Goal: Task Accomplishment & Management: Use online tool/utility

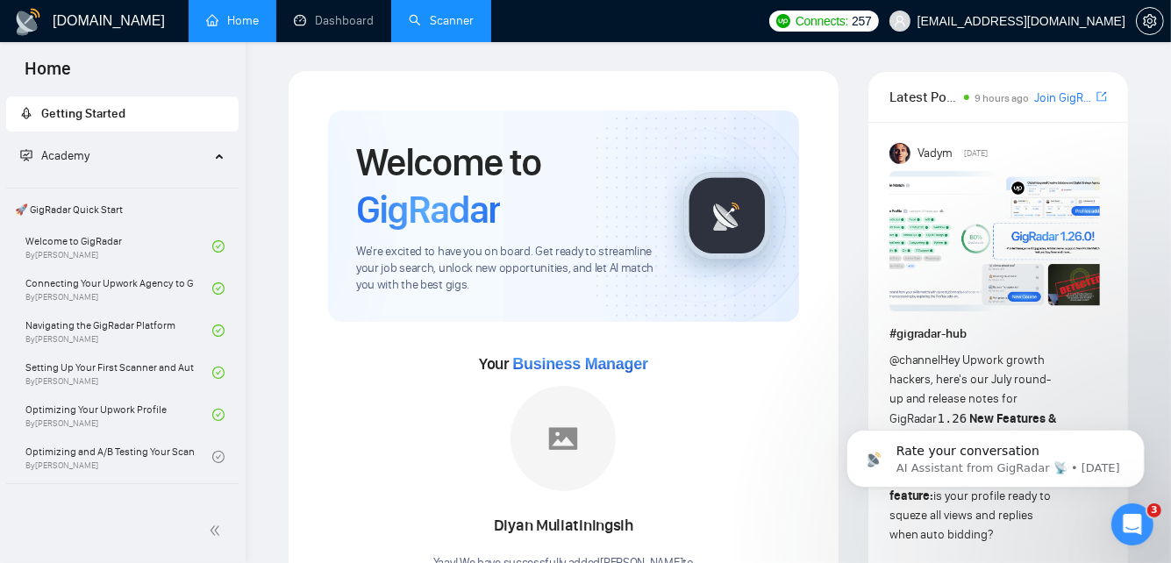
click at [415, 18] on link "Scanner" at bounding box center [441, 20] width 65 height 15
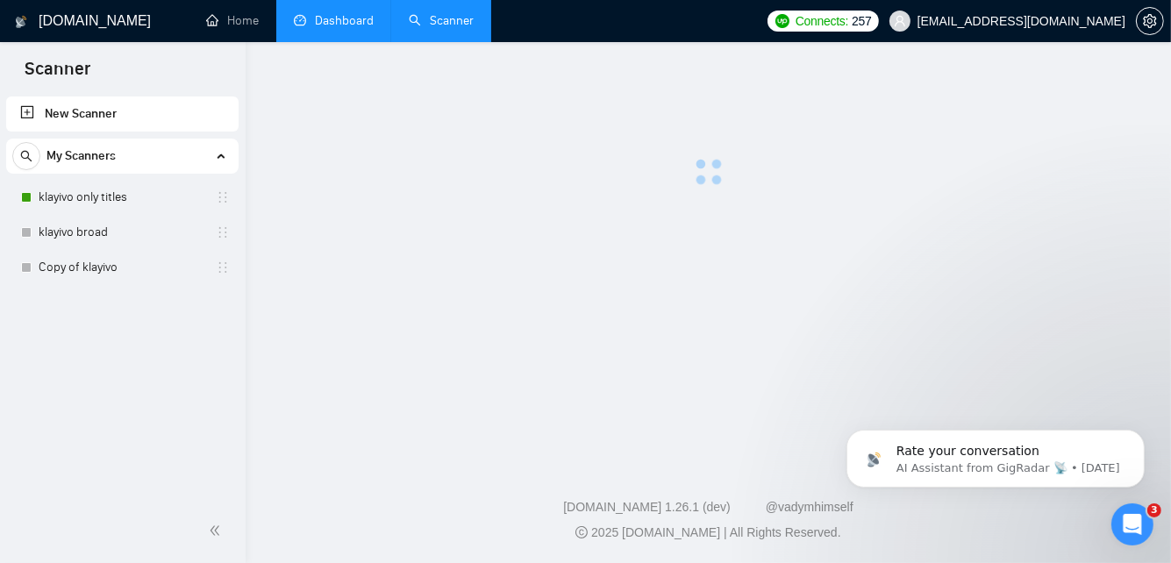
click at [307, 13] on link "Dashboard" at bounding box center [334, 20] width 80 height 15
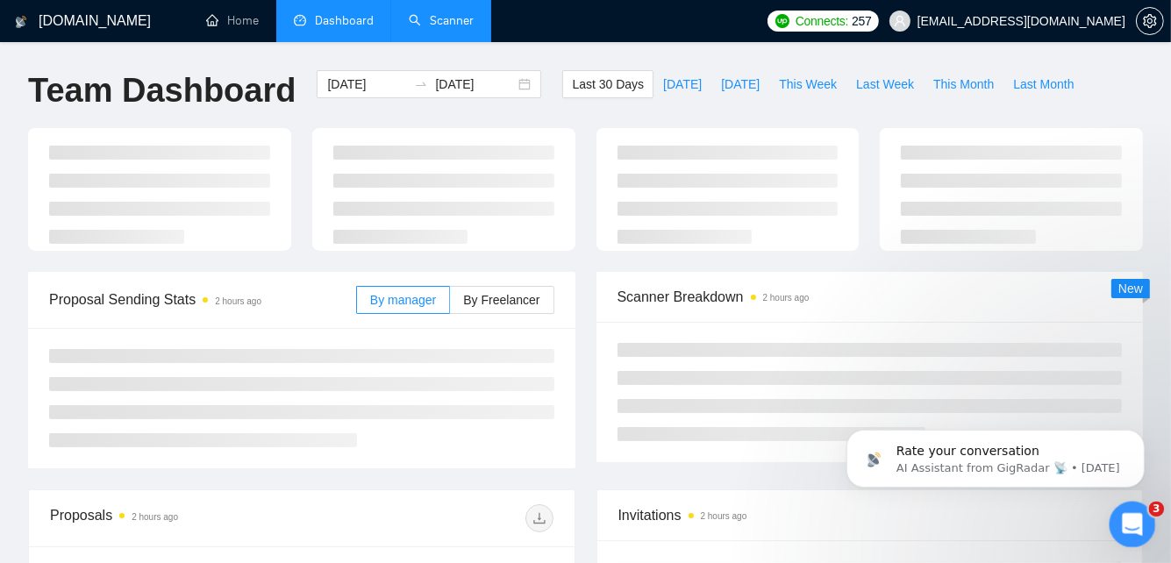
click at [1125, 521] on icon "Open Intercom Messenger" at bounding box center [1130, 522] width 29 height 29
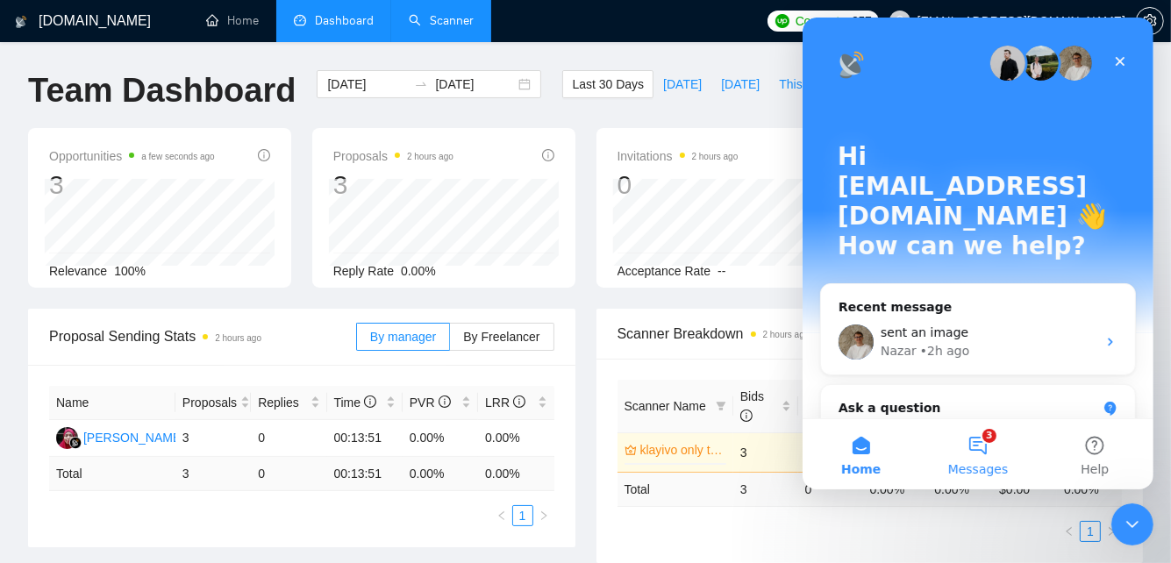
click at [976, 455] on button "3 Messages" at bounding box center [977, 454] width 117 height 70
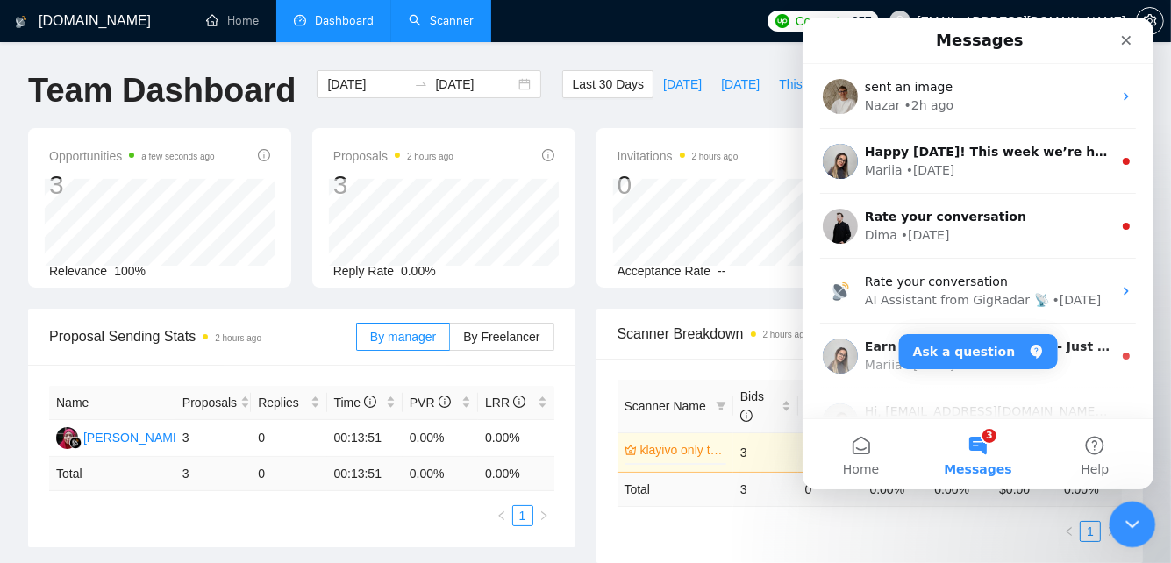
click at [1135, 519] on icon "Close Intercom Messenger" at bounding box center [1130, 522] width 12 height 7
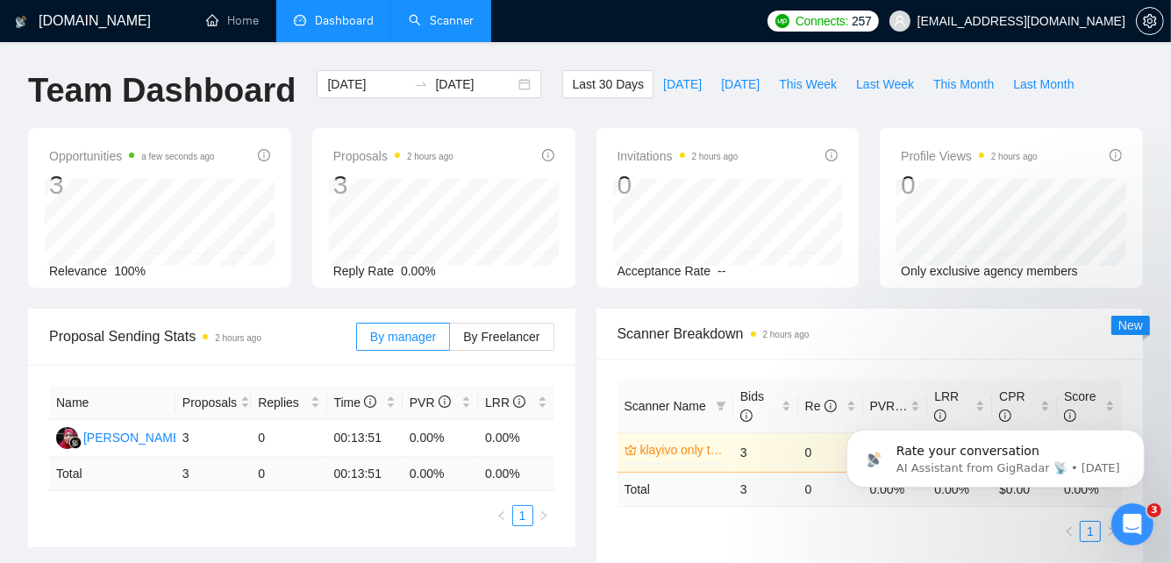
click at [459, 25] on link "Scanner" at bounding box center [441, 20] width 65 height 15
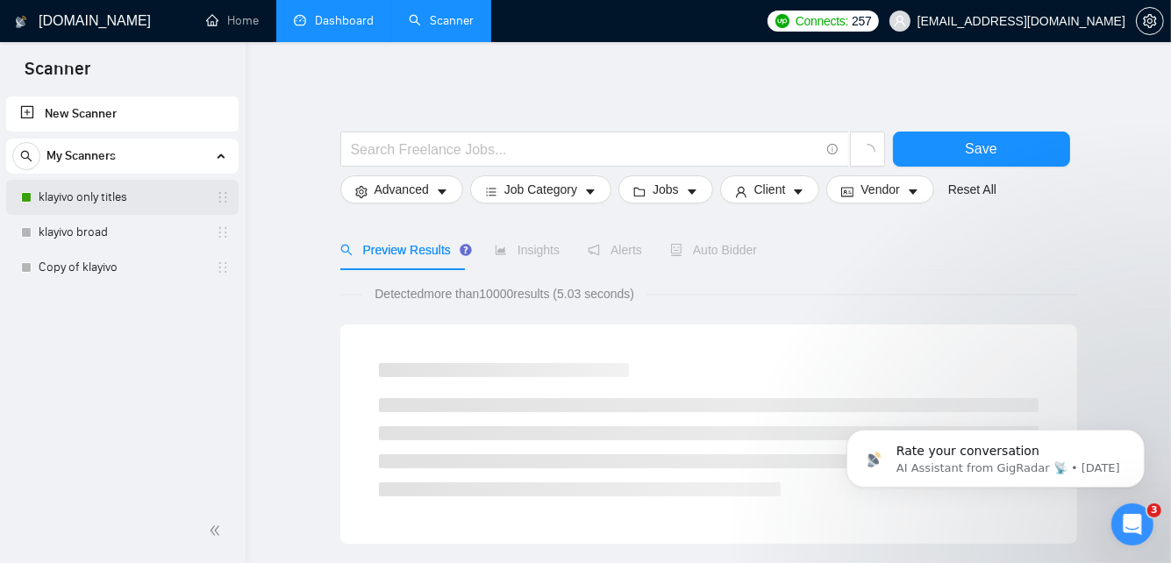
click at [129, 202] on link "klayivo only titles" at bounding box center [122, 197] width 167 height 35
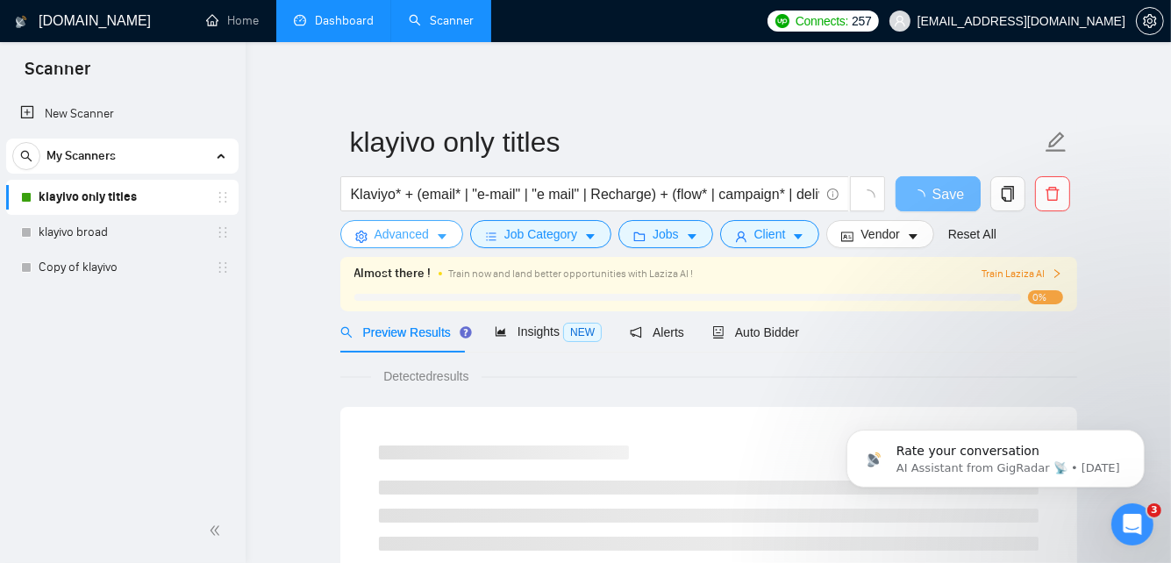
click at [446, 235] on icon "caret-down" at bounding box center [442, 237] width 12 height 12
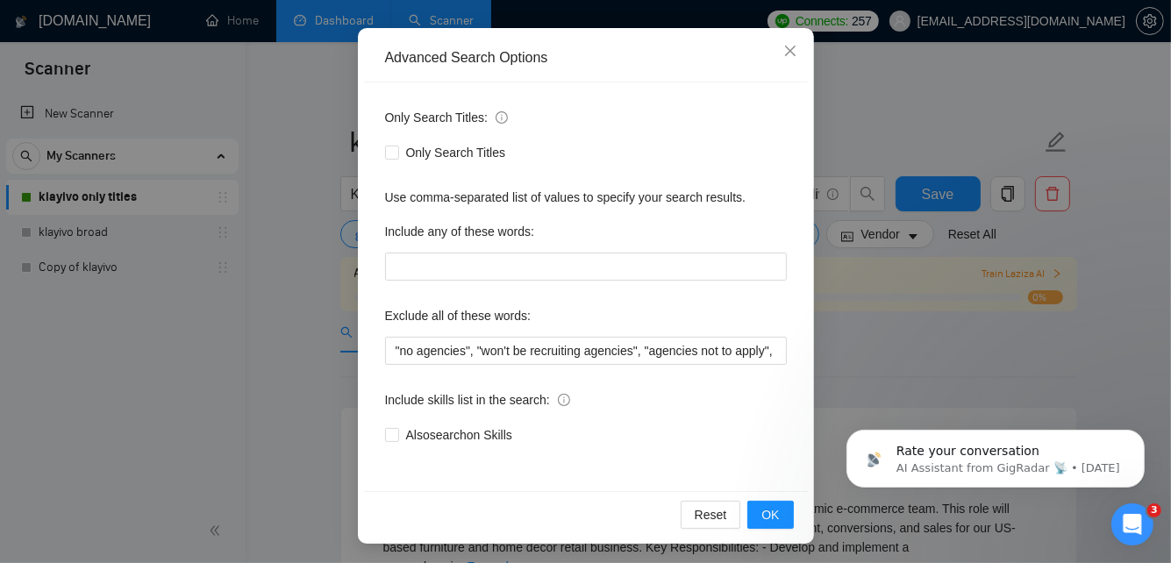
click at [847, 320] on div "Advanced Search Options Only Search Titles: Only Search Titles Use comma-separa…" at bounding box center [585, 281] width 1171 height 563
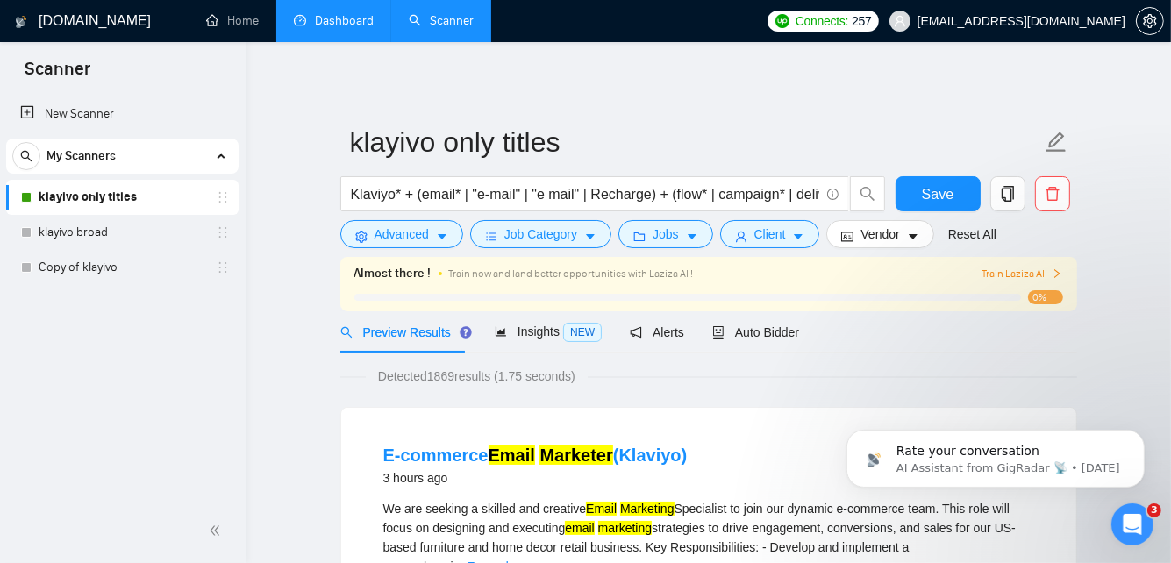
scroll to position [77, 0]
click at [559, 228] on span "Job Category" at bounding box center [541, 234] width 73 height 19
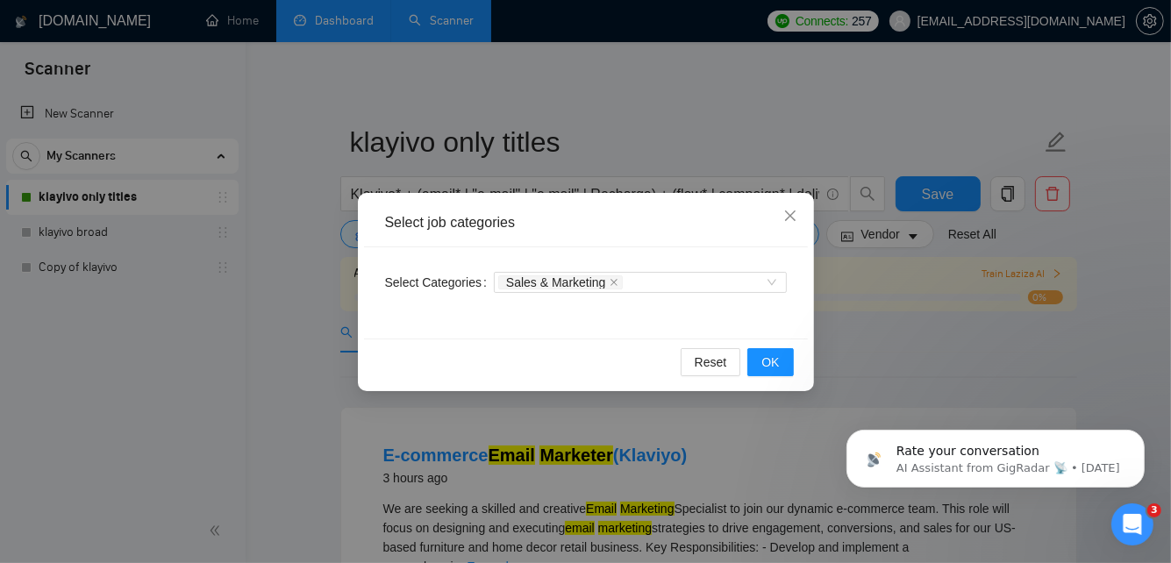
click at [333, 241] on div "Select job categories Select Categories Sales & Marketing Reset OK" at bounding box center [585, 281] width 1171 height 563
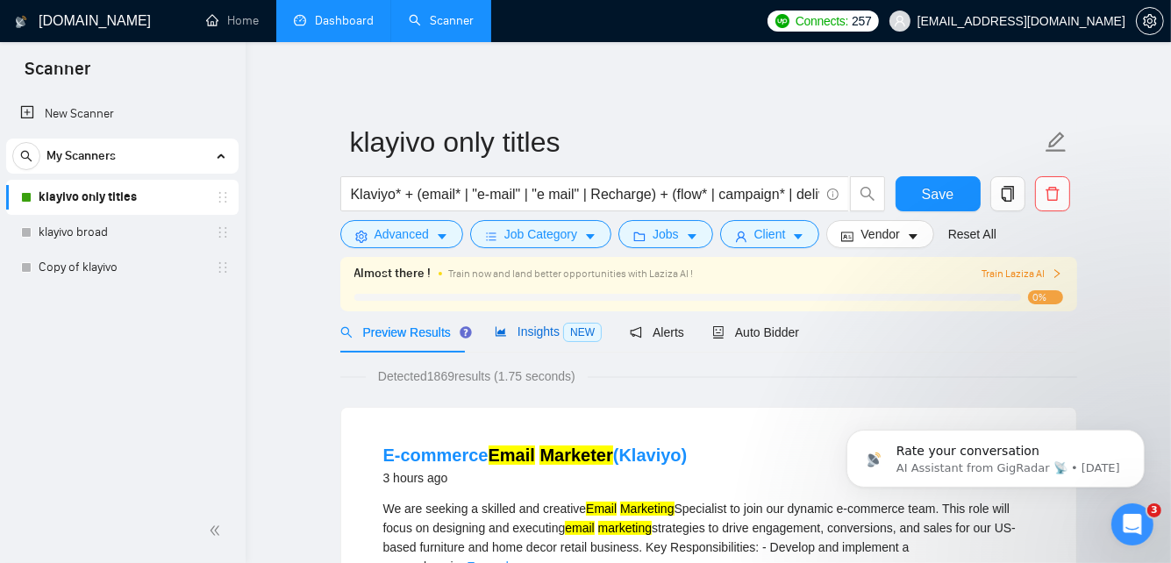
click at [540, 334] on span "Insights NEW" at bounding box center [548, 332] width 107 height 14
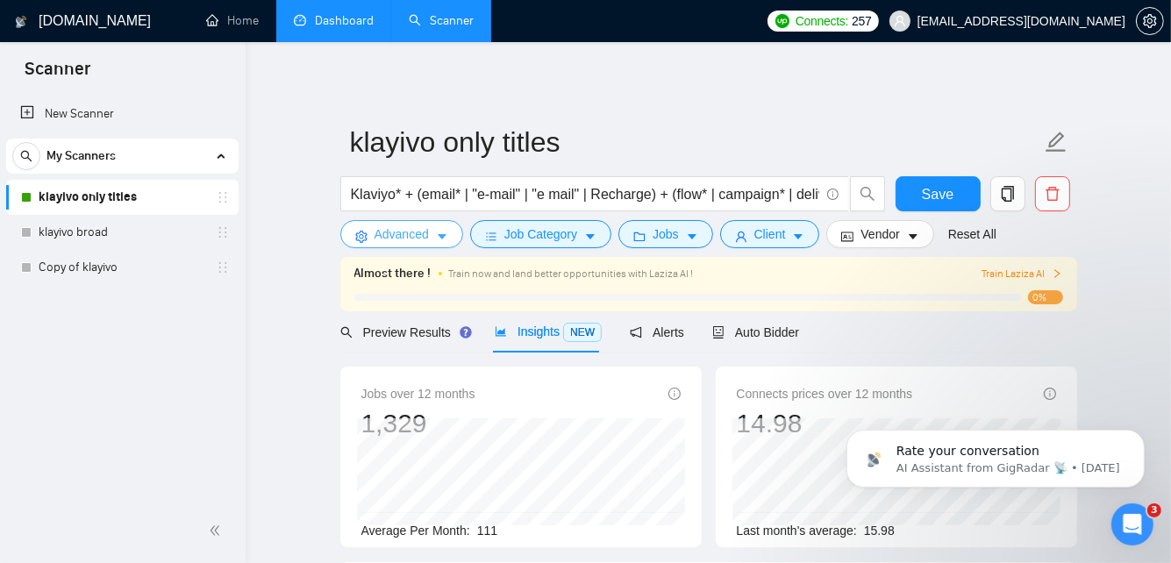
click at [391, 225] on span "Advanced" at bounding box center [402, 234] width 54 height 19
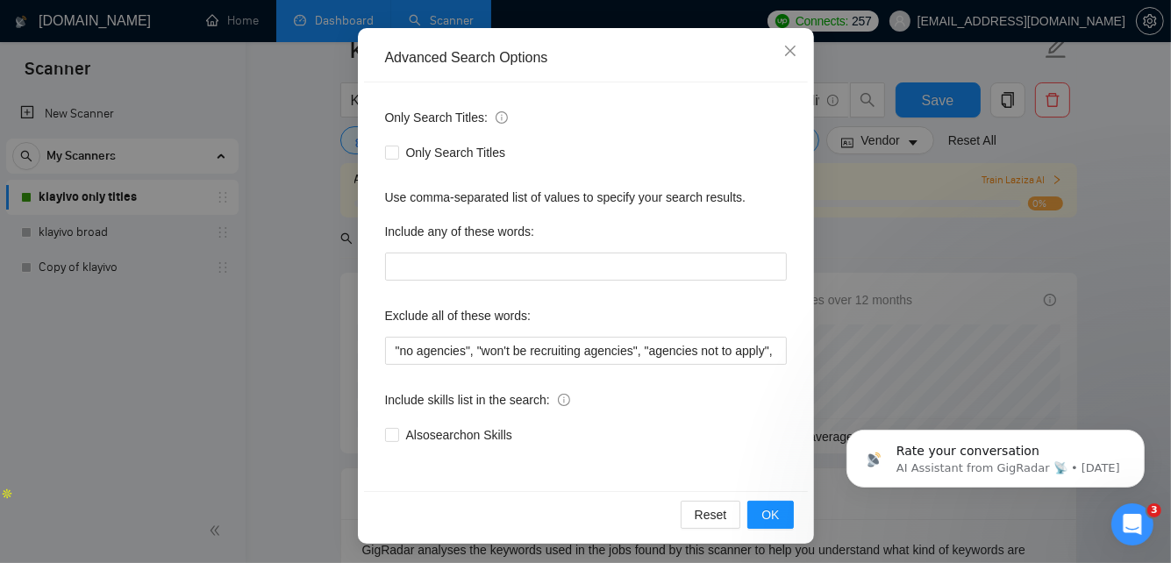
scroll to position [502, 0]
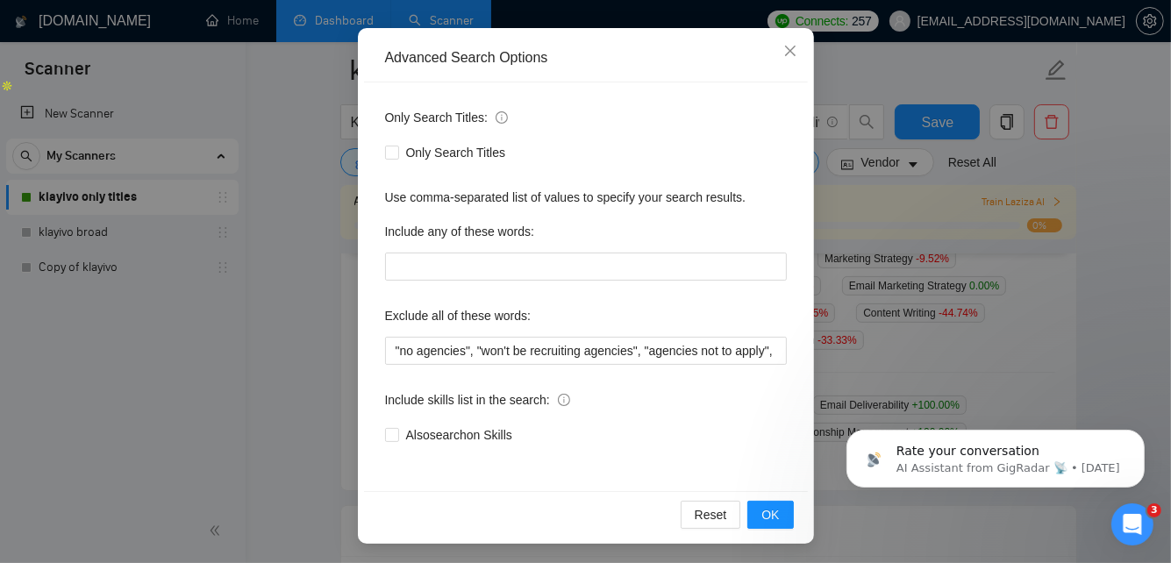
click at [900, 240] on div "Advanced Search Options Only Search Titles: Only Search Titles Use comma-separa…" at bounding box center [585, 281] width 1171 height 563
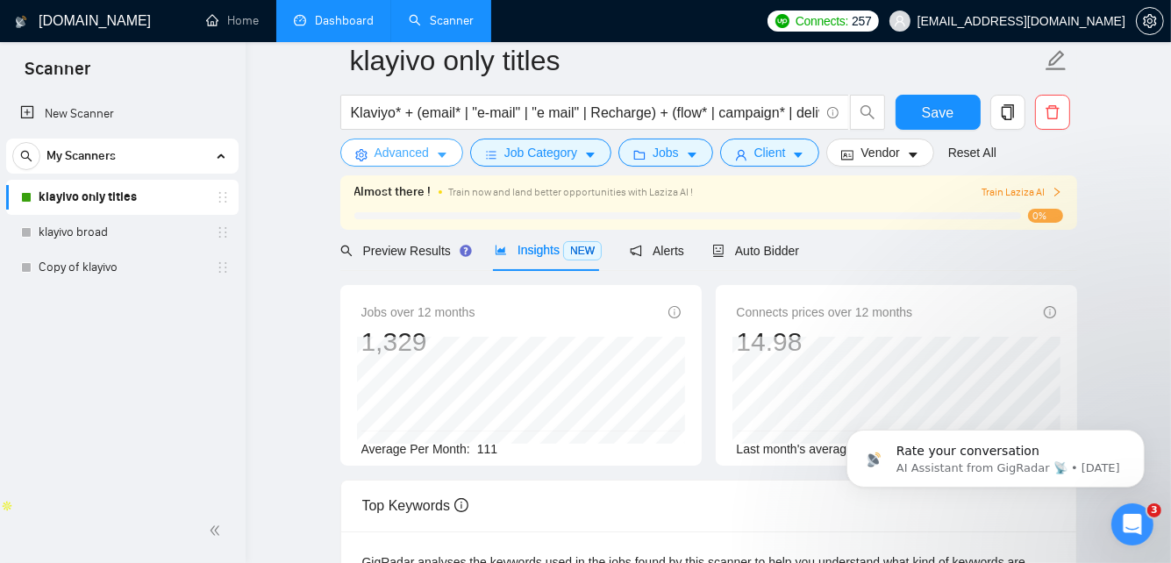
scroll to position [0, 0]
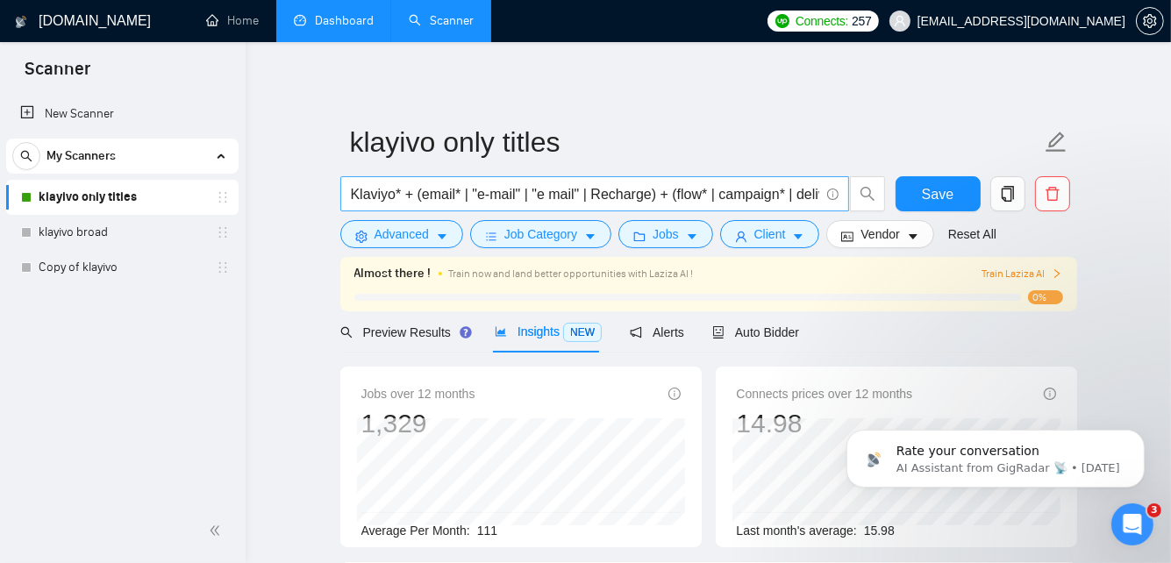
click at [815, 190] on input "Klaviyo* + (email* | "e-mail" | "e mail" | Recharge) + (flow* | campaign* | del…" at bounding box center [585, 194] width 469 height 22
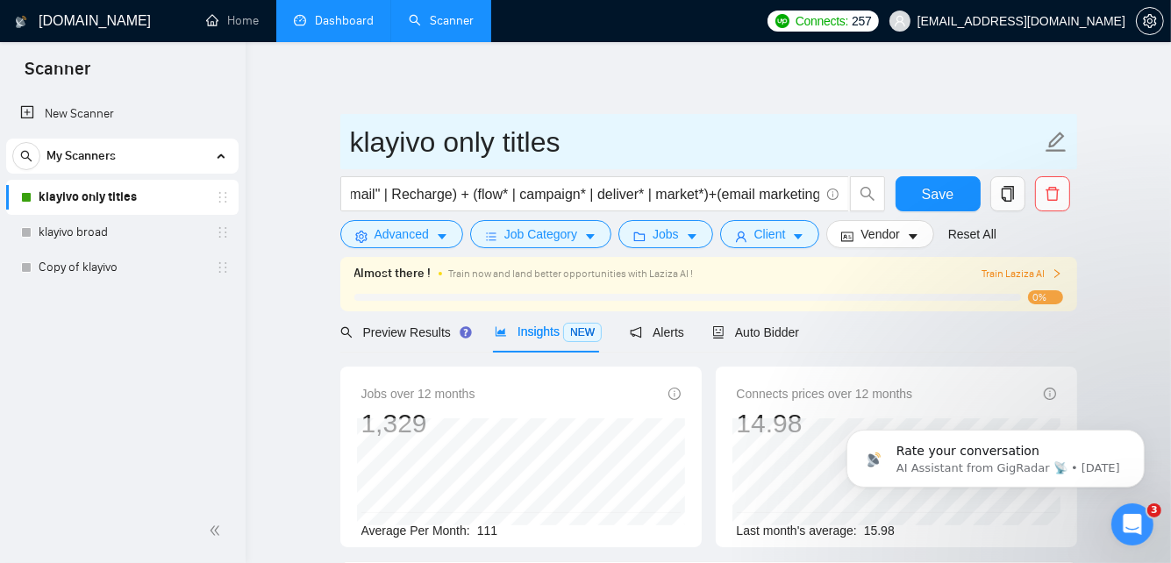
click at [791, 141] on input "klayivo only titles" at bounding box center [695, 142] width 691 height 44
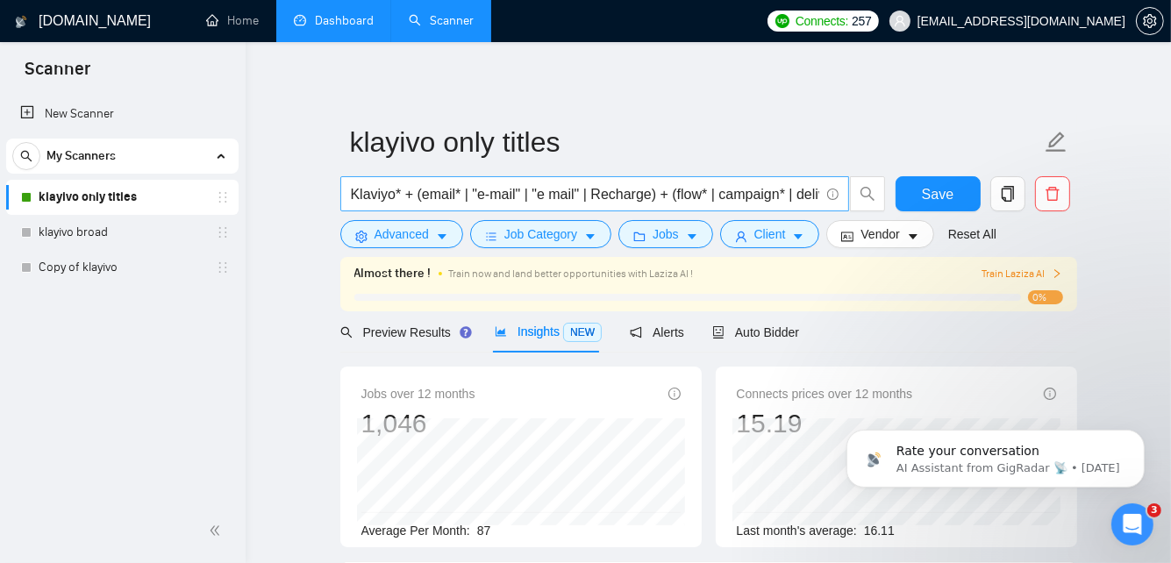
click at [798, 194] on input "Klaviyo* + (email* | "e-mail" | "e mail" | Recharge) + (flow* | campaign* | del…" at bounding box center [585, 194] width 469 height 22
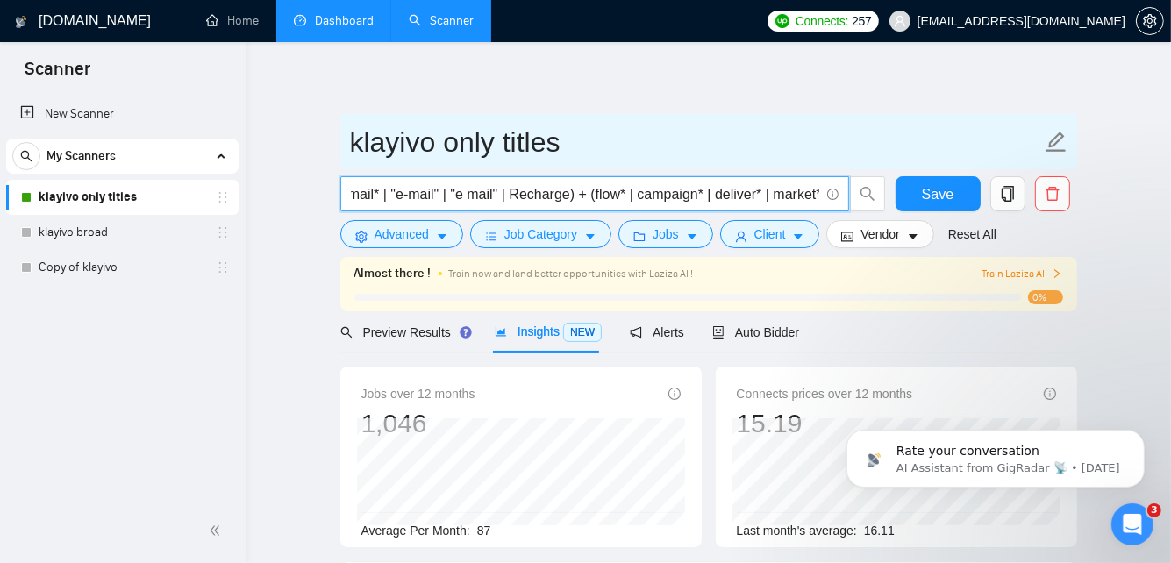
click at [826, 118] on span "klayivo only titles" at bounding box center [708, 141] width 737 height 55
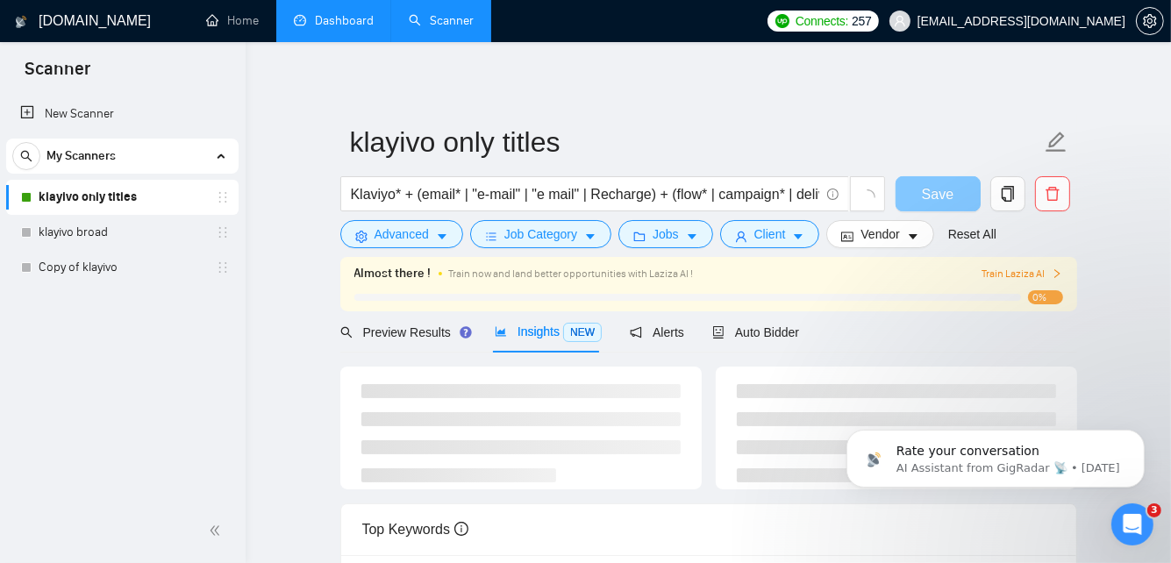
click at [940, 194] on button "Save" at bounding box center [938, 193] width 85 height 35
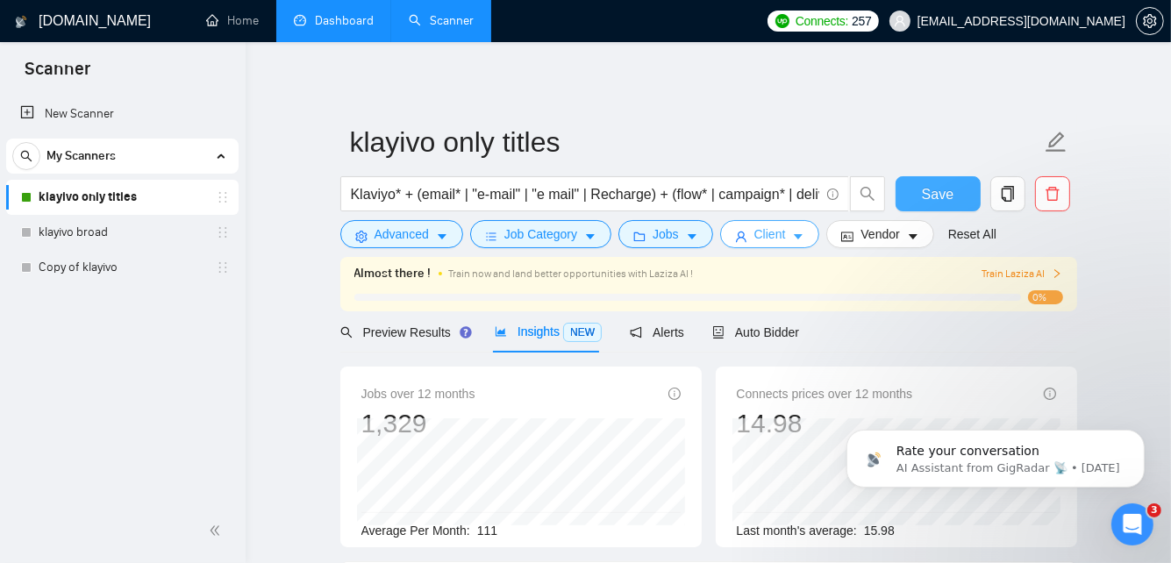
click at [744, 233] on icon "user" at bounding box center [741, 237] width 12 height 12
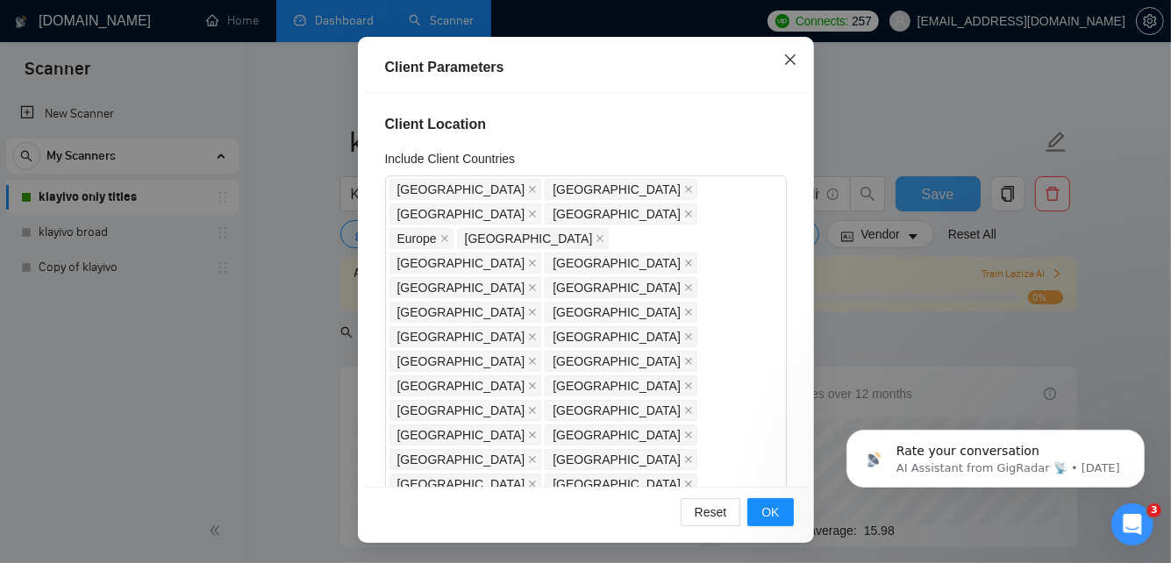
click at [794, 54] on icon "close" at bounding box center [789, 59] width 11 height 11
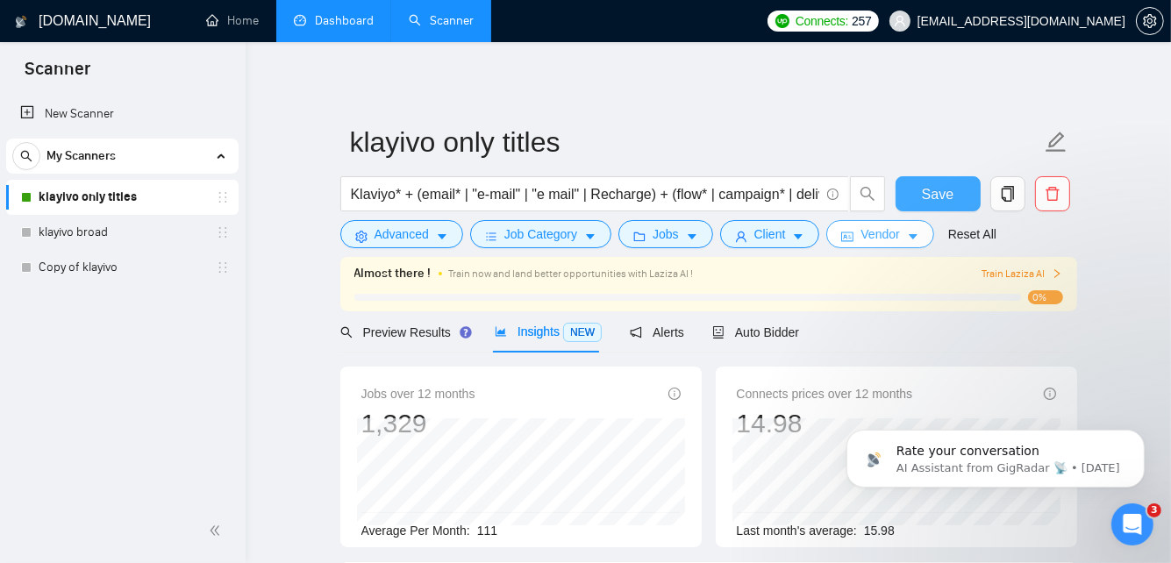
click at [849, 231] on icon "idcard" at bounding box center [847, 237] width 12 height 12
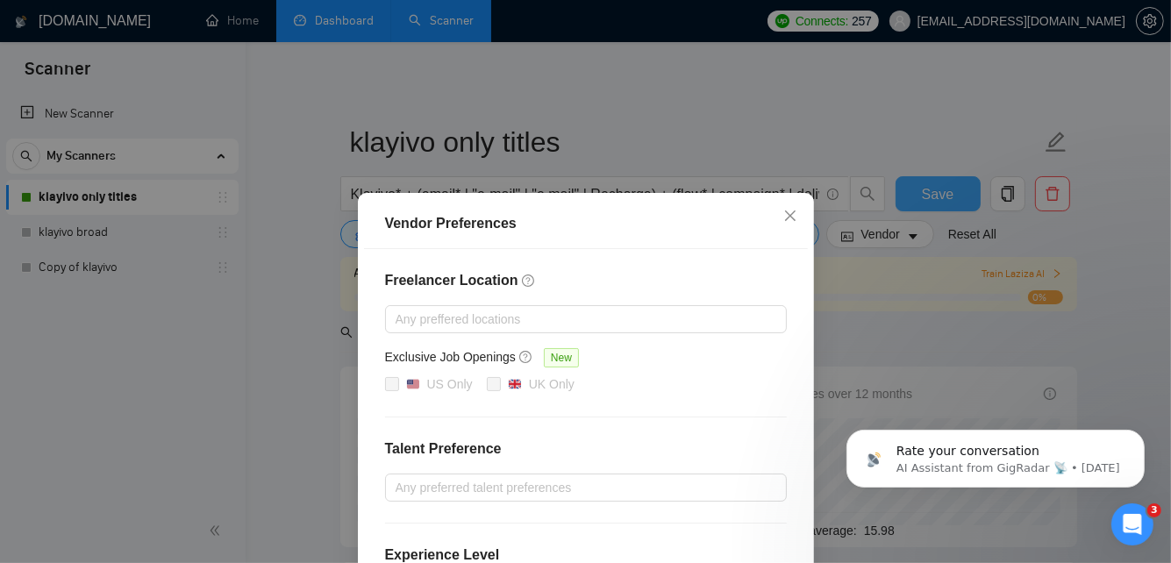
click at [693, 94] on div "Vendor Preferences Freelancer Location Any preffered locations Exclusive Job Op…" at bounding box center [585, 281] width 1171 height 563
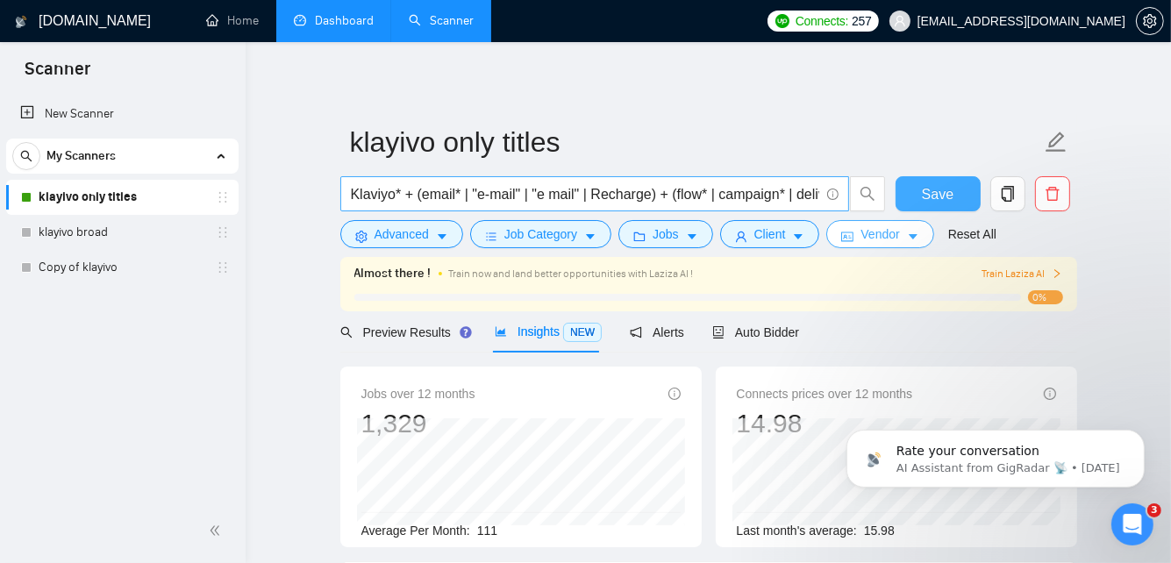
scroll to position [0, 82]
click at [820, 191] on span "Klaviyo* + (email* | "e-mail" | "e mail" | Recharge) + (flow* | campaign* | del…" at bounding box center [594, 193] width 509 height 35
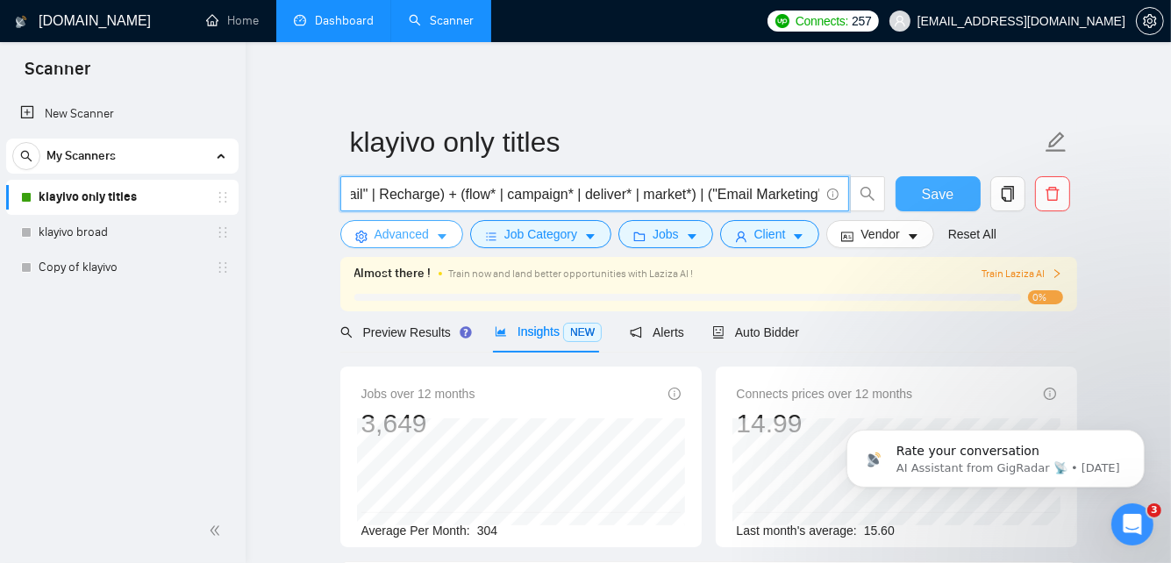
type input "Klaviyo* + (email* | "e-mail" | "e mail" | Recharge) + (flow* | campaign* | del…"
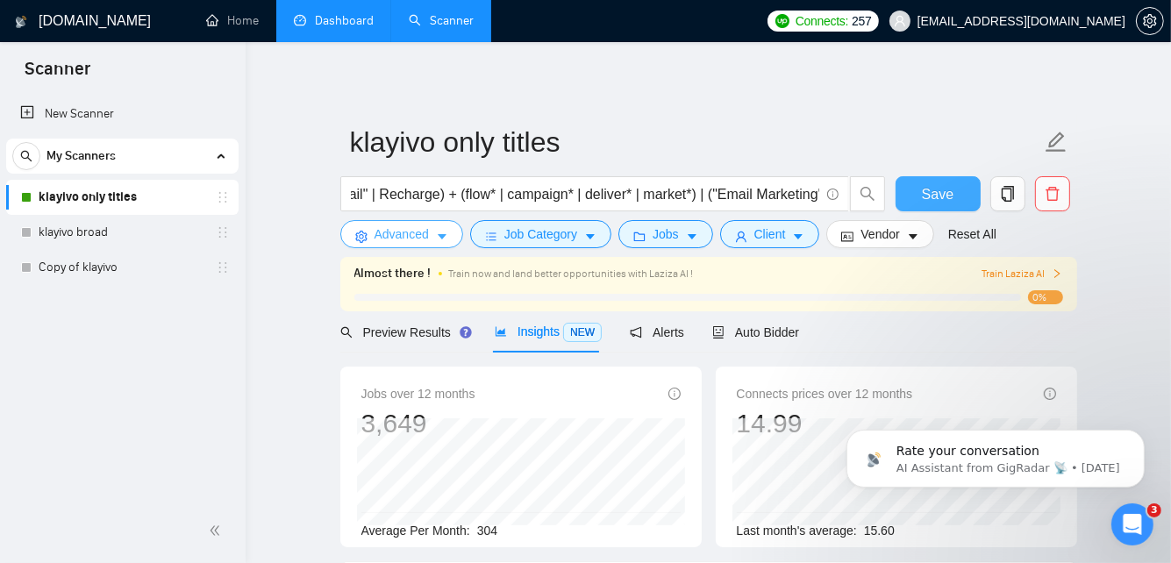
scroll to position [0, 0]
click at [430, 234] on button "Advanced" at bounding box center [401, 234] width 123 height 28
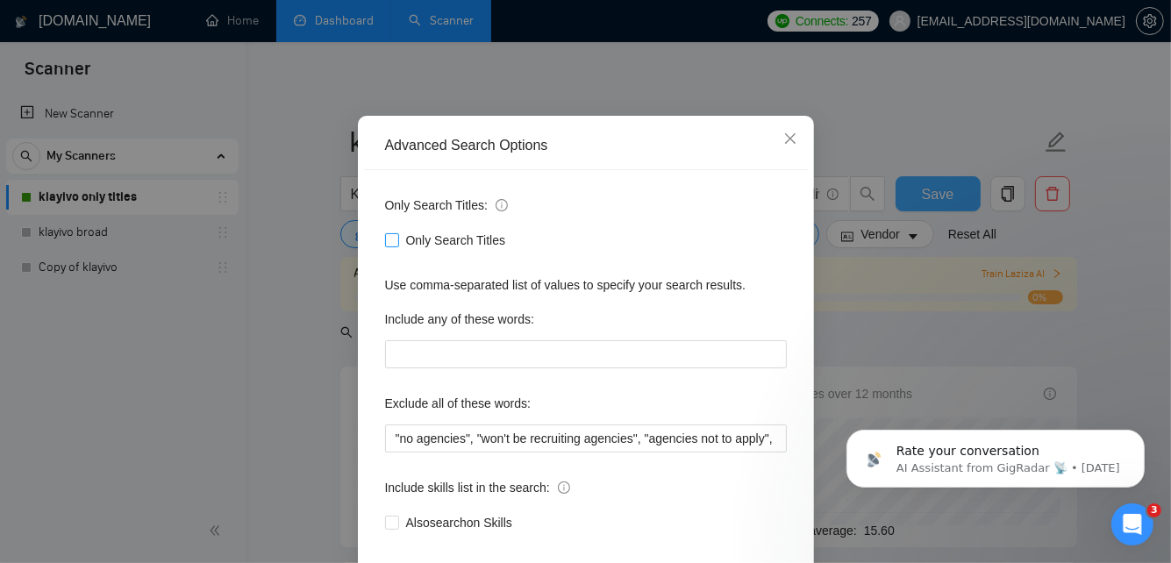
click at [392, 246] on input "Only Search Titles" at bounding box center [391, 239] width 12 height 12
checkbox input "true"
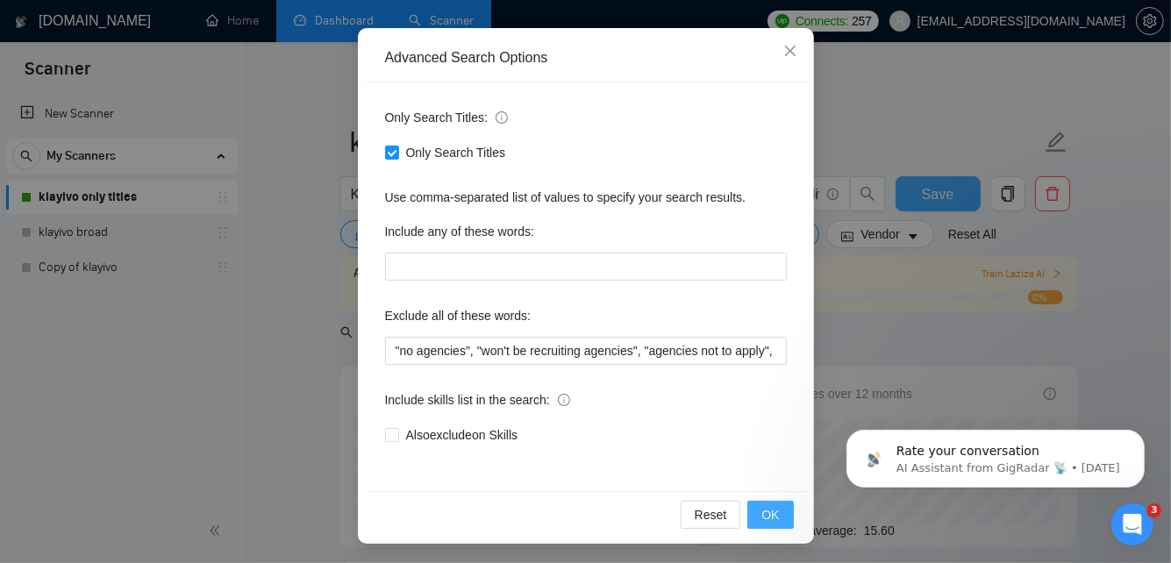
click at [784, 507] on button "OK" at bounding box center [771, 515] width 46 height 28
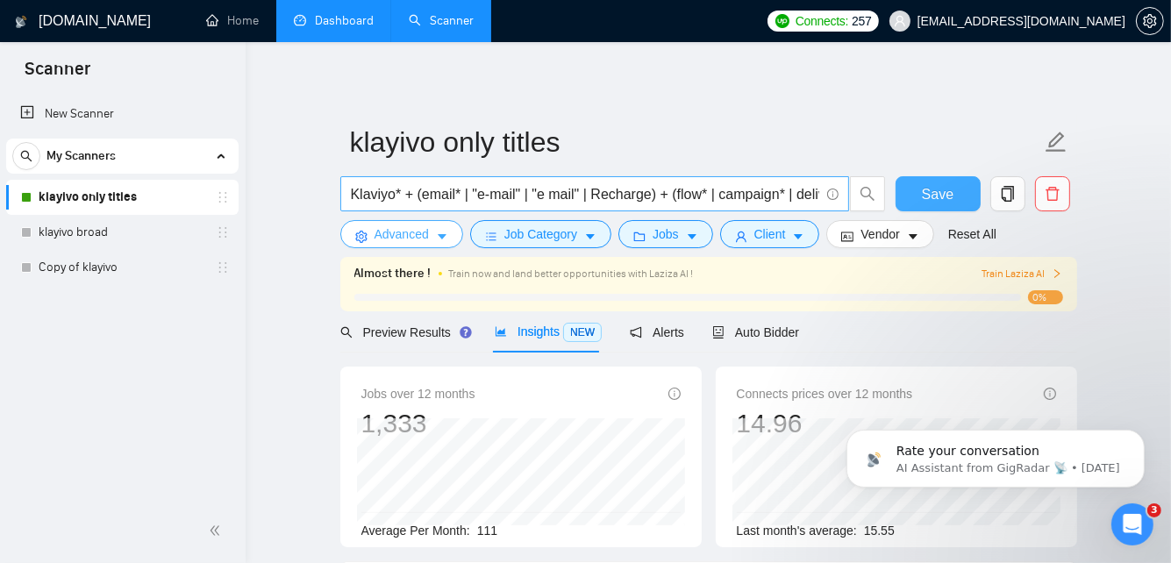
scroll to position [0, 211]
click at [819, 192] on input "Klaviyo* + (email* | "e-mail" | "e mail" | Recharge) + (flow* | campaign* | del…" at bounding box center [585, 194] width 469 height 22
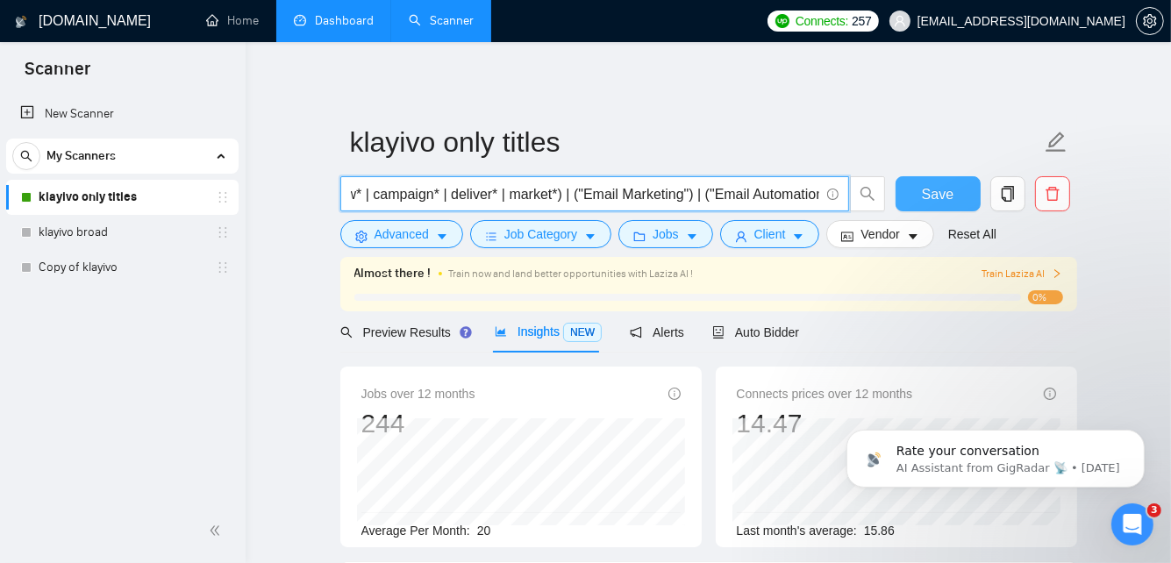
scroll to position [0, 350]
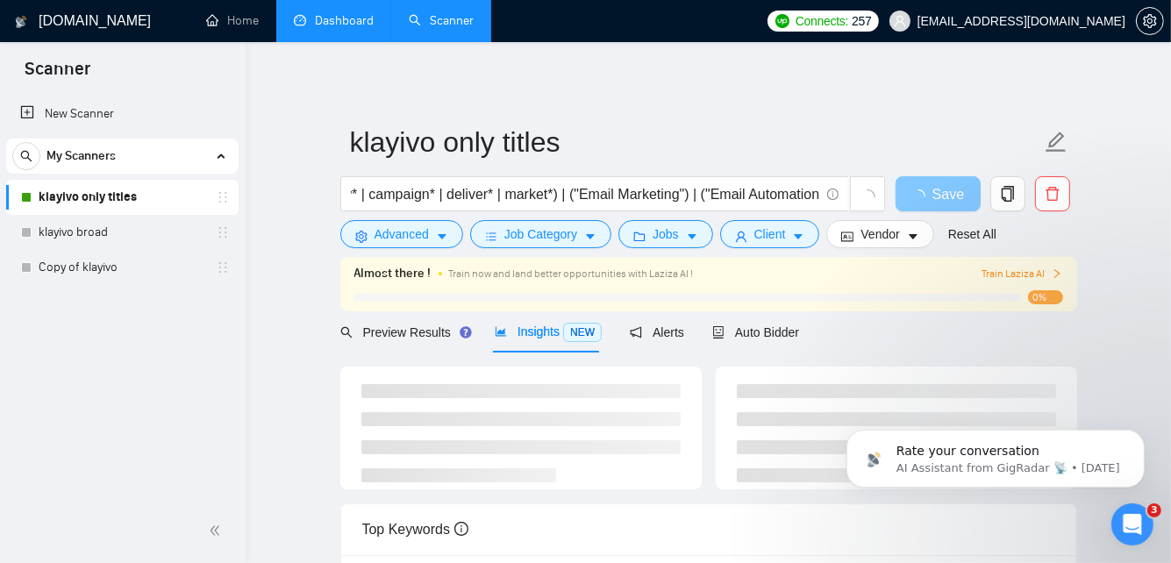
click at [781, 109] on div "klayivo only titles Klaviyo* + (email* | "e-mail" | "e mail" | Recharge) + (flo…" at bounding box center [708, 486] width 737 height 833
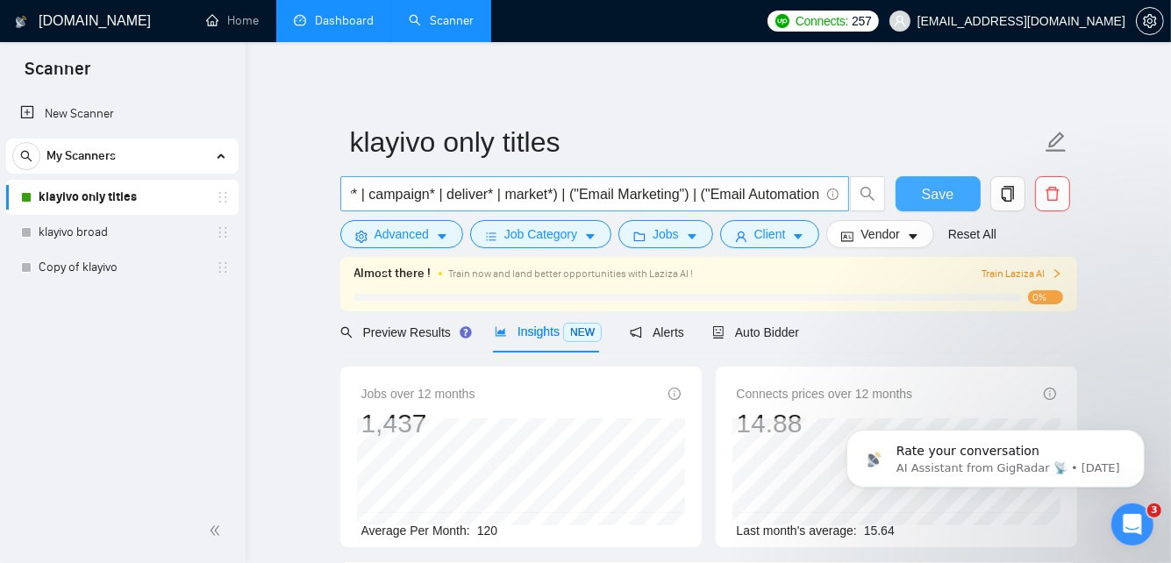
click at [819, 192] on input "Klaviyo* + (email* | "e-mail" | "e mail" | Recharge) + (flow* | campaign* | del…" at bounding box center [585, 194] width 469 height 22
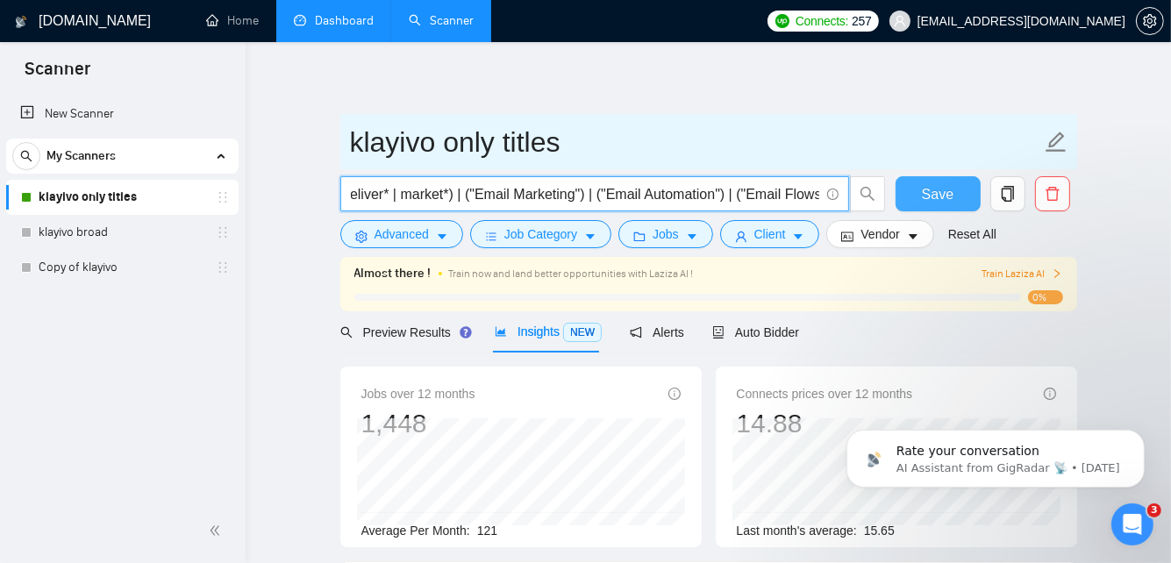
click at [823, 128] on input "klayivo only titles" at bounding box center [695, 142] width 691 height 44
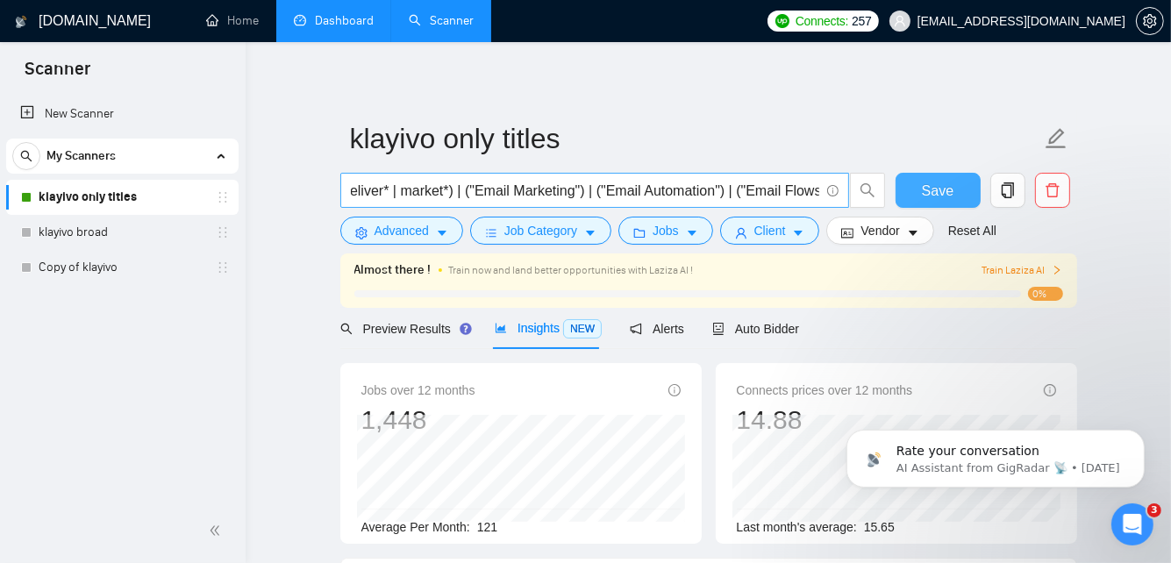
click at [818, 190] on input "Klaviyo* + (email* | "e-mail" | "e mail" | Recharge) + (flow* | campaign* | del…" at bounding box center [585, 191] width 469 height 22
type input "Klaviyo* + (email* | "e-mail" | "e mail" | Recharge) + (flow* | campaign* | del…"
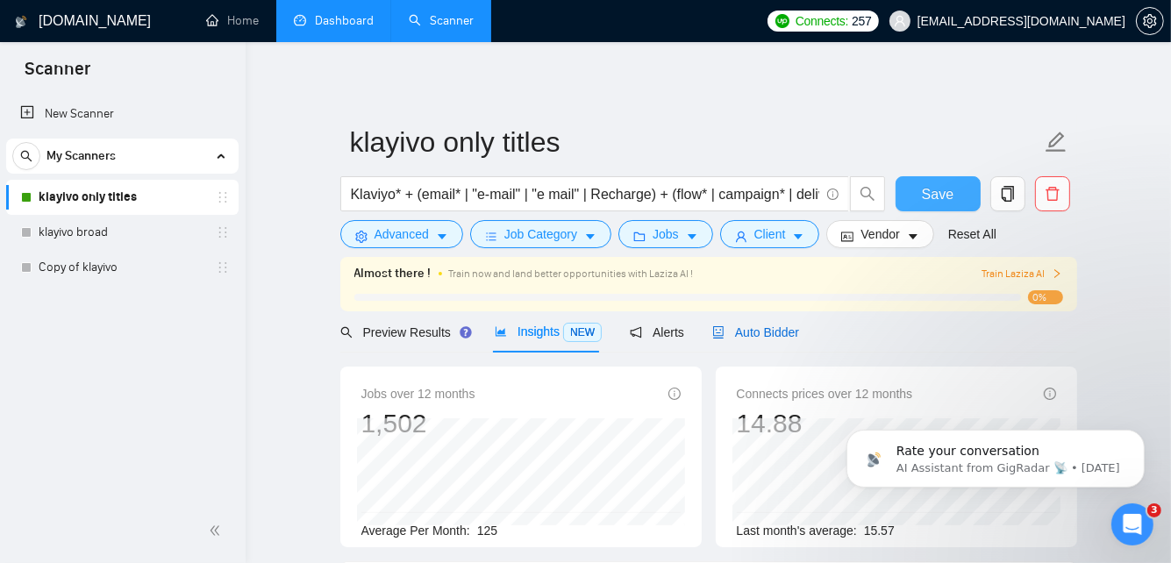
click at [762, 327] on span "Auto Bidder" at bounding box center [755, 333] width 87 height 14
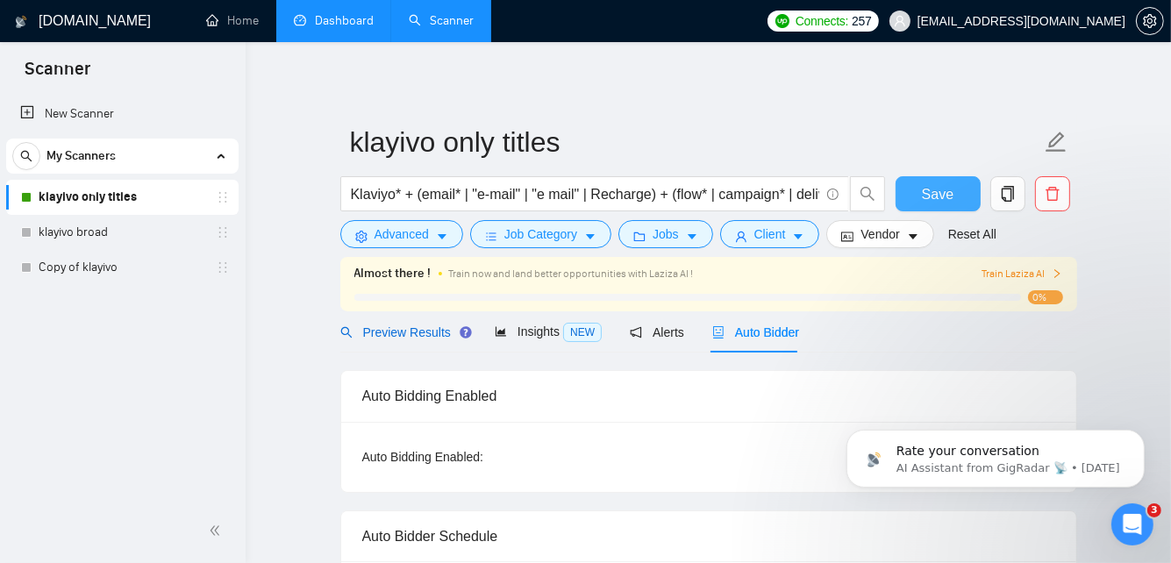
click at [386, 327] on span "Preview Results" at bounding box center [403, 333] width 126 height 14
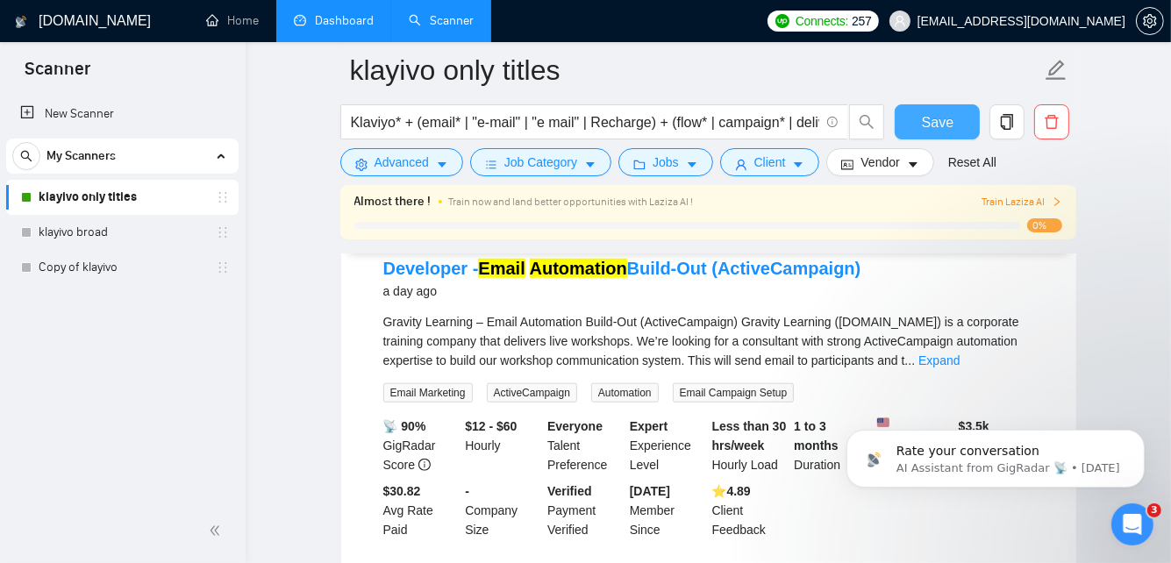
scroll to position [1307, 0]
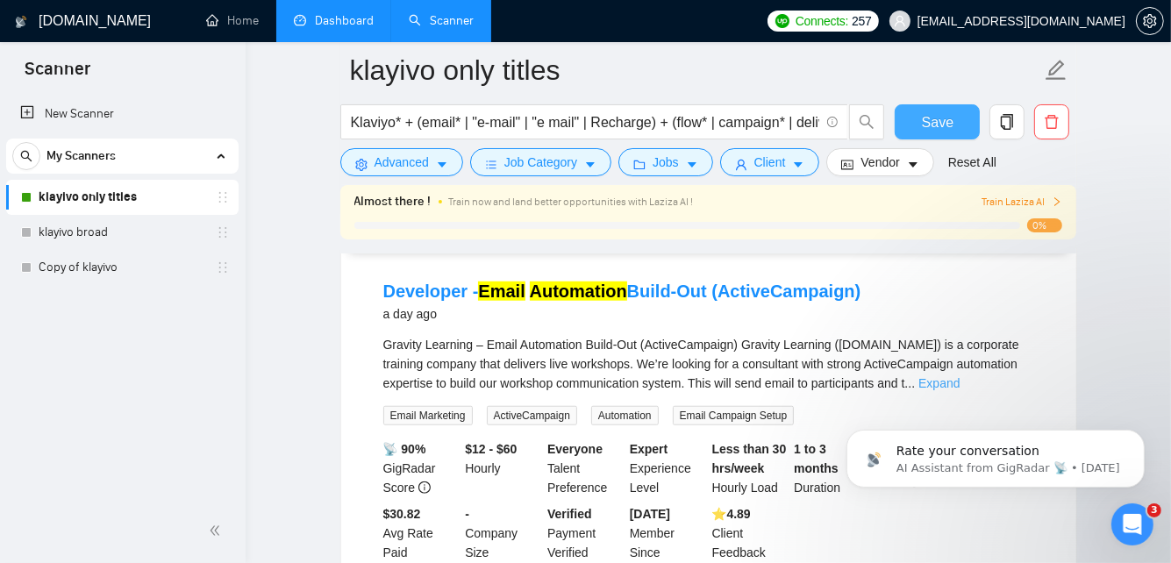
click at [960, 376] on link "Expand" at bounding box center [939, 383] width 41 height 14
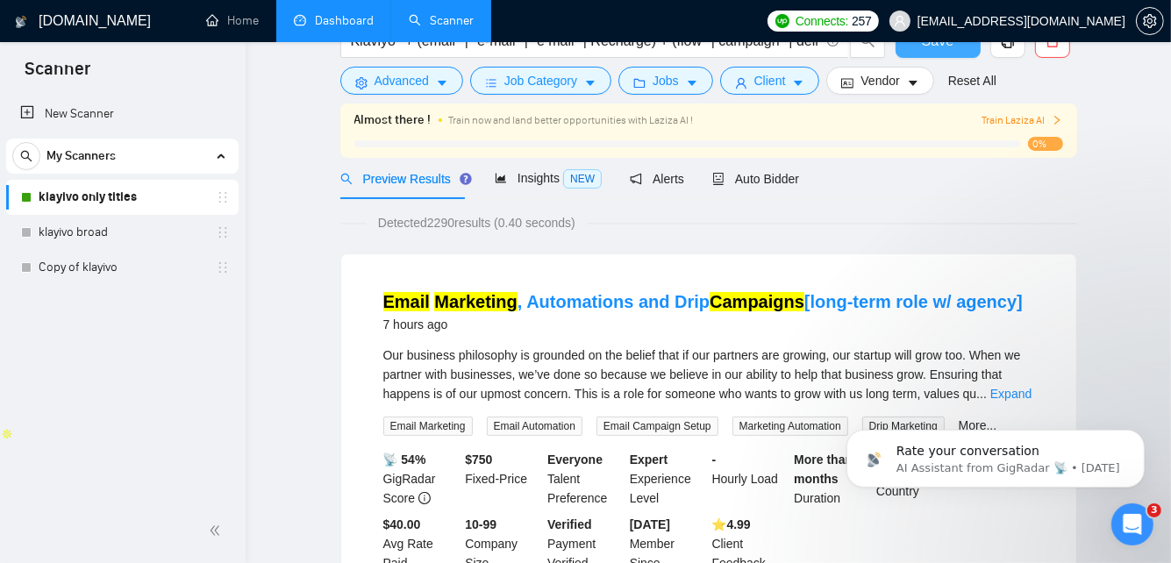
scroll to position [0, 0]
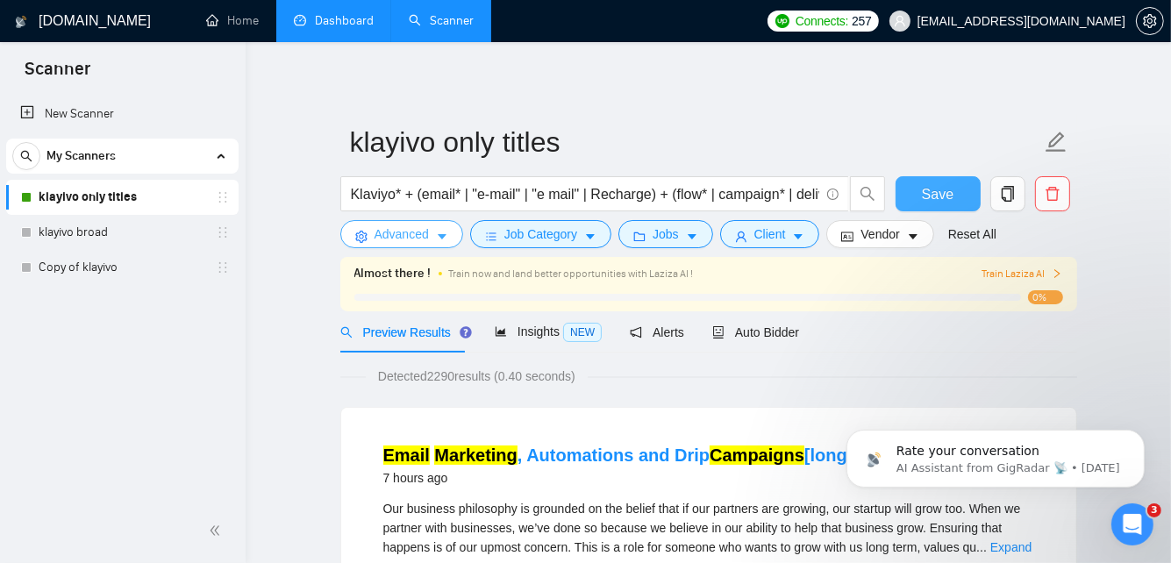
click at [422, 230] on span "Advanced" at bounding box center [402, 234] width 54 height 19
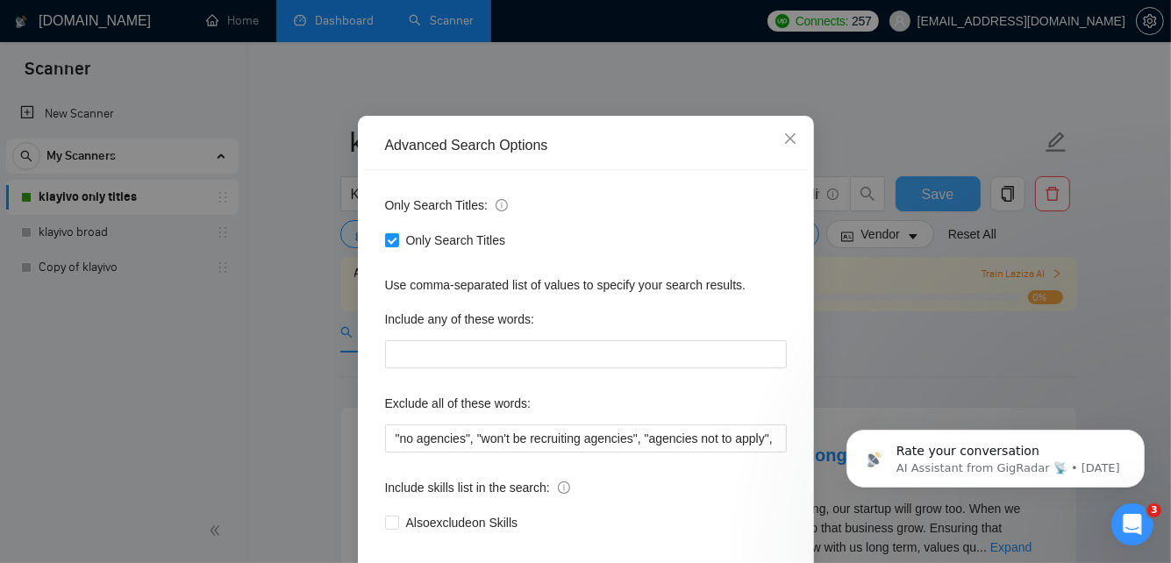
scroll to position [165, 0]
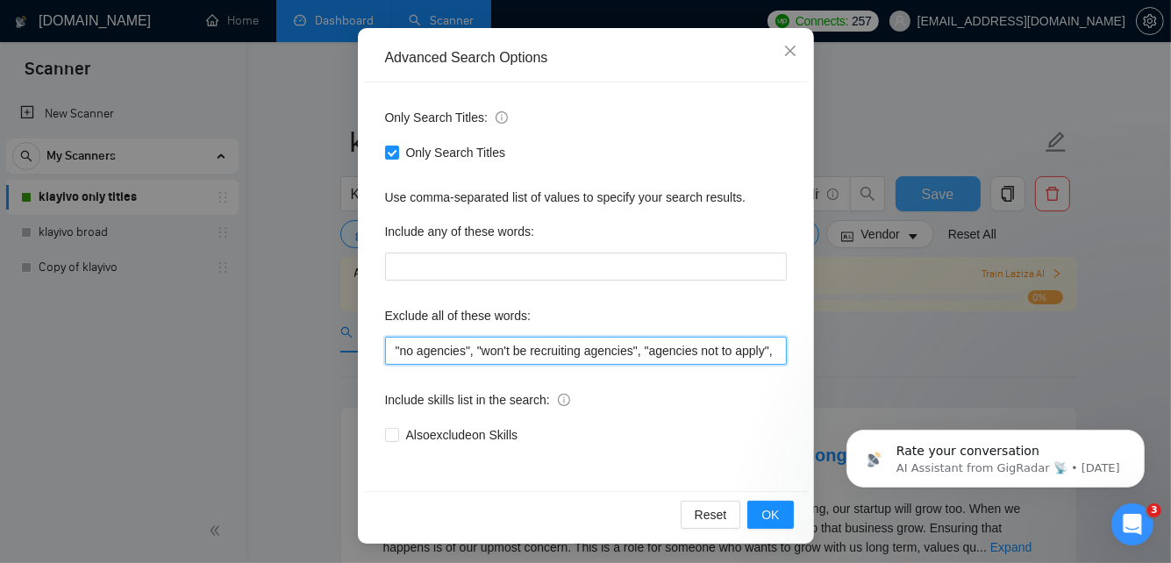
click at [394, 347] on input ""no agencies", "won't be recruiting agencies", "agencies not to apply", "no age…" at bounding box center [586, 351] width 402 height 28
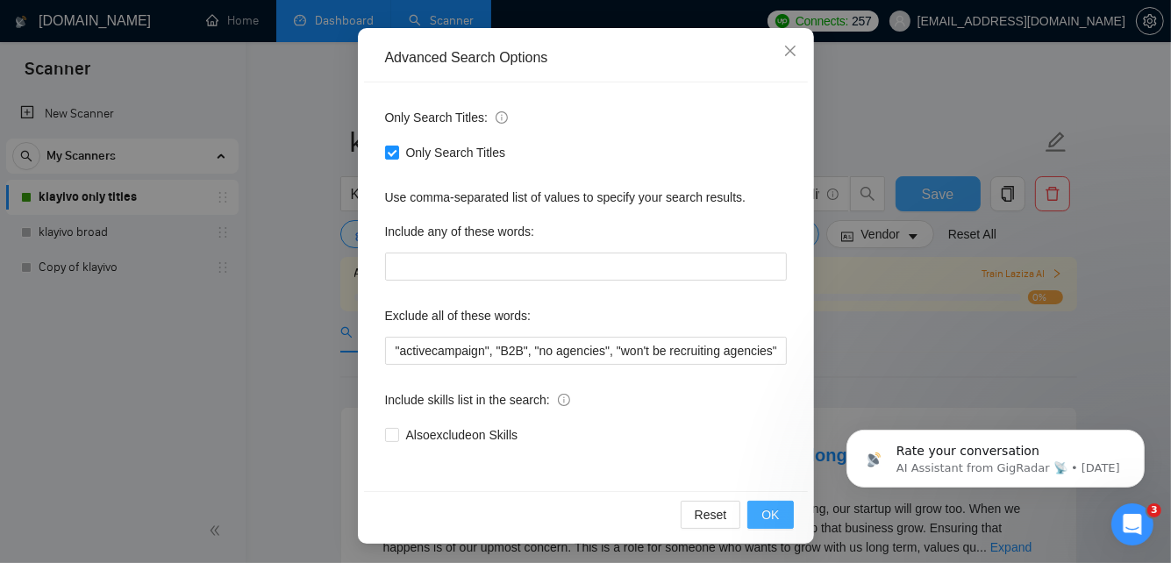
click at [777, 512] on span "OK" at bounding box center [771, 514] width 18 height 19
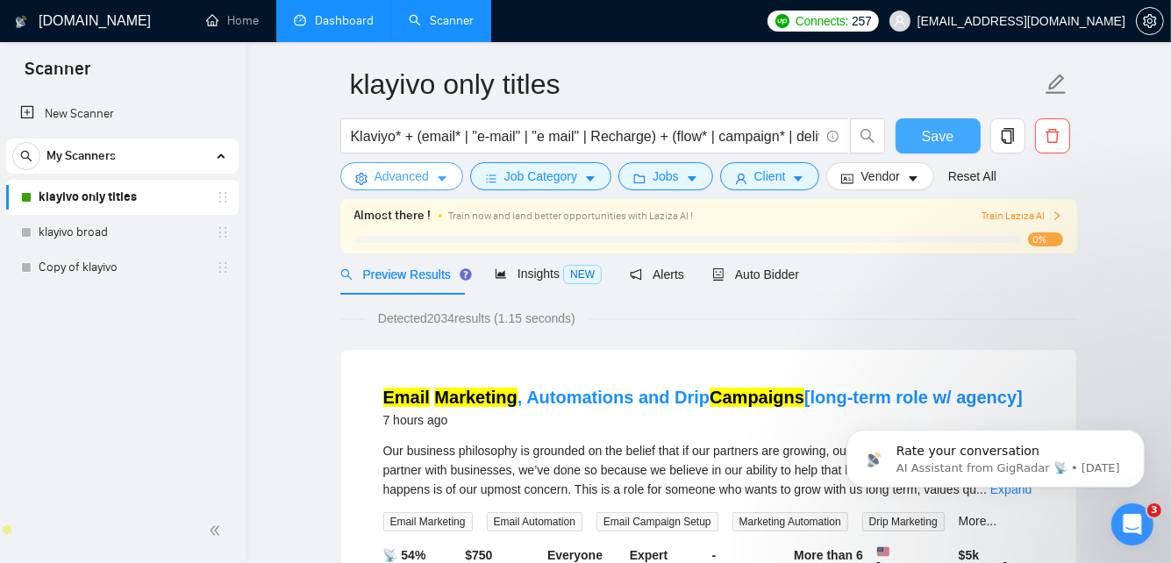
scroll to position [64, 0]
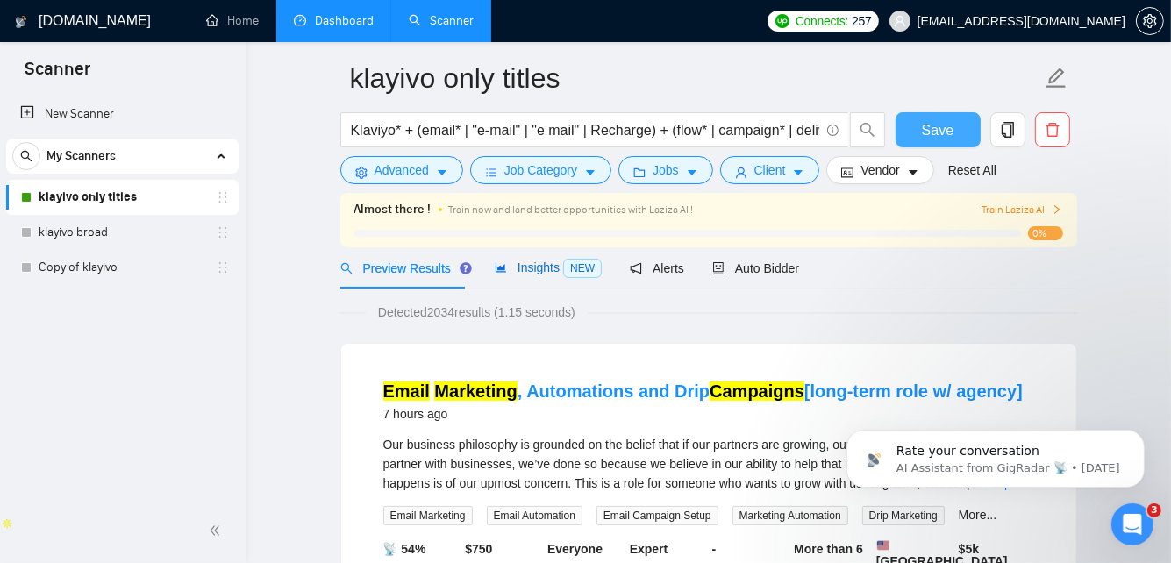
click at [551, 265] on span "Insights NEW" at bounding box center [548, 268] width 107 height 14
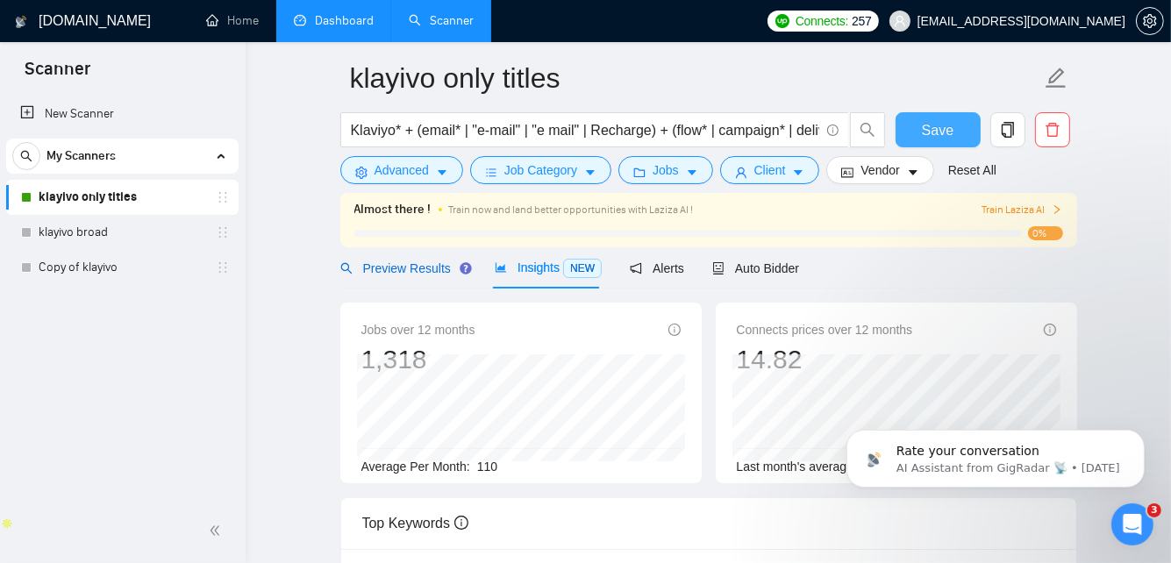
click at [415, 268] on span "Preview Results" at bounding box center [403, 268] width 126 height 14
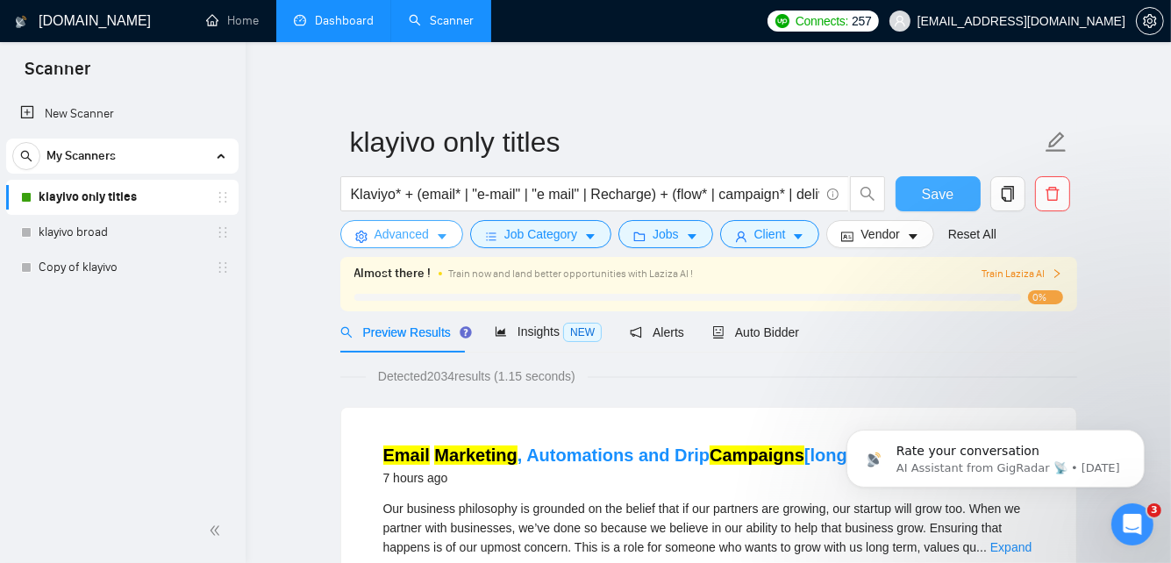
click at [397, 230] on span "Advanced" at bounding box center [402, 234] width 54 height 19
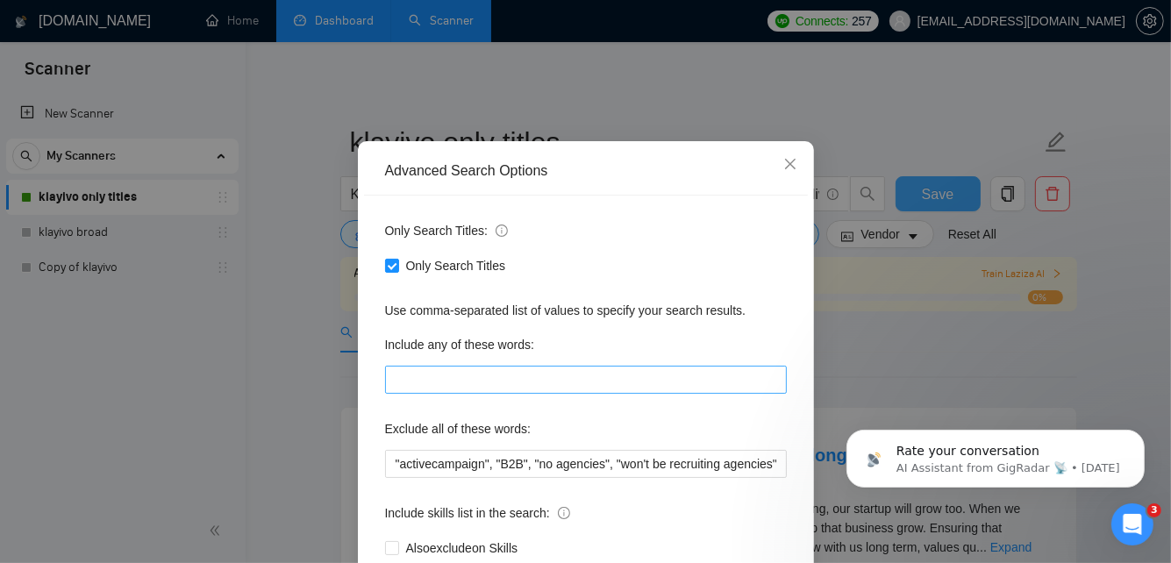
scroll to position [53, 0]
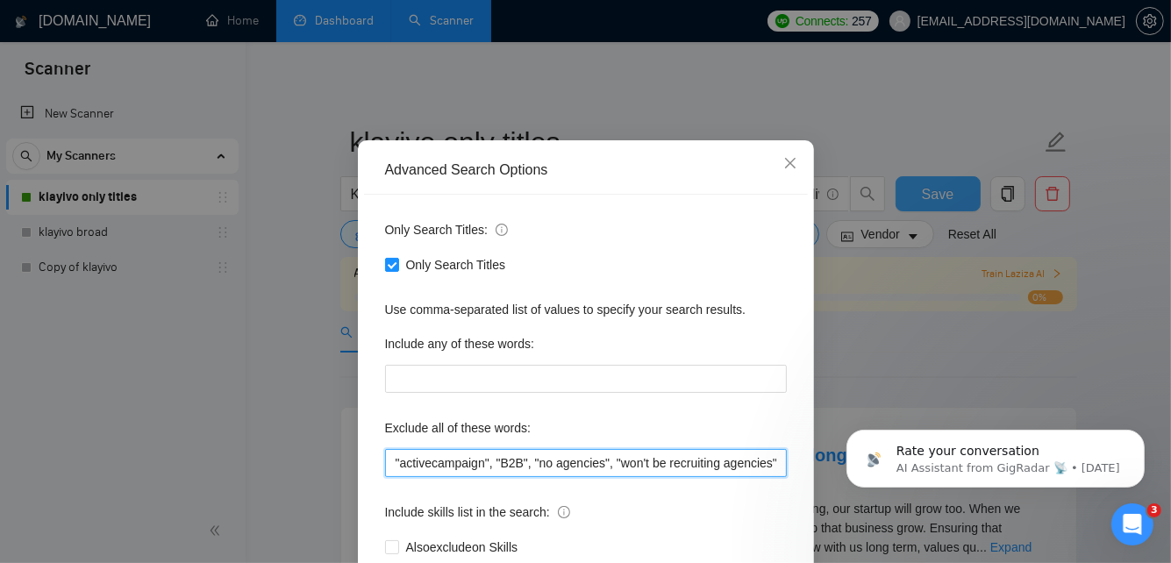
click at [393, 459] on input ""activecampaign", "B2B", "no agencies", "won't be recruiting agencies", "agenci…" at bounding box center [586, 463] width 402 height 28
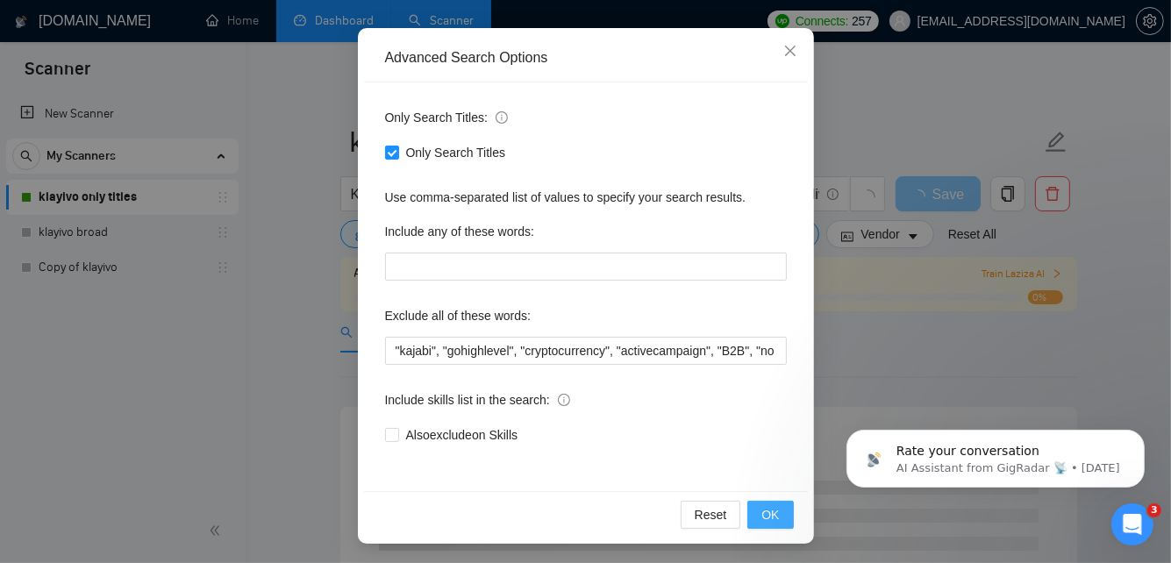
click at [778, 519] on span "OK" at bounding box center [771, 514] width 18 height 19
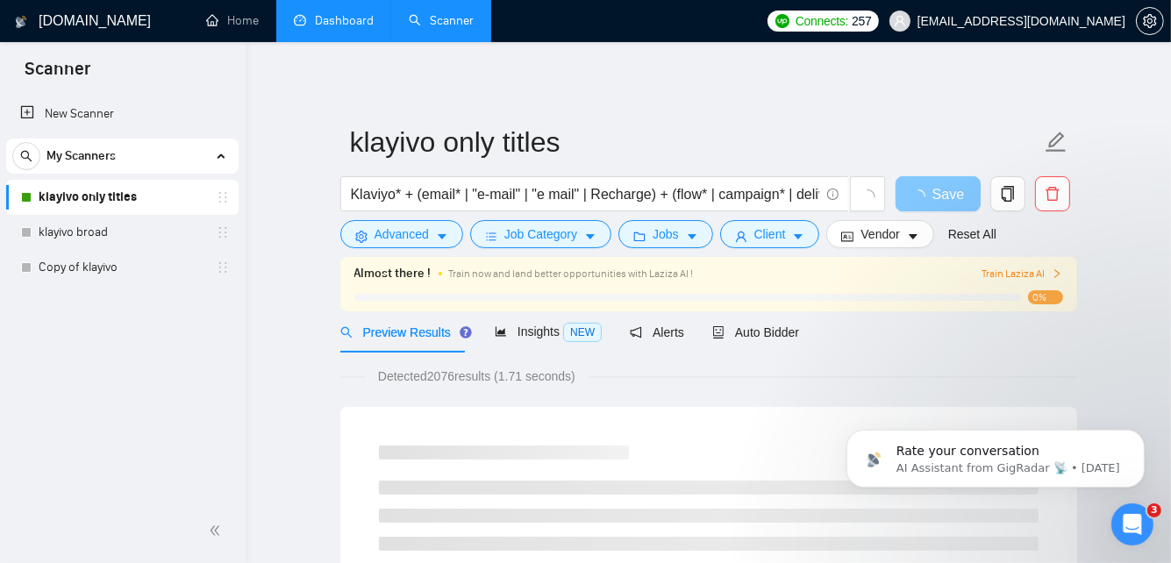
scroll to position [77, 0]
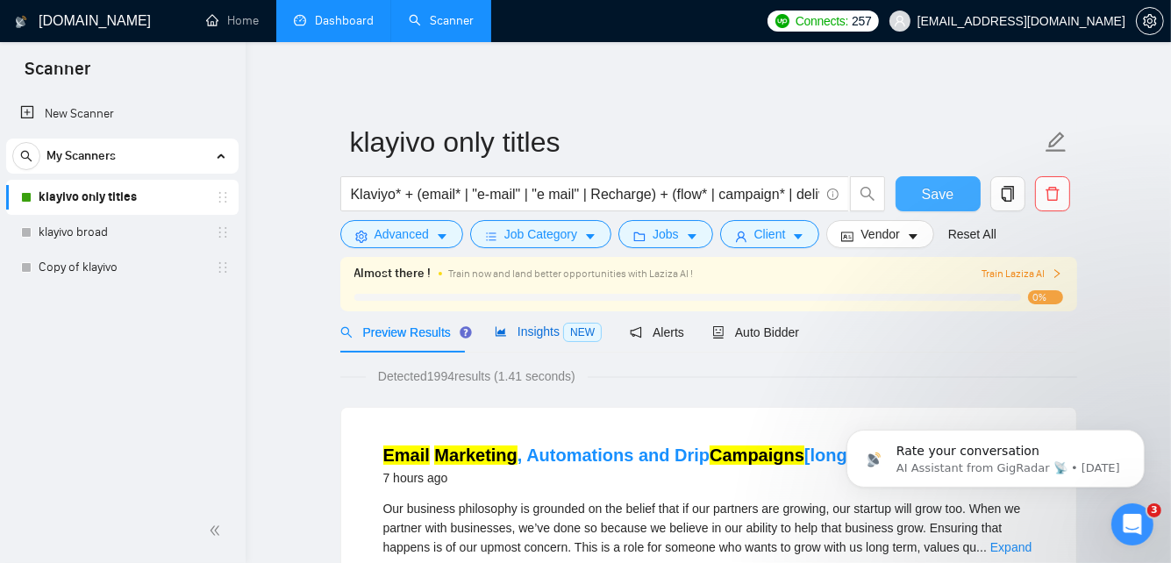
click at [548, 336] on span "Insights NEW" at bounding box center [548, 332] width 107 height 14
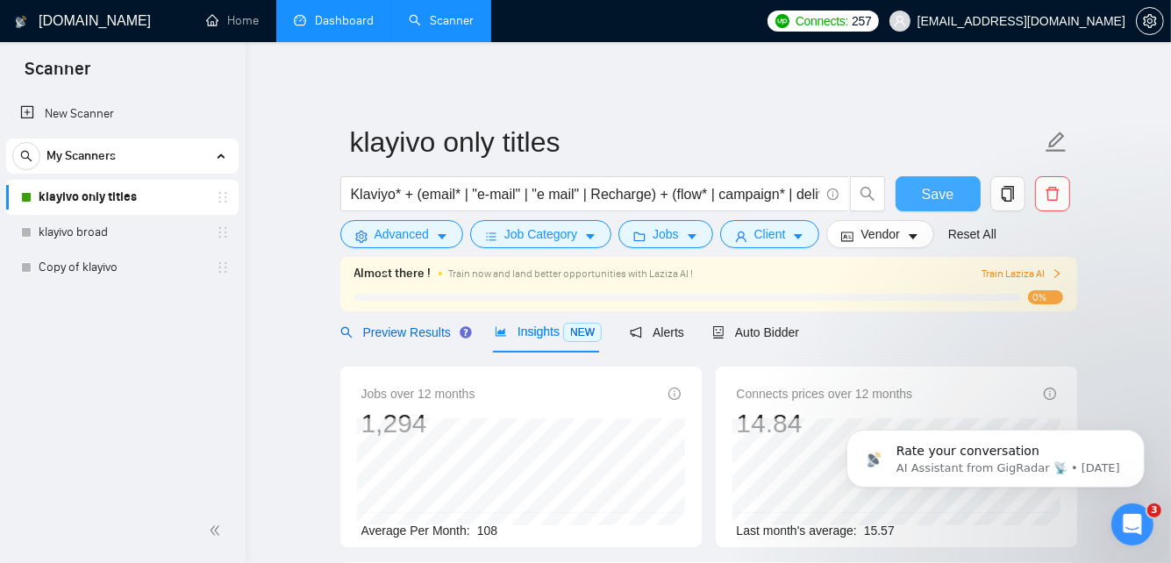
click at [417, 333] on span "Preview Results" at bounding box center [403, 333] width 126 height 14
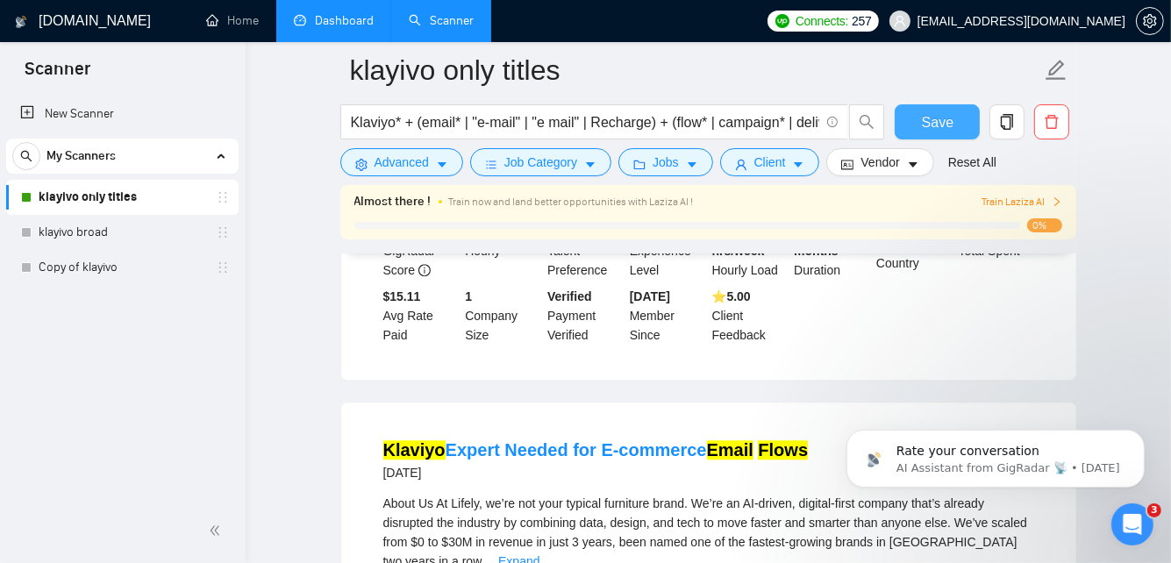
scroll to position [3740, 0]
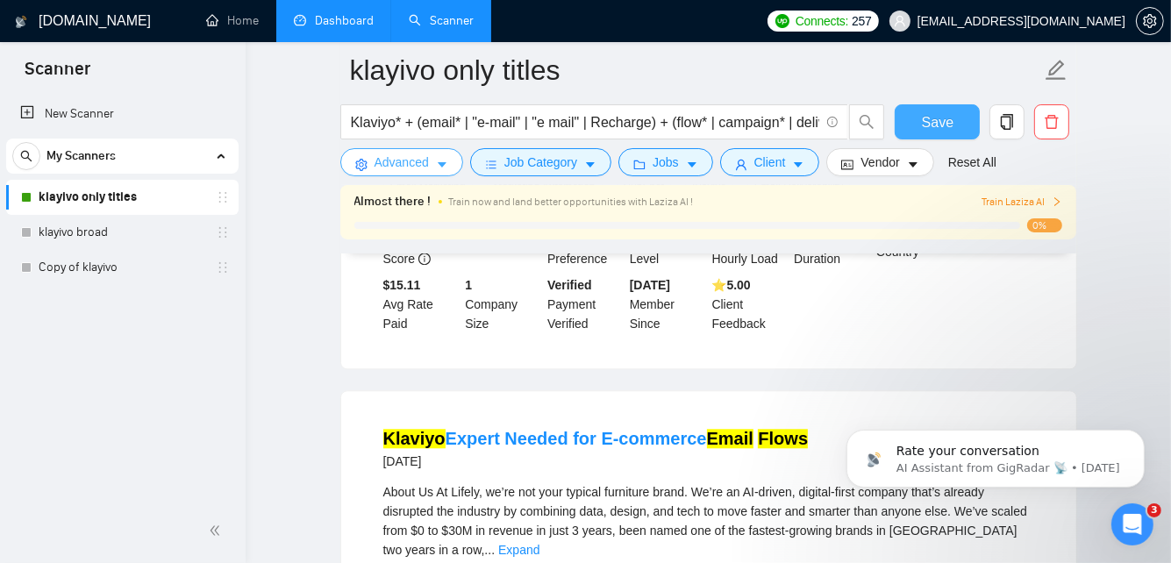
click at [412, 151] on button "Advanced" at bounding box center [401, 162] width 123 height 28
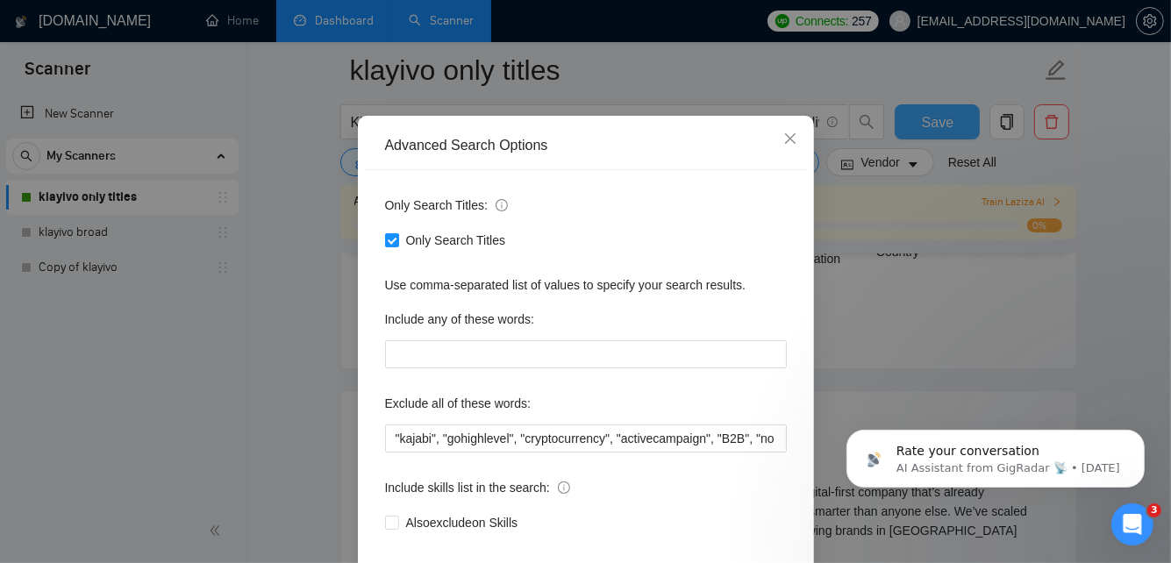
scroll to position [165, 0]
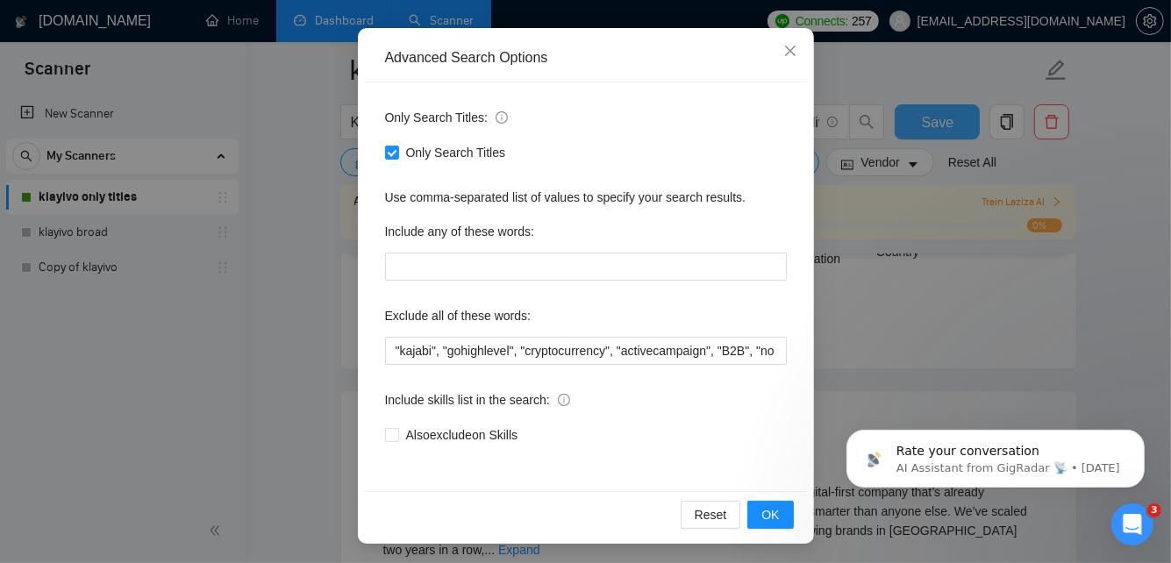
click at [948, 290] on div "Advanced Search Options Only Search Titles: Only Search Titles Use comma-separa…" at bounding box center [585, 281] width 1171 height 563
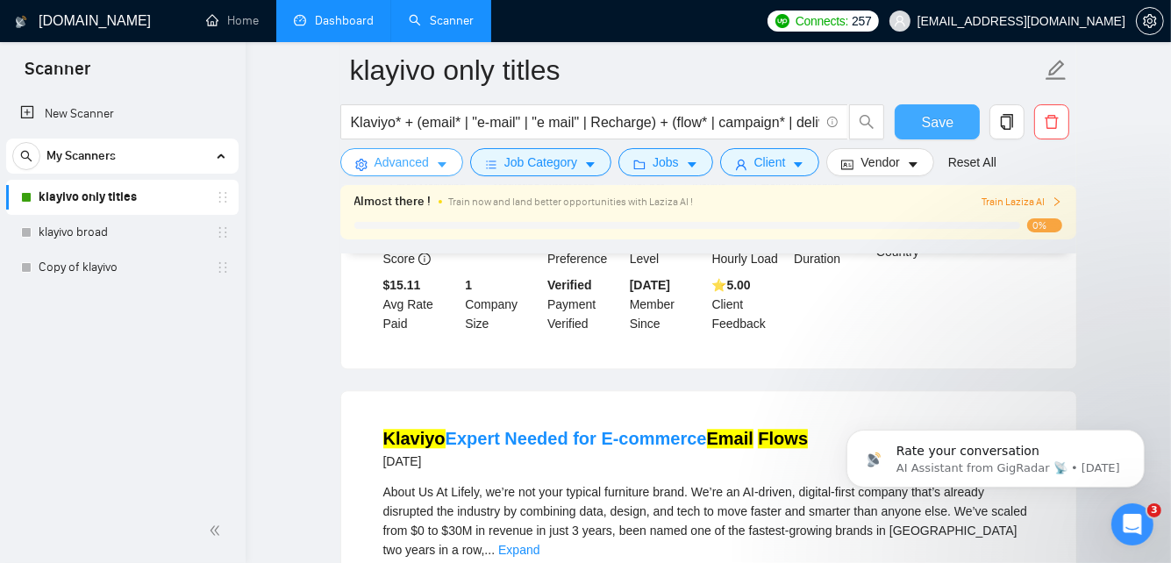
click at [411, 167] on span "Advanced" at bounding box center [402, 162] width 54 height 19
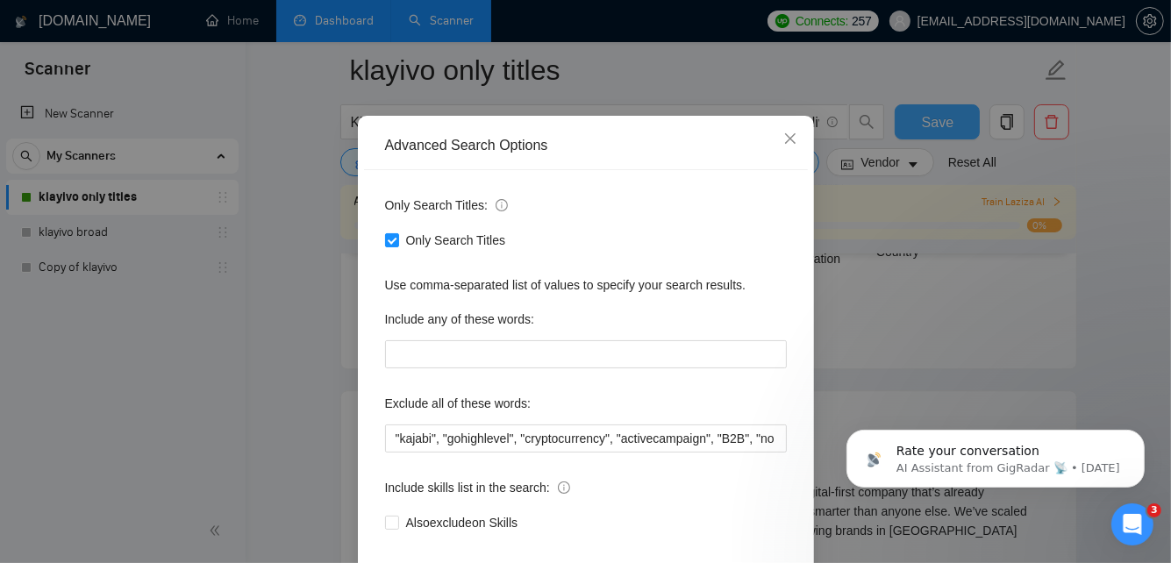
scroll to position [165, 0]
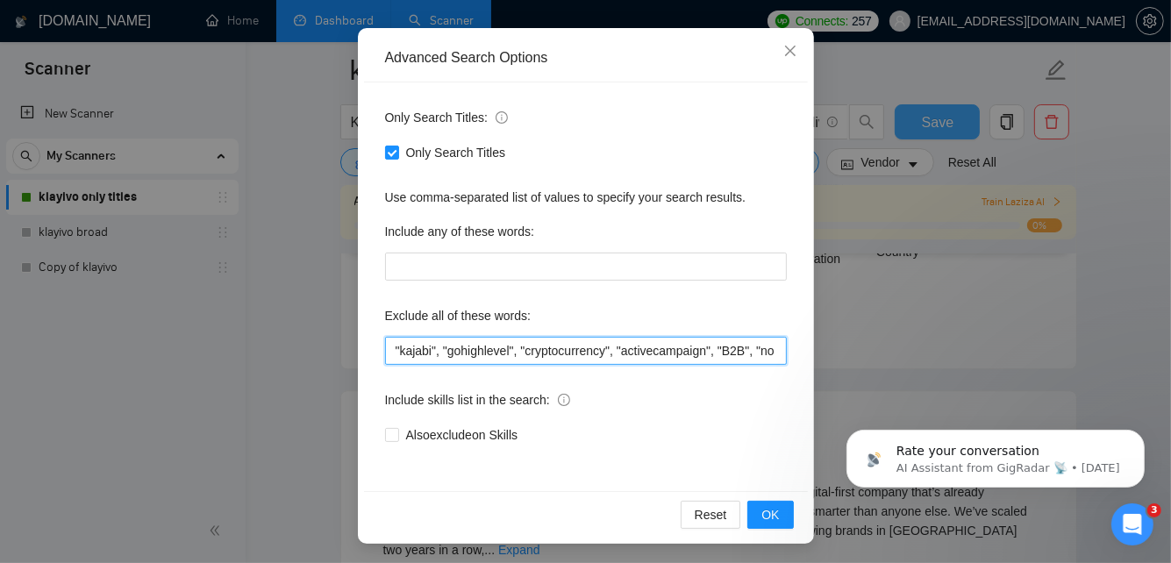
click at [394, 347] on input ""kajabi", "gohighlevel", "cryptocurrency", "activecampaign", "B2B", "no agencie…" at bounding box center [586, 351] width 402 height 28
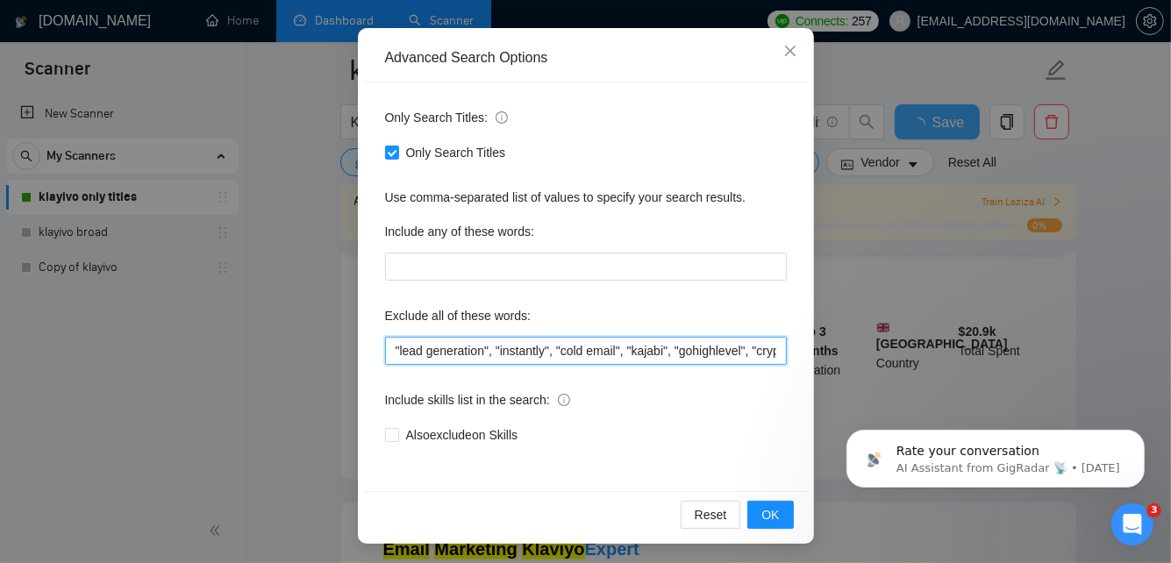
scroll to position [3740, 0]
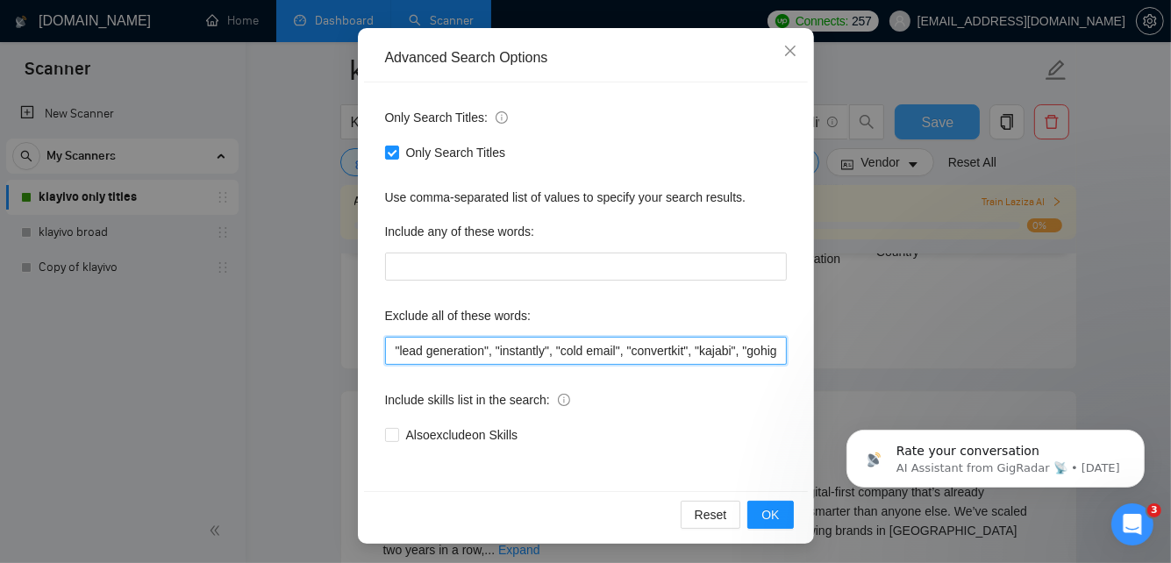
click at [394, 350] on input ""lead generation", "instantly", "cold email", "convertkit", "kajabi", "gohighle…" at bounding box center [586, 351] width 402 height 28
click at [395, 352] on input ""substack", "lead generation", "instantly", "cold email", "convertkit", "kajabi…" at bounding box center [586, 351] width 402 height 28
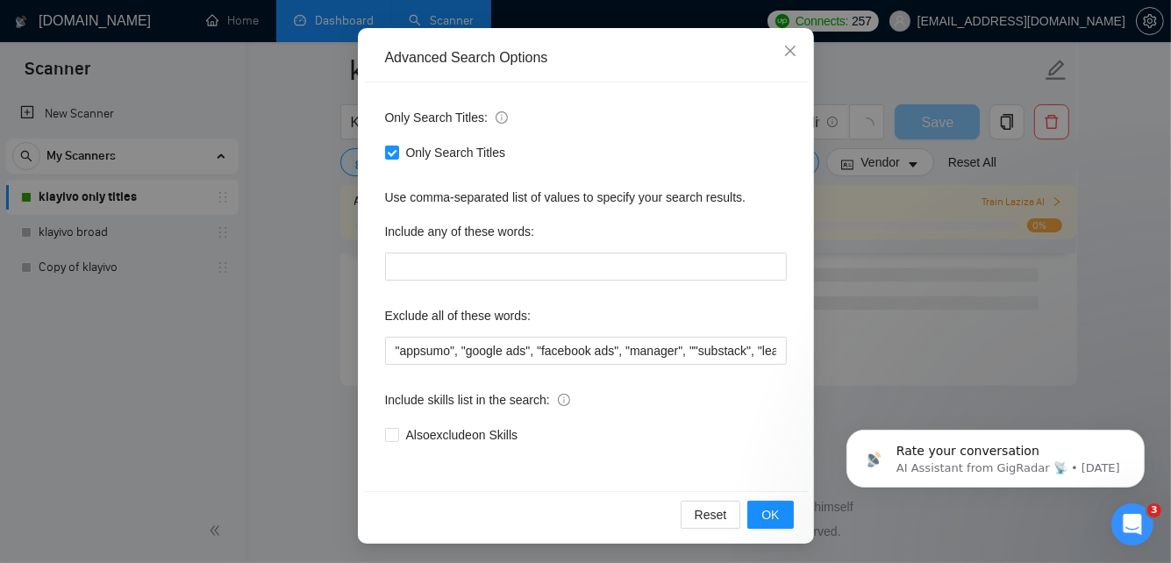
scroll to position [2416, 0]
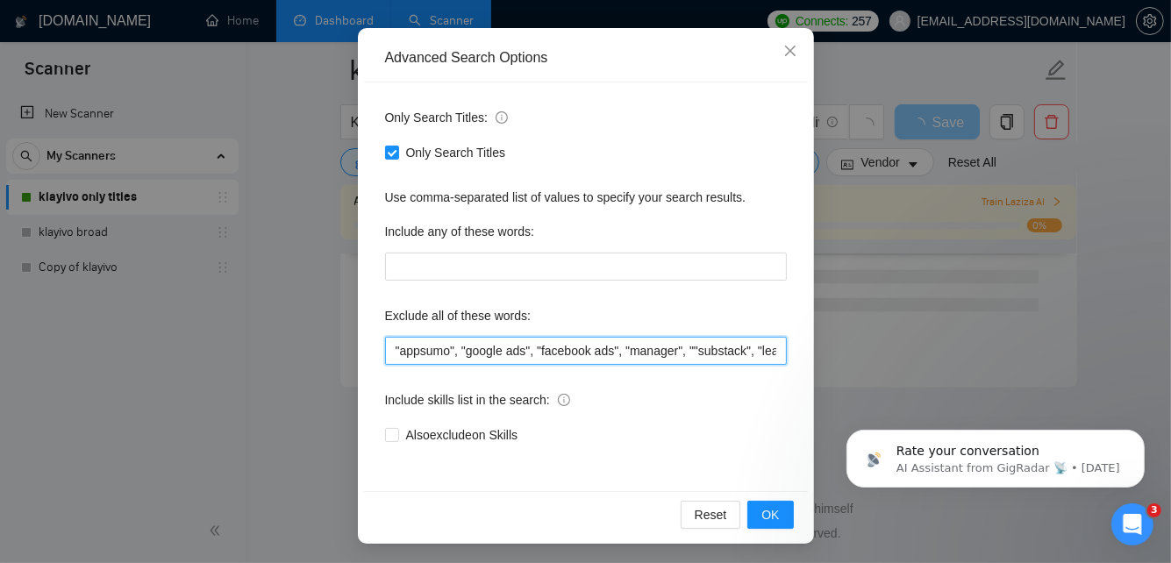
click at [684, 349] on input ""appsumo", "google ads", "facebook ads", "manager", ""substack", "lead generati…" at bounding box center [586, 351] width 402 height 28
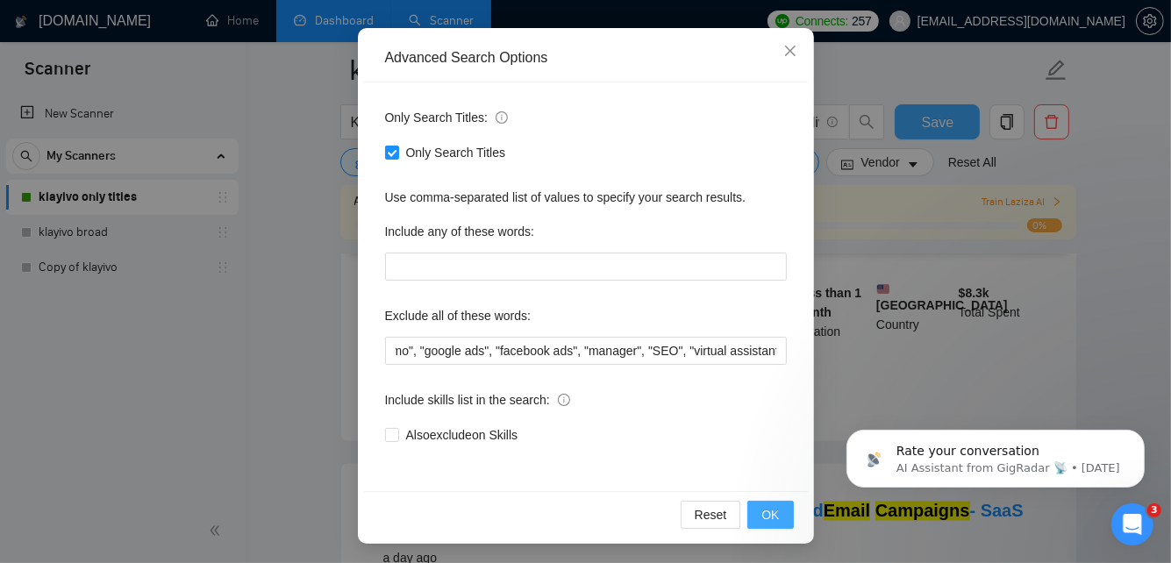
click at [772, 512] on span "OK" at bounding box center [771, 514] width 18 height 19
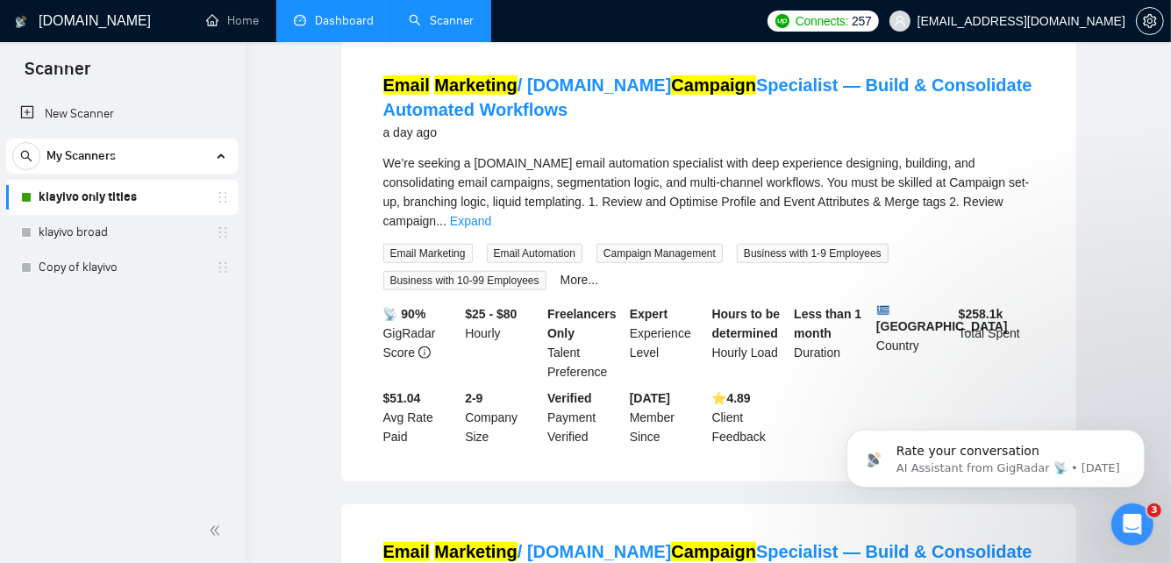
scroll to position [0, 0]
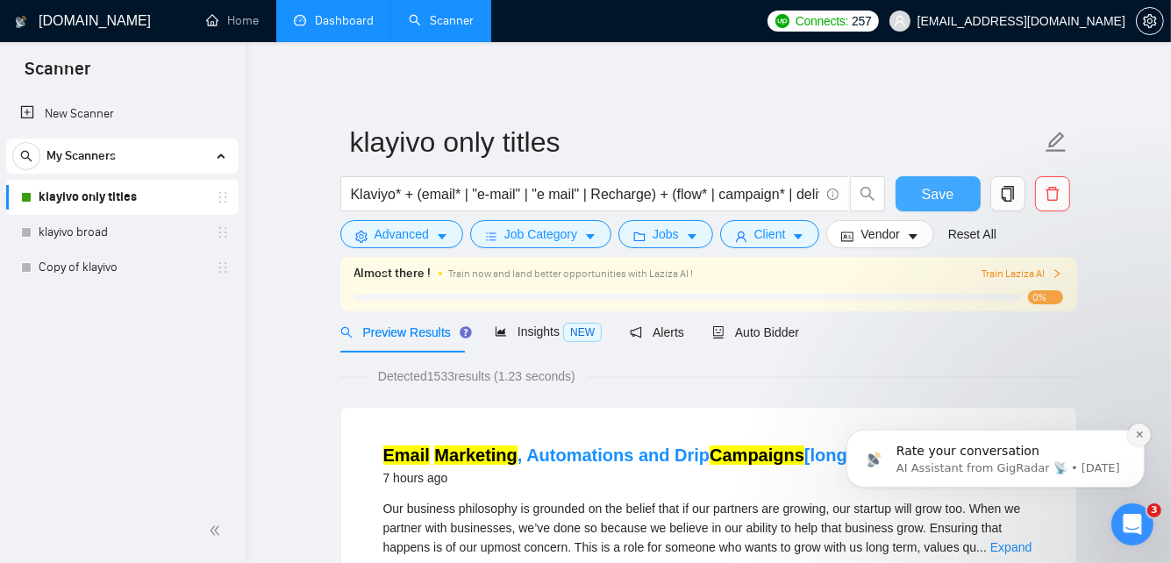
click at [1132, 433] on button "Dismiss notification" at bounding box center [1138, 434] width 23 height 23
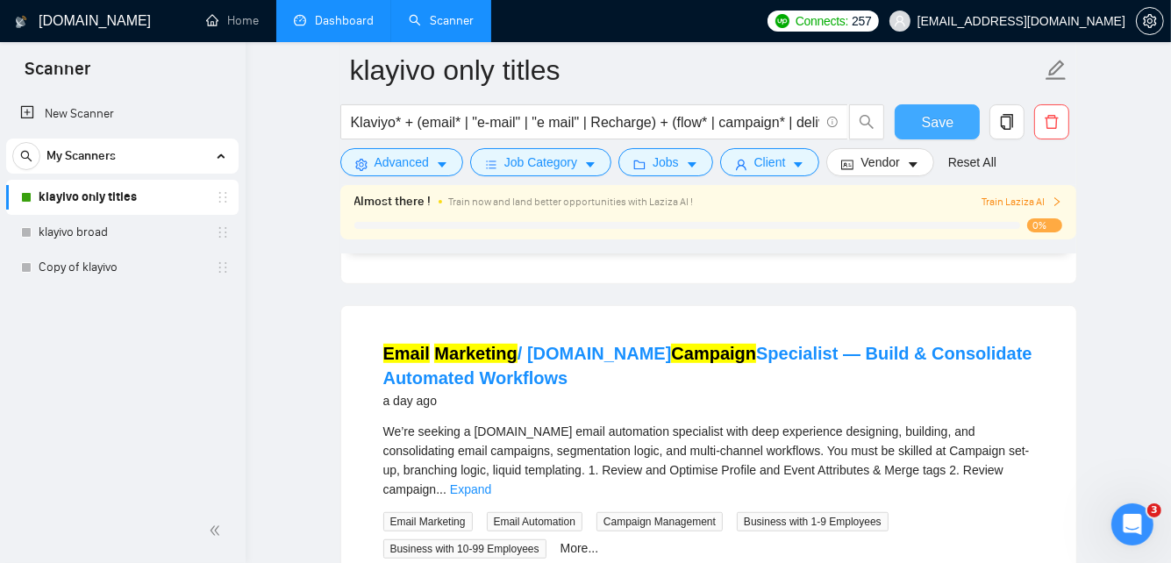
scroll to position [870, 0]
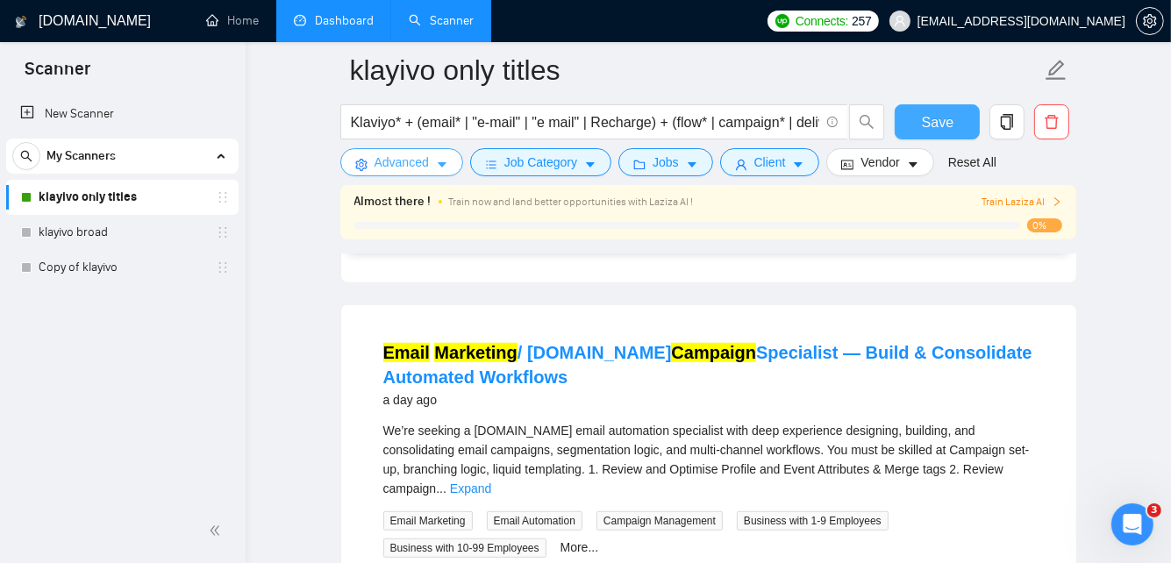
click at [429, 162] on button "Advanced" at bounding box center [401, 162] width 123 height 28
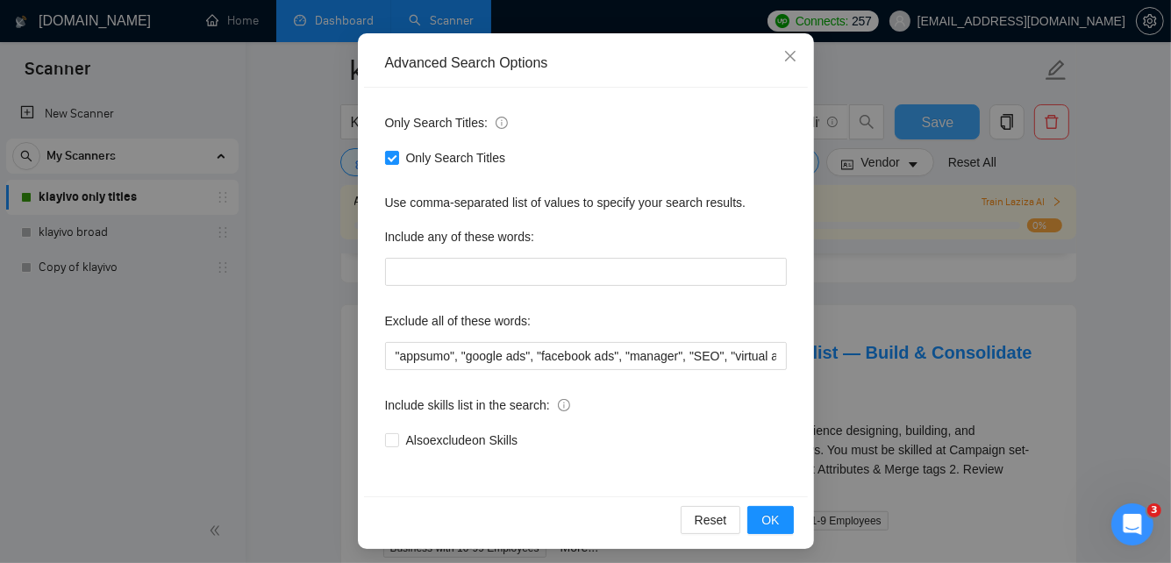
scroll to position [159, 0]
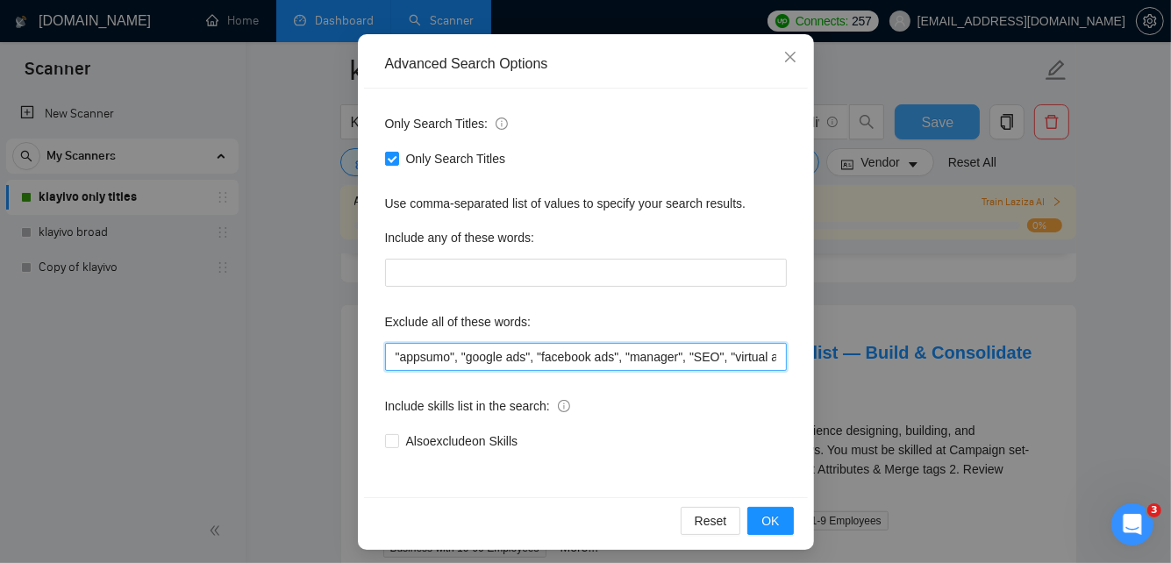
click at [394, 351] on input ""appsumo", "google ads", "facebook ads", "manager", "SEO", "virtual assistant",…" at bounding box center [586, 357] width 402 height 28
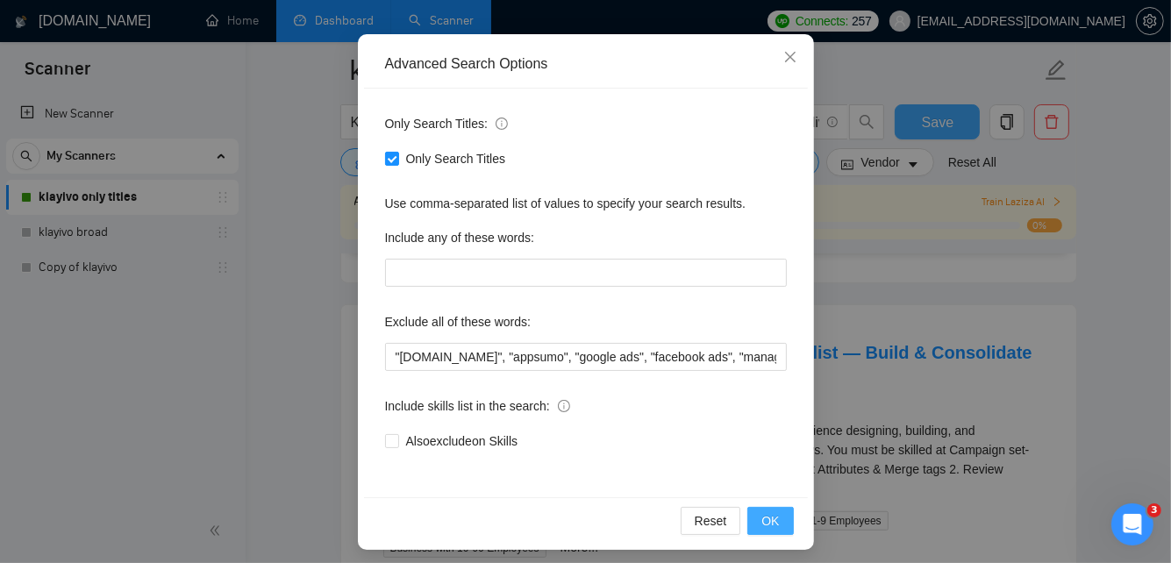
click at [769, 522] on span "OK" at bounding box center [771, 521] width 18 height 19
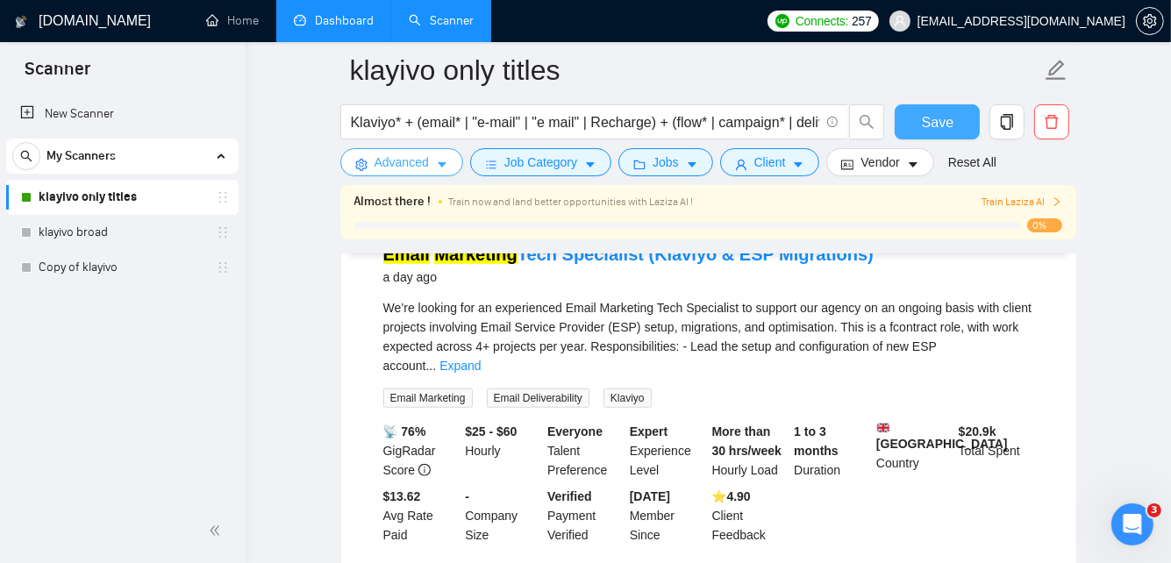
scroll to position [958, 0]
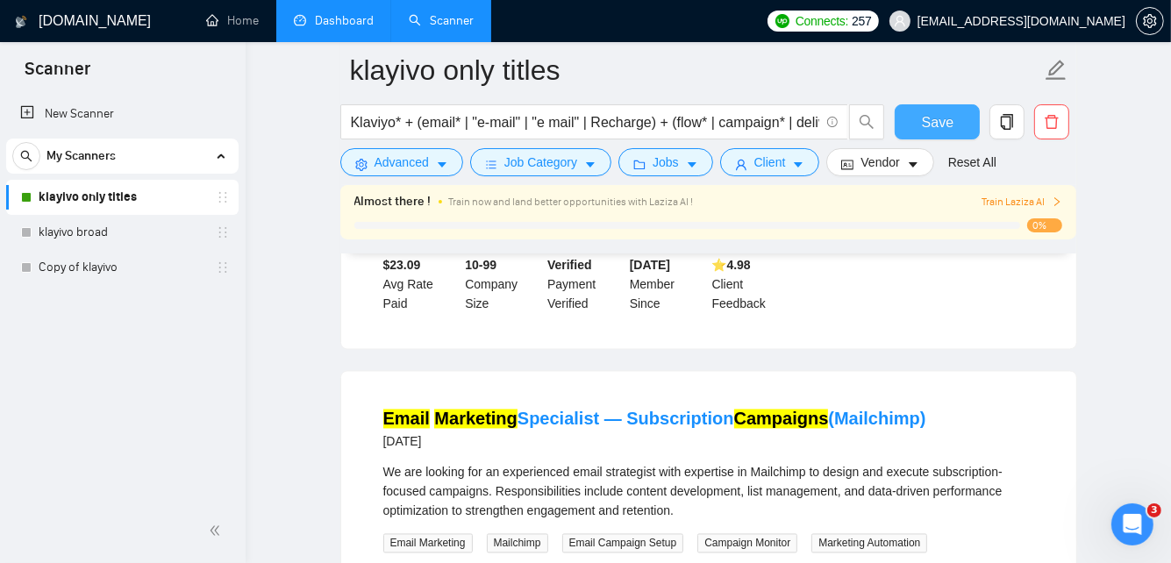
scroll to position [2805, 0]
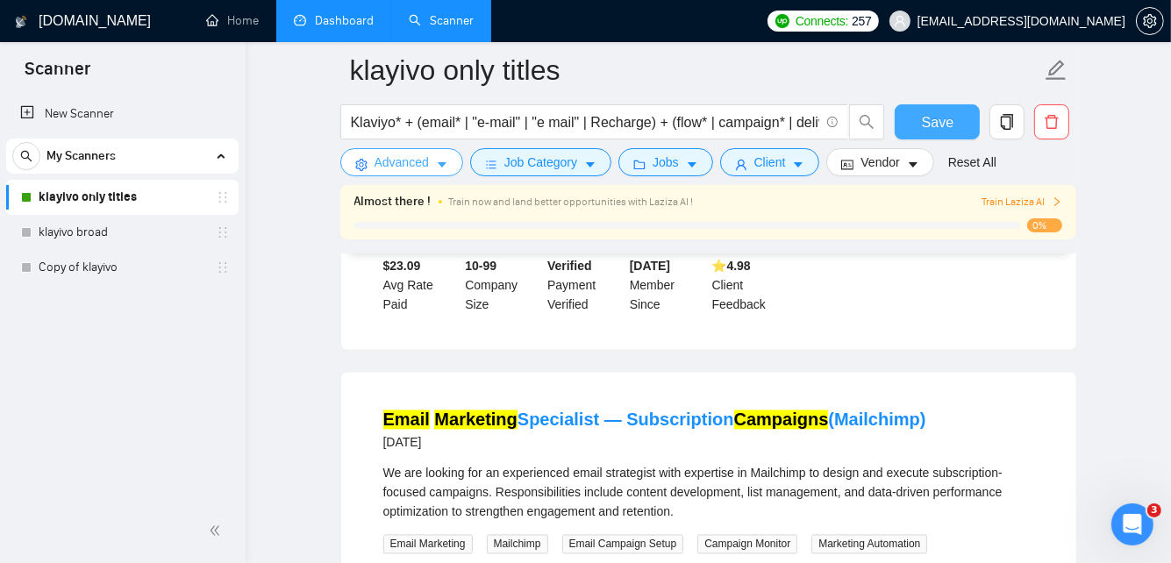
click at [383, 175] on button "Advanced" at bounding box center [401, 162] width 123 height 28
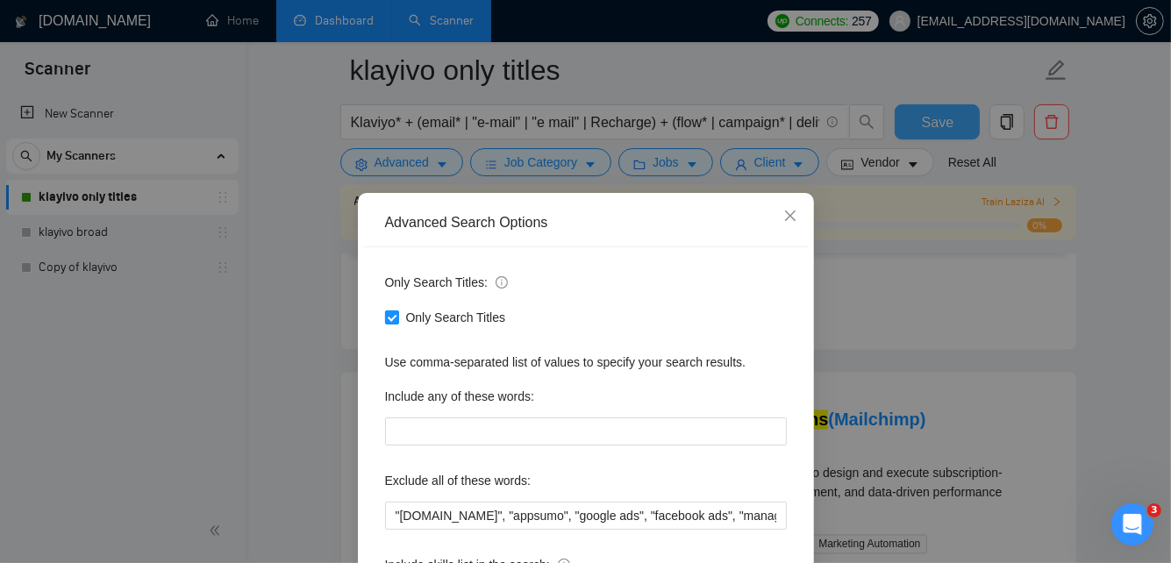
scroll to position [165, 0]
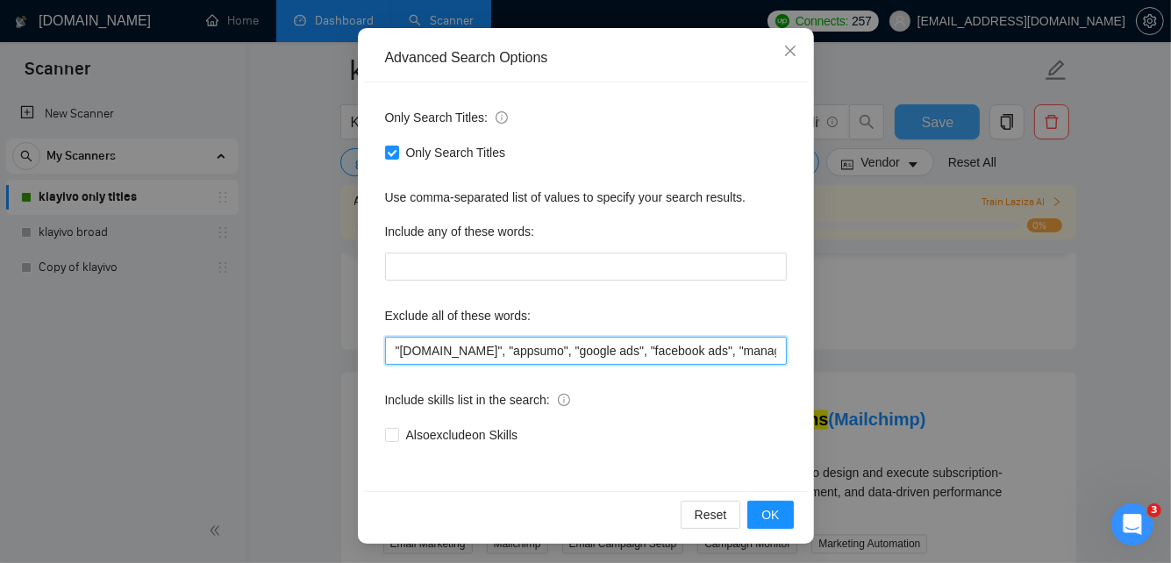
click at [392, 346] on input ""[DOMAIN_NAME]", "appsumo", "google ads", "facebook ads", "manager", "SEO", "vi…" at bounding box center [586, 351] width 402 height 28
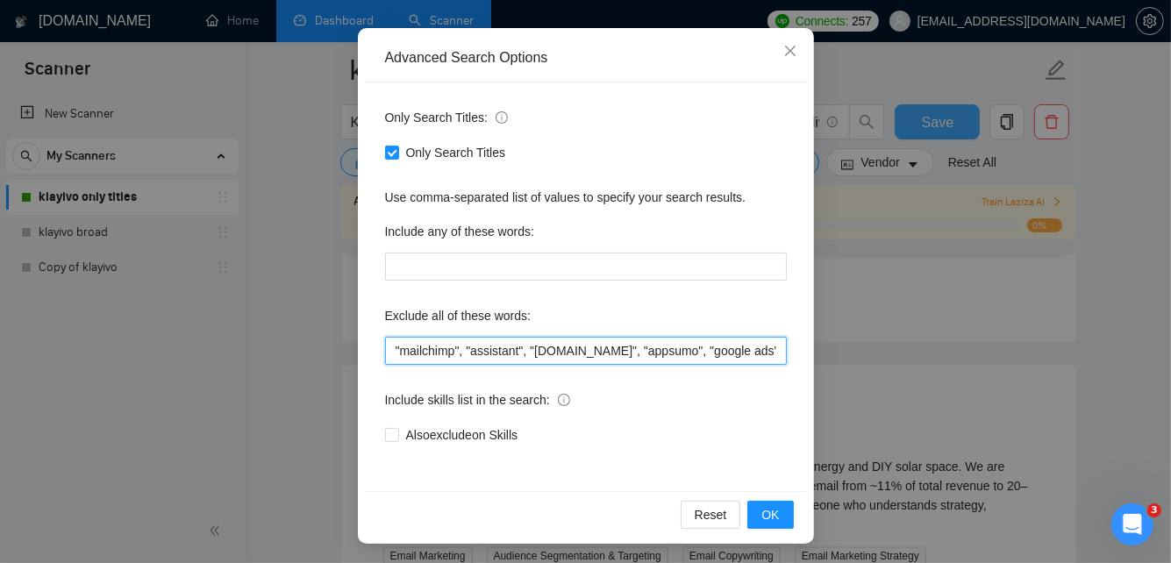
scroll to position [2805, 0]
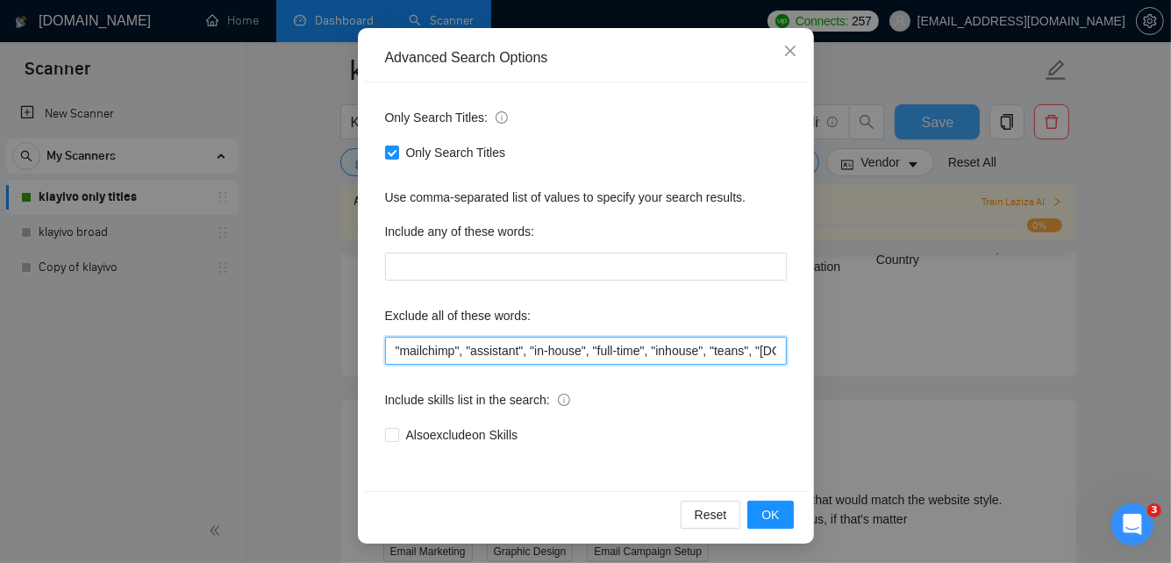
click at [728, 347] on input ""mailchimp", "assistant", "in-house", "full-time", "inhouse", "teans", "[DOMAIN…" at bounding box center [586, 351] width 402 height 28
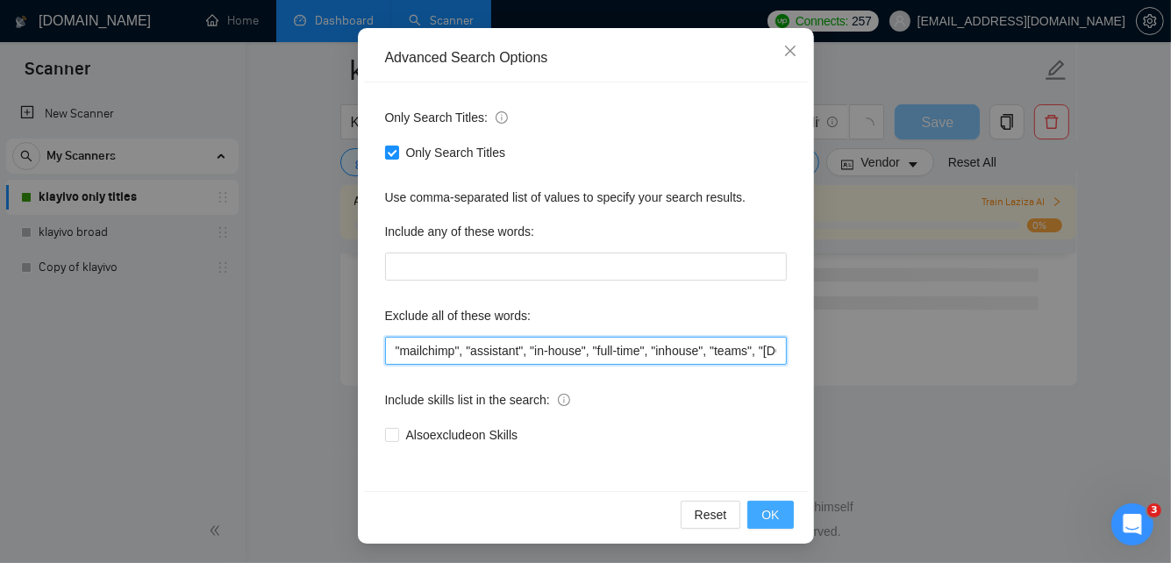
scroll to position [2416, 0]
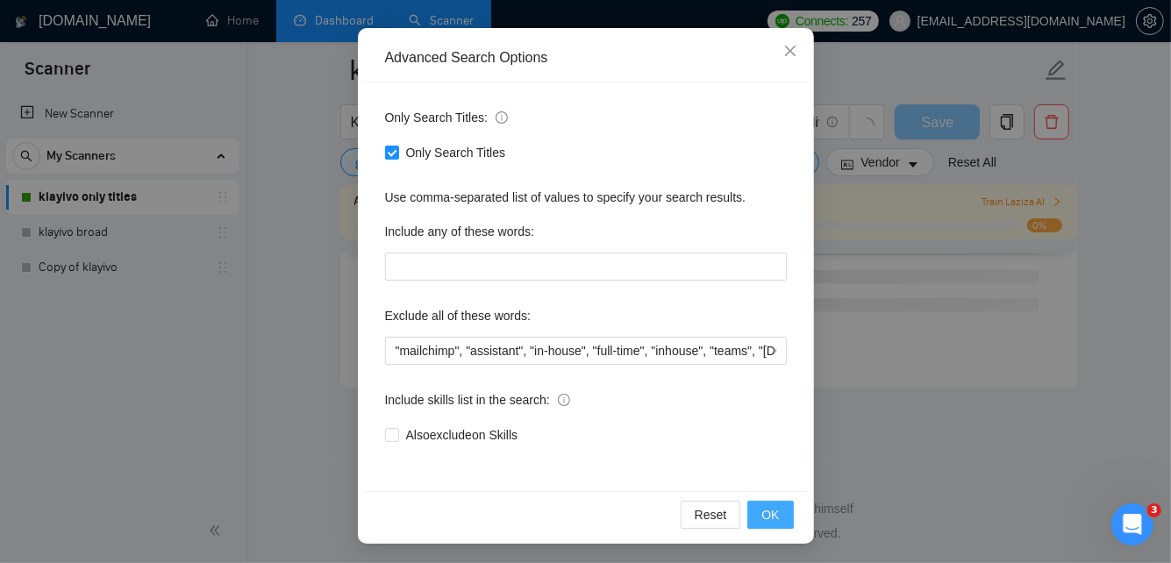
click at [784, 504] on button "OK" at bounding box center [771, 515] width 46 height 28
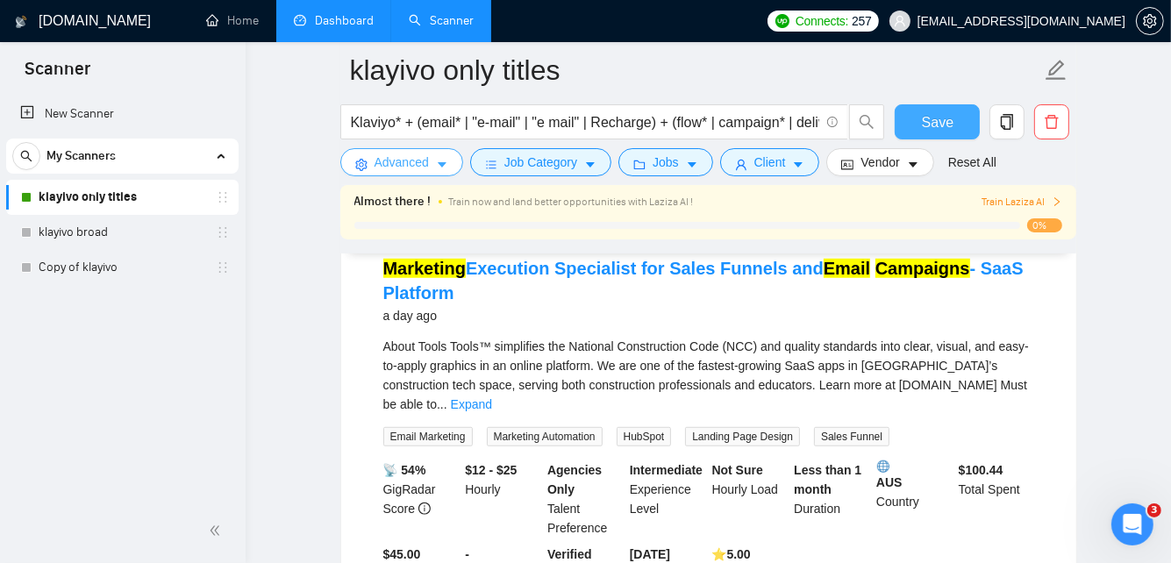
scroll to position [975, 0]
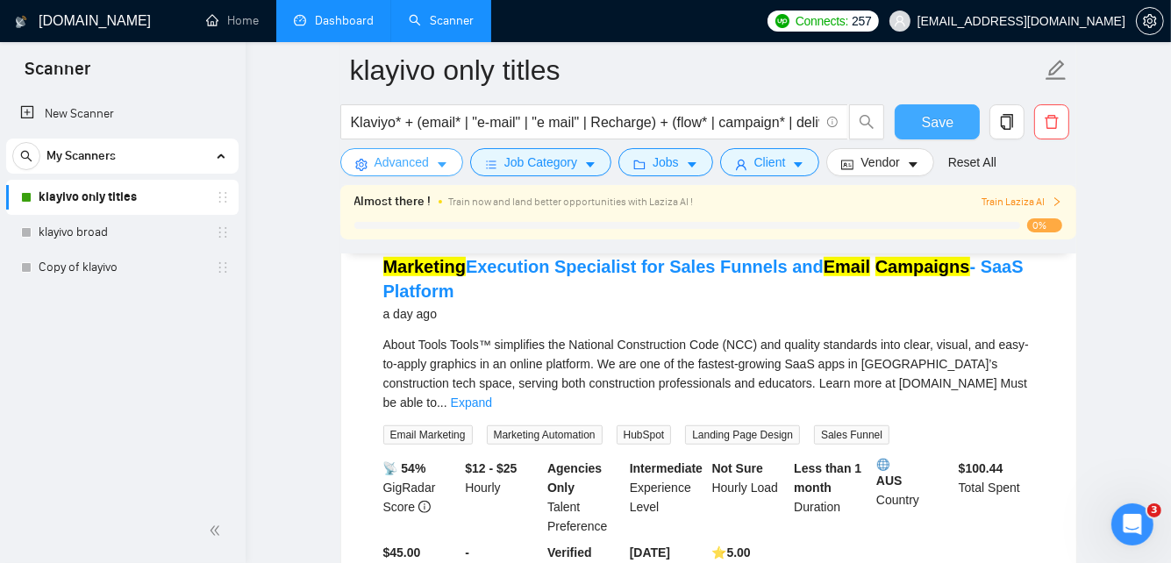
click at [363, 159] on icon "setting" at bounding box center [361, 165] width 12 height 12
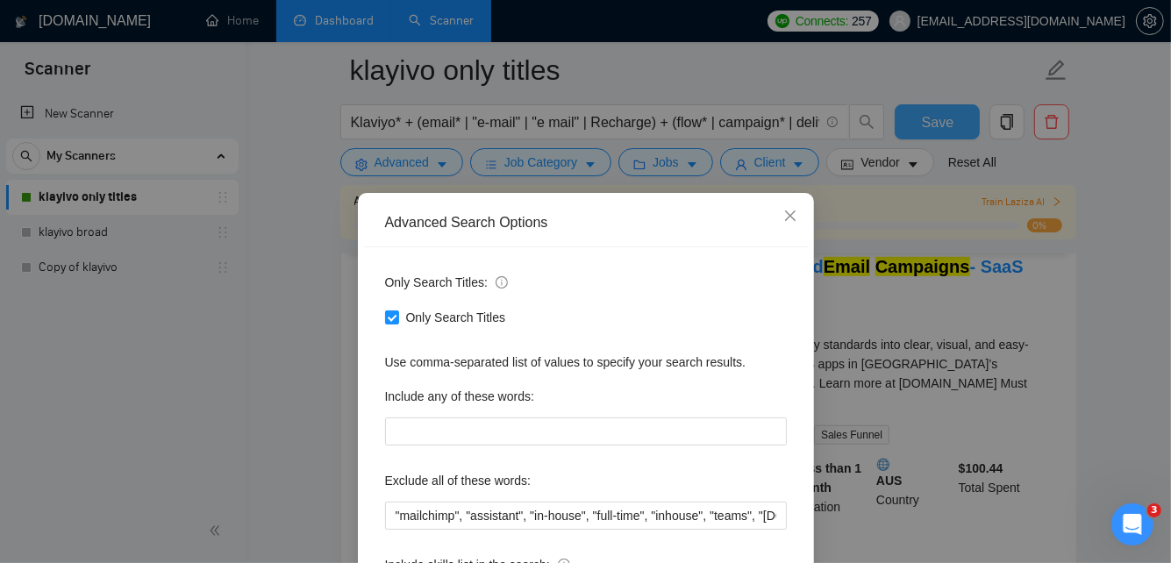
scroll to position [138, 0]
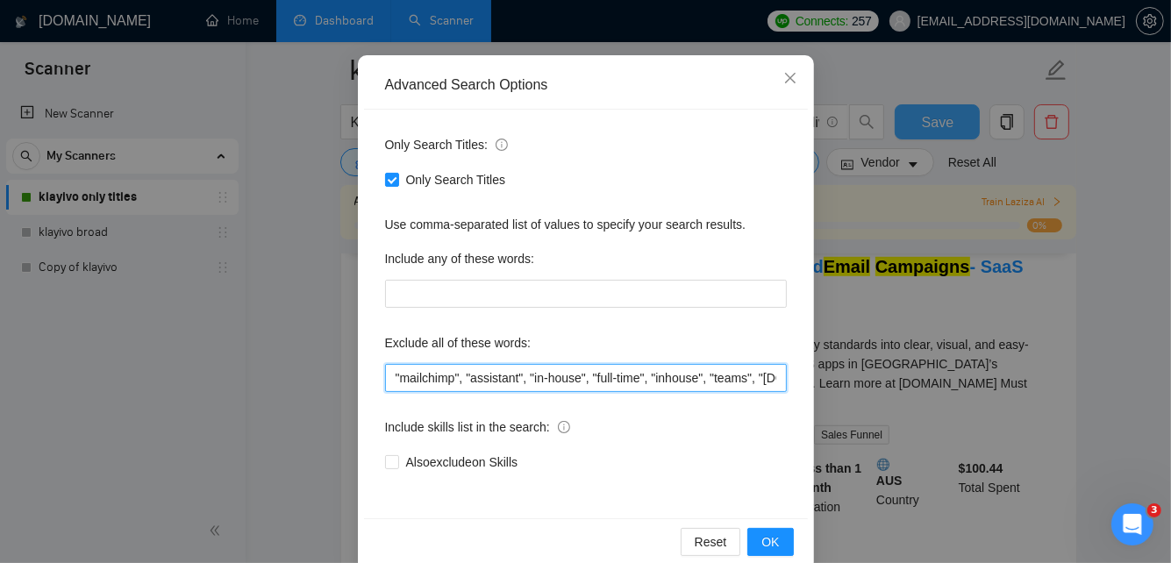
click at [390, 375] on input ""mailchimp", "assistant", "in-house", "full-time", "inhouse", "teams", "[DOMAIN…" at bounding box center [586, 378] width 402 height 28
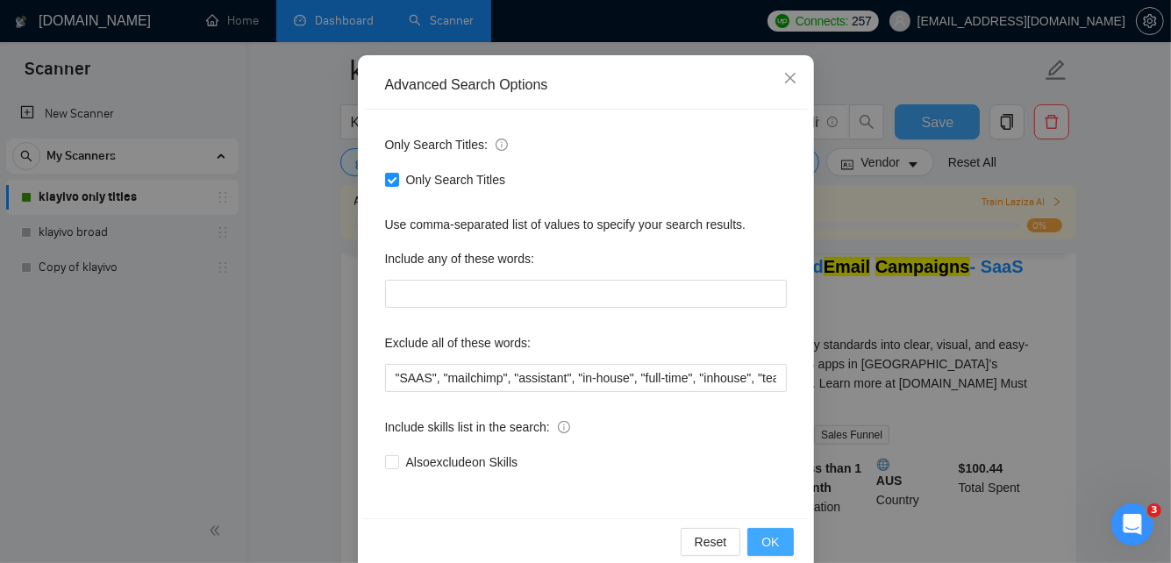
click at [773, 539] on span "OK" at bounding box center [771, 542] width 18 height 19
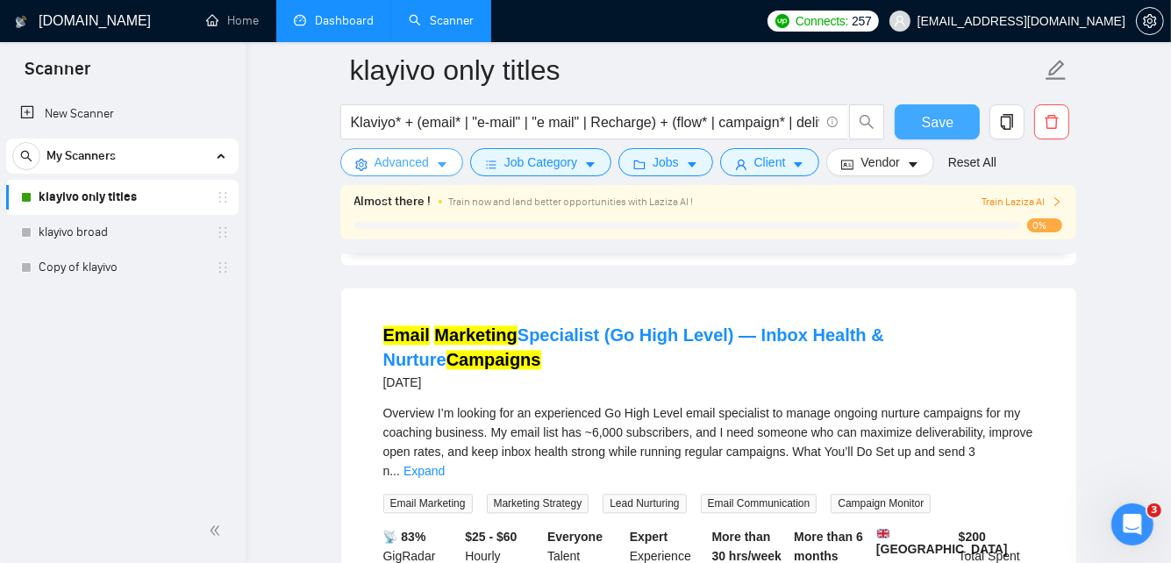
scroll to position [3213, 0]
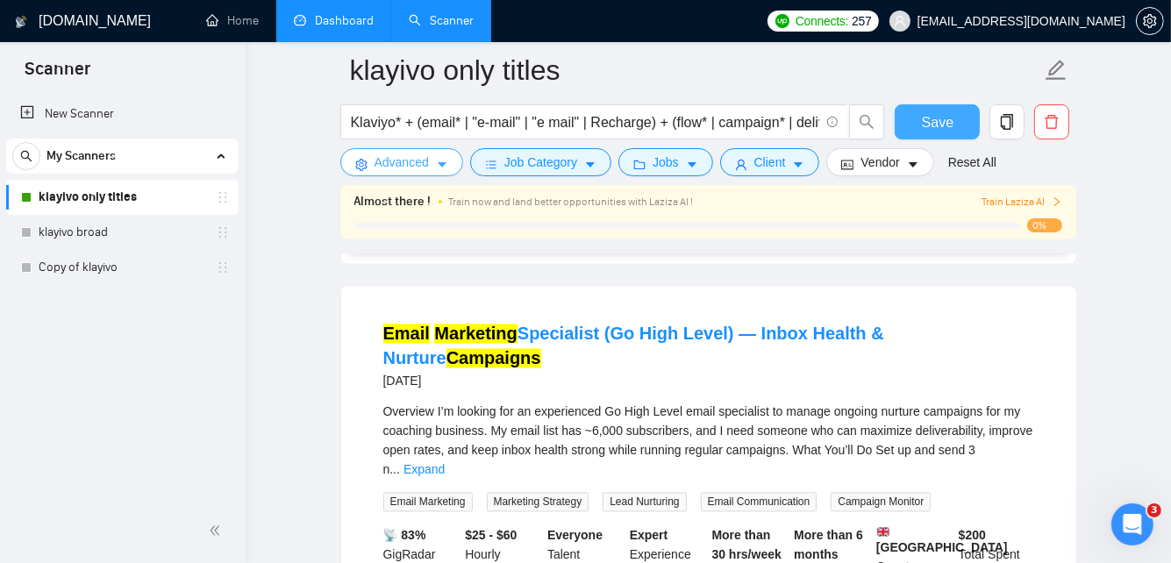
click at [404, 161] on span "Advanced" at bounding box center [402, 162] width 54 height 19
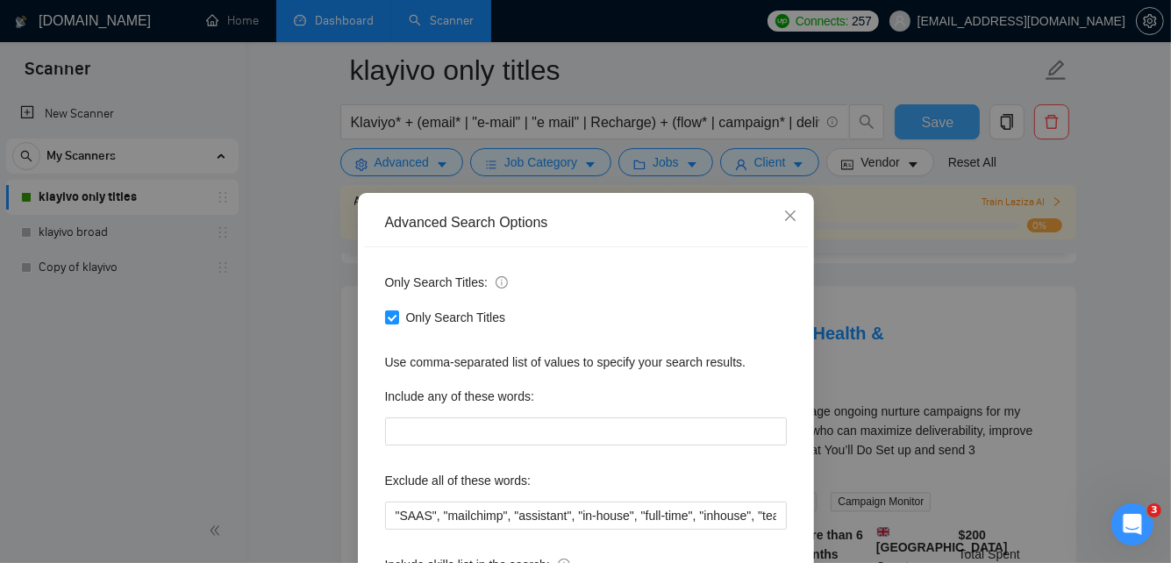
scroll to position [165, 0]
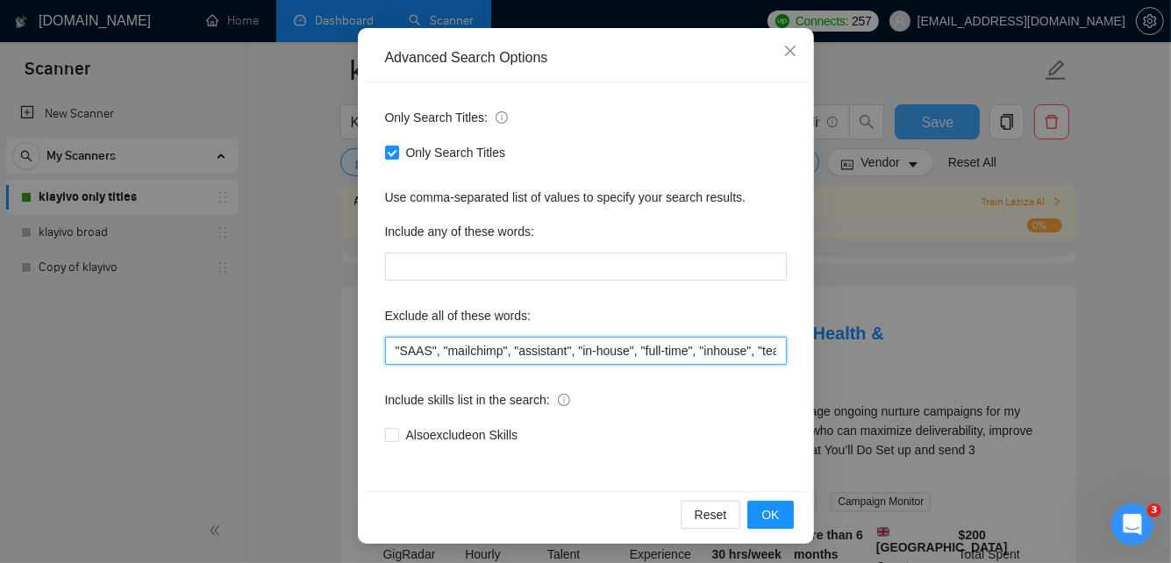
click at [394, 348] on input ""SAAS", "mailchimp", "assistant", "in-house", "full-time", "inhouse", "teams", …" at bounding box center [586, 351] width 402 height 28
type input ""GoHighLevel", "SAAS", "mailchimp", "assistant", "in-house", "full-time", "inho…"
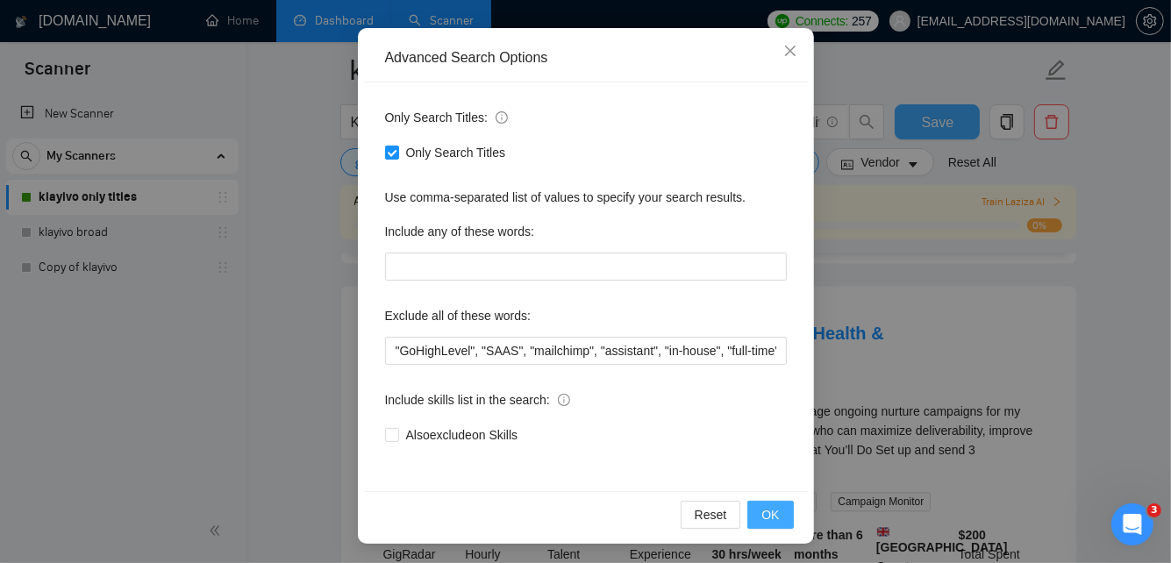
click at [764, 512] on span "OK" at bounding box center [771, 514] width 18 height 19
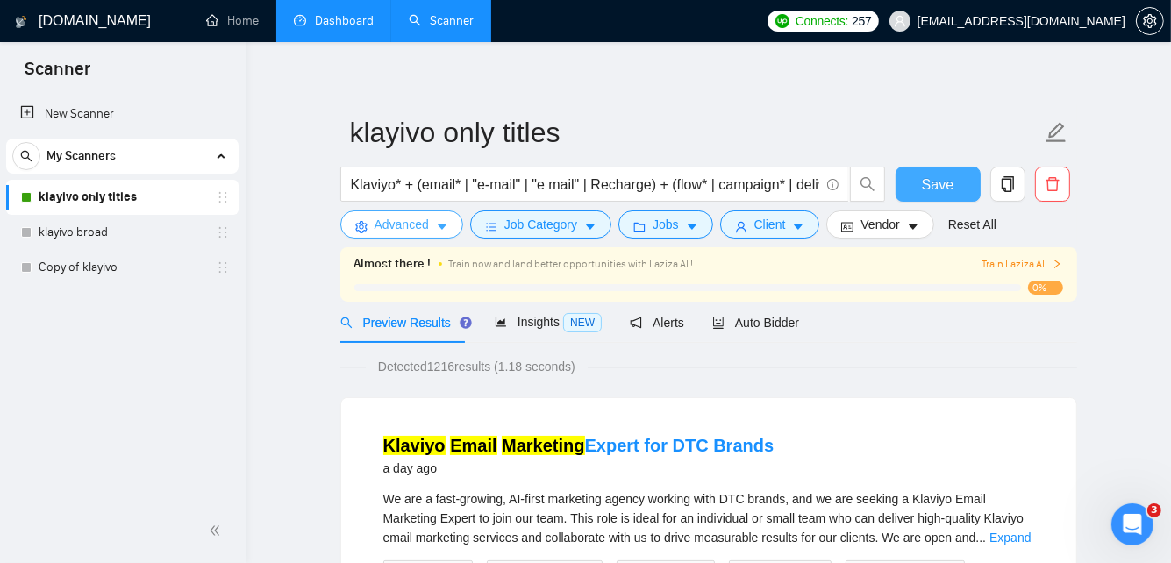
scroll to position [0, 0]
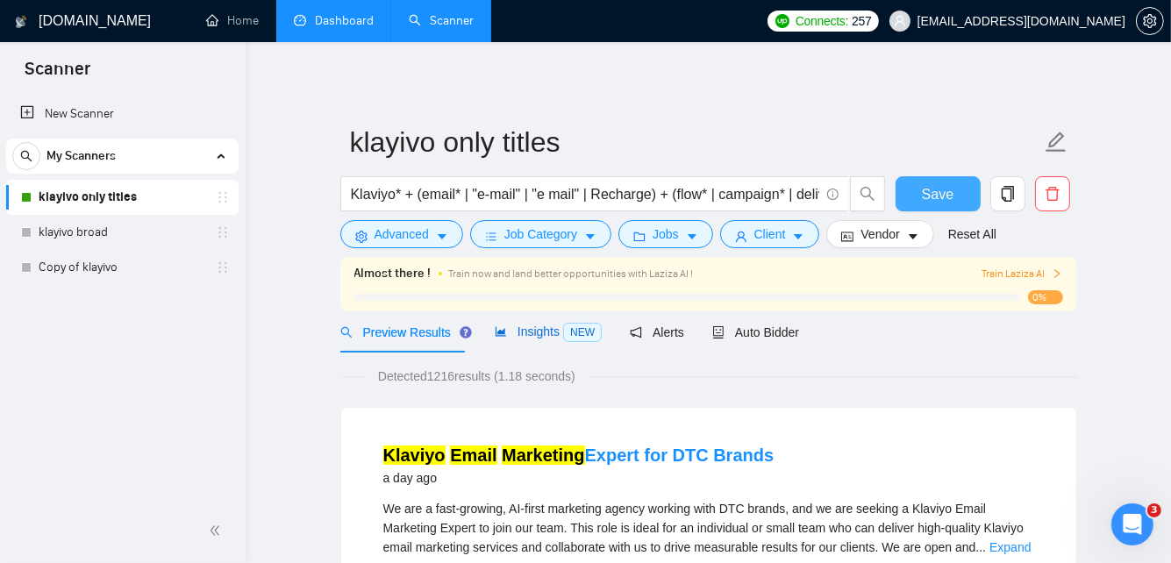
click at [523, 325] on span "Insights NEW" at bounding box center [548, 332] width 107 height 14
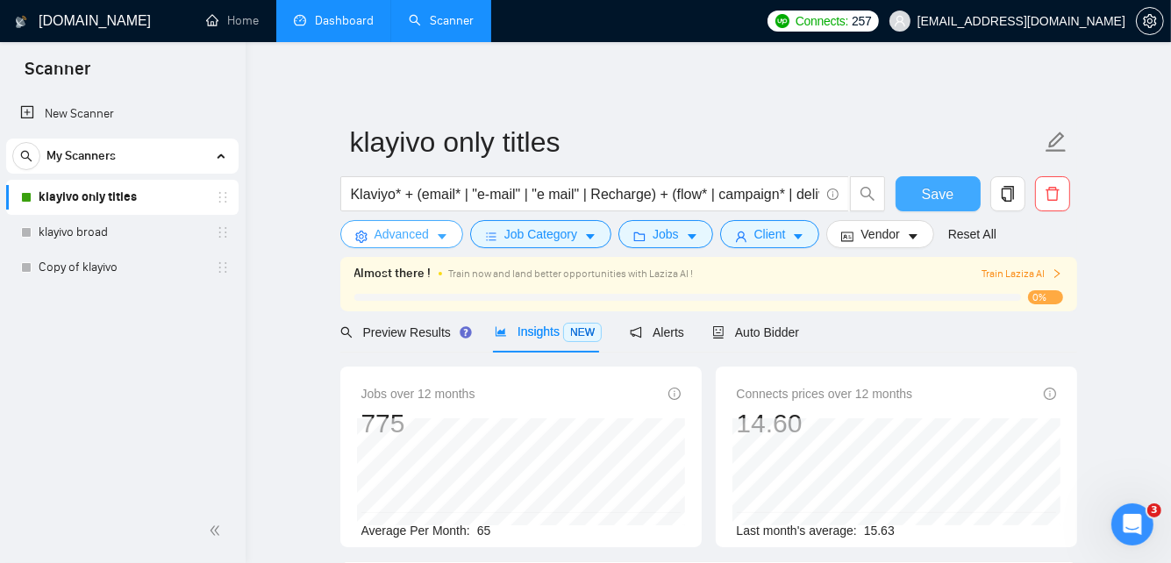
click at [436, 240] on icon "caret-down" at bounding box center [442, 237] width 12 height 12
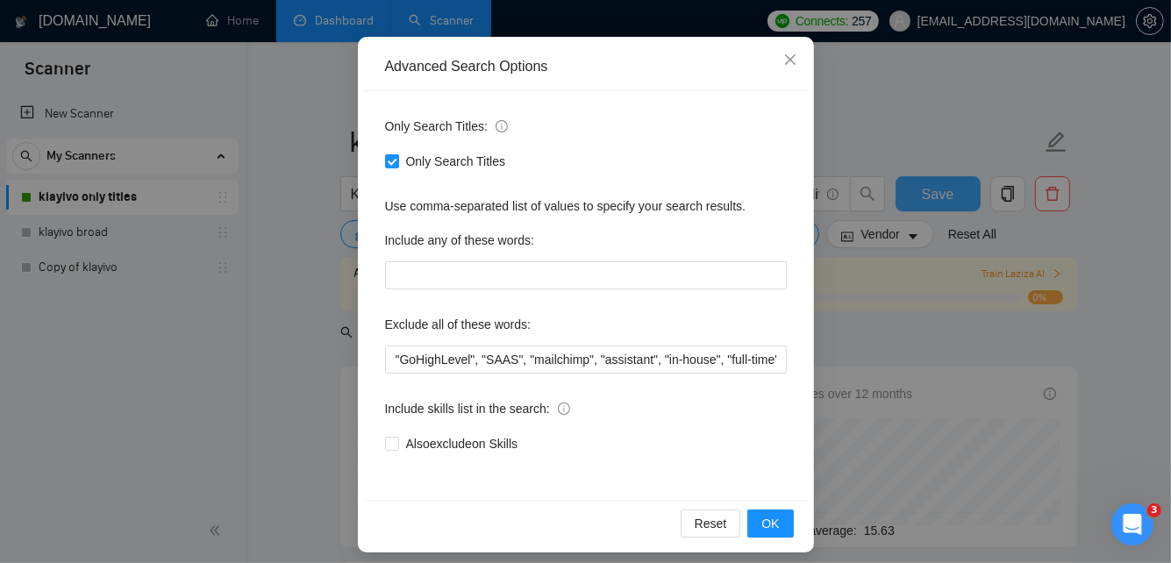
scroll to position [165, 0]
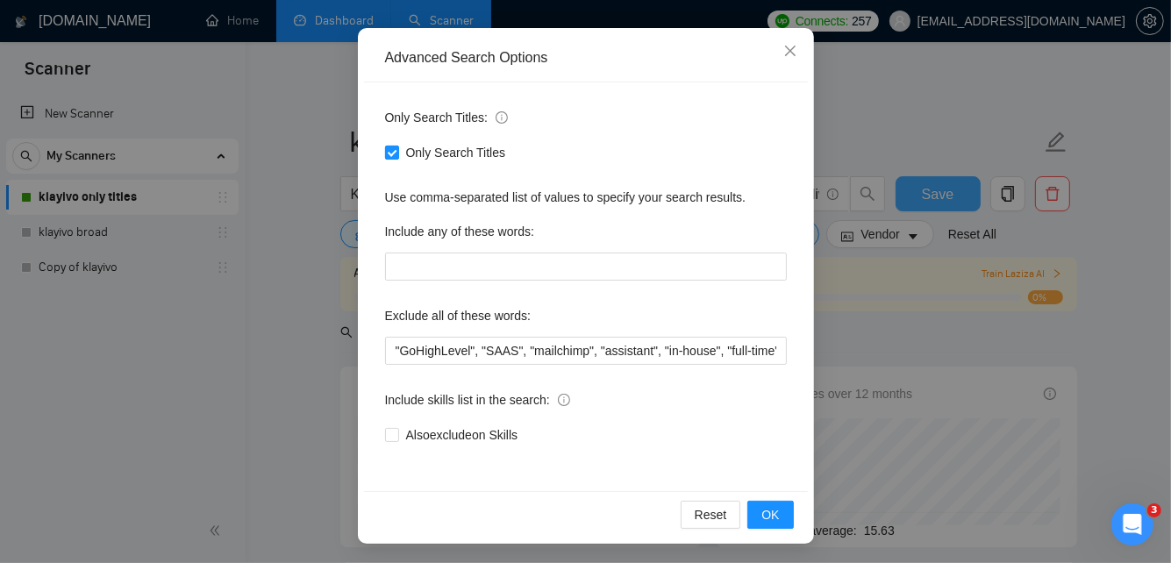
click at [394, 153] on input "Only Search Titles" at bounding box center [391, 152] width 12 height 12
checkbox input "false"
click at [766, 511] on span "OK" at bounding box center [771, 514] width 18 height 19
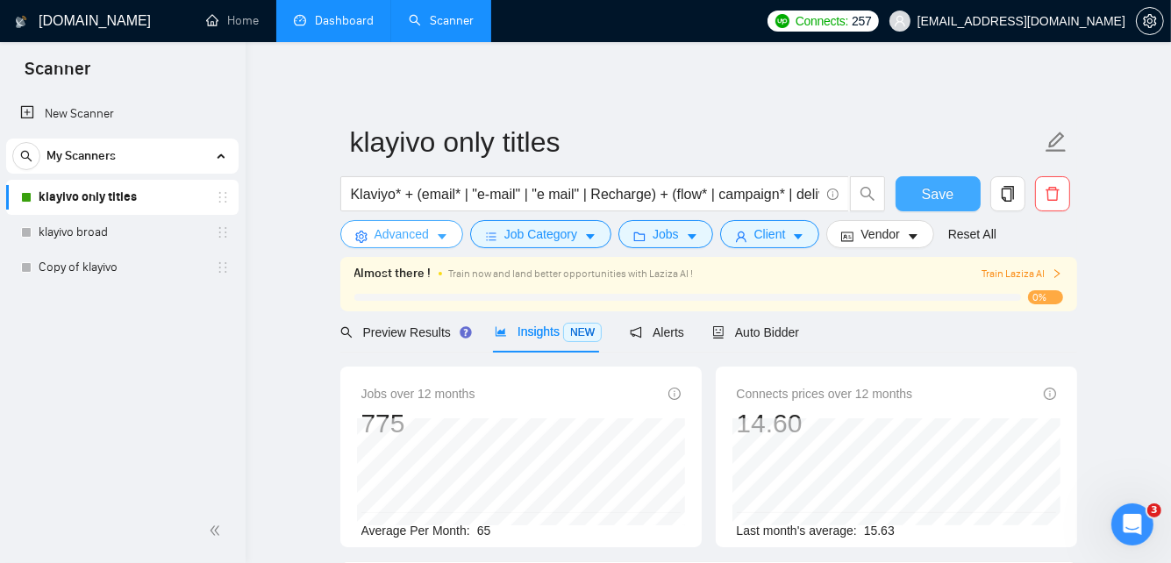
scroll to position [0, 0]
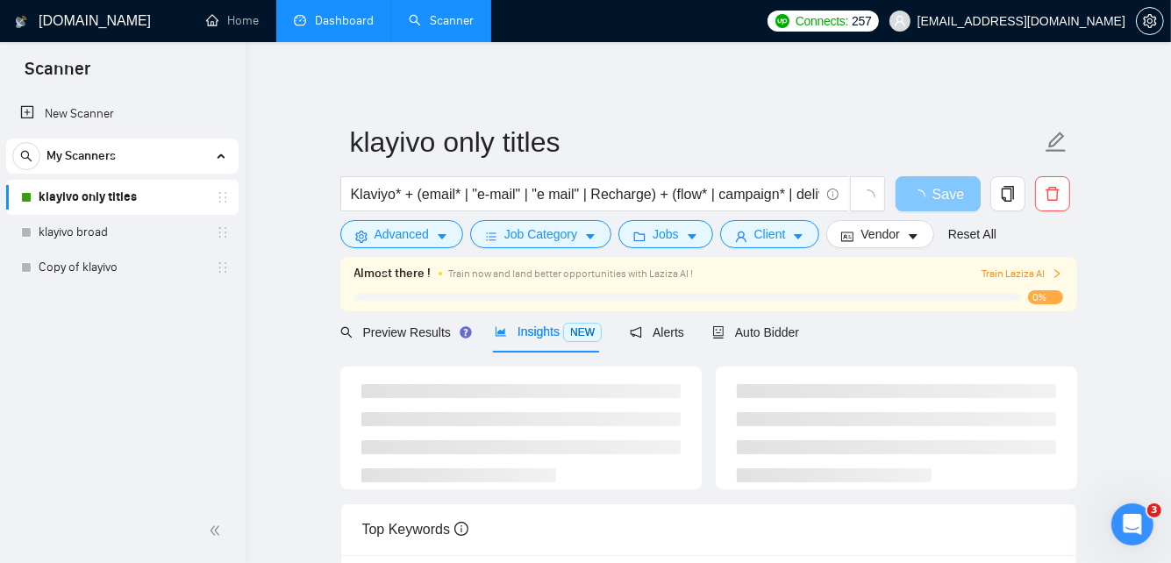
click at [270, 372] on div "[DOMAIN_NAME] Home Dashboard Scanner Connects: 257 [EMAIL_ADDRESS][DOMAIN_NAME]…" at bounding box center [709, 519] width 926 height 1038
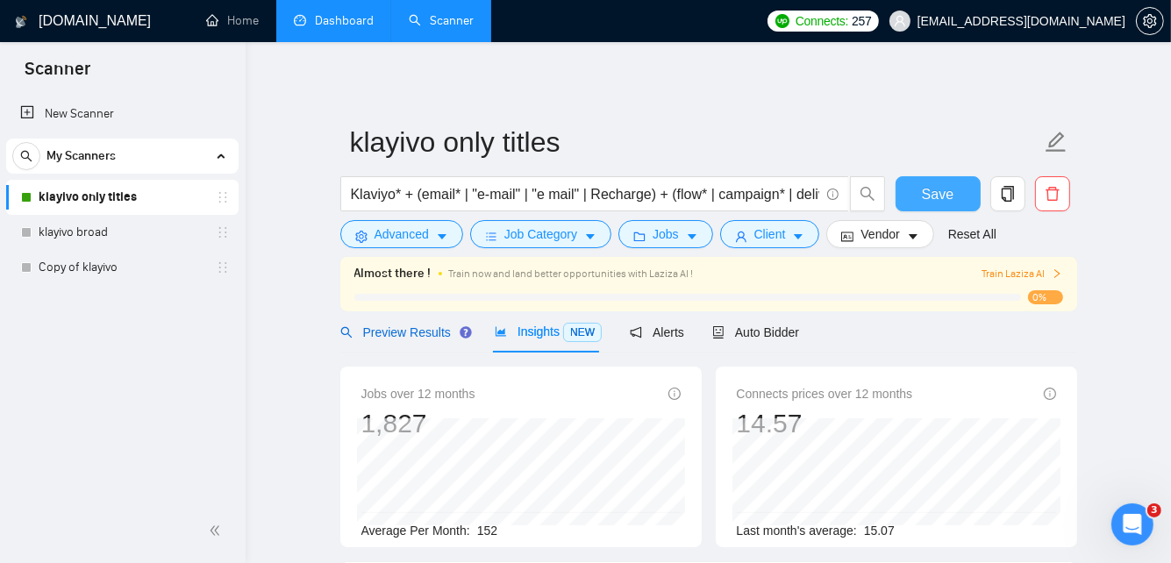
click at [424, 335] on span "Preview Results" at bounding box center [403, 333] width 126 height 14
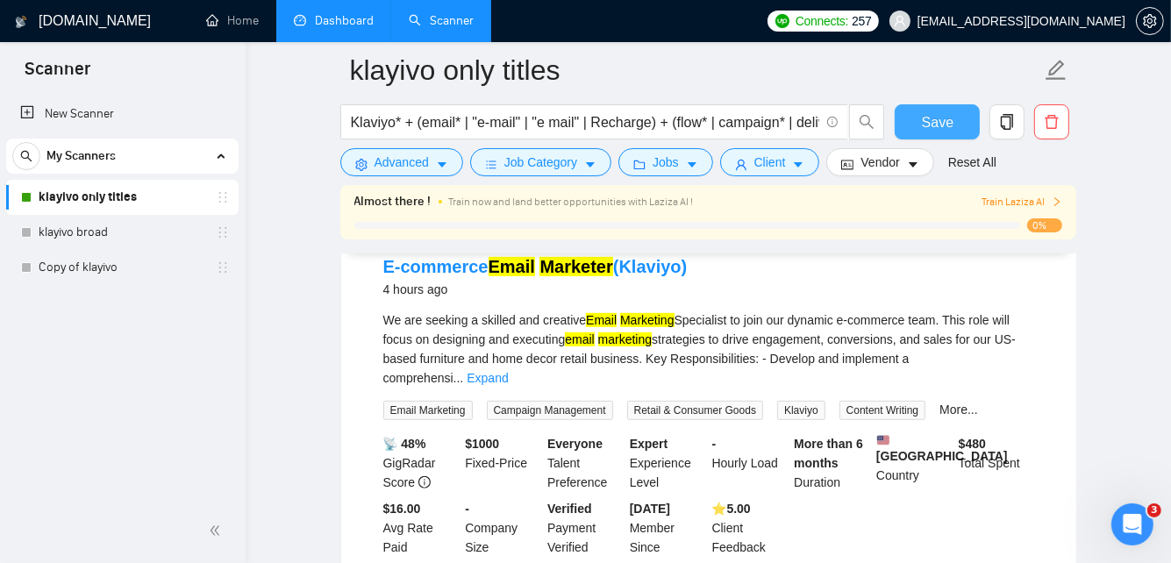
scroll to position [591, 0]
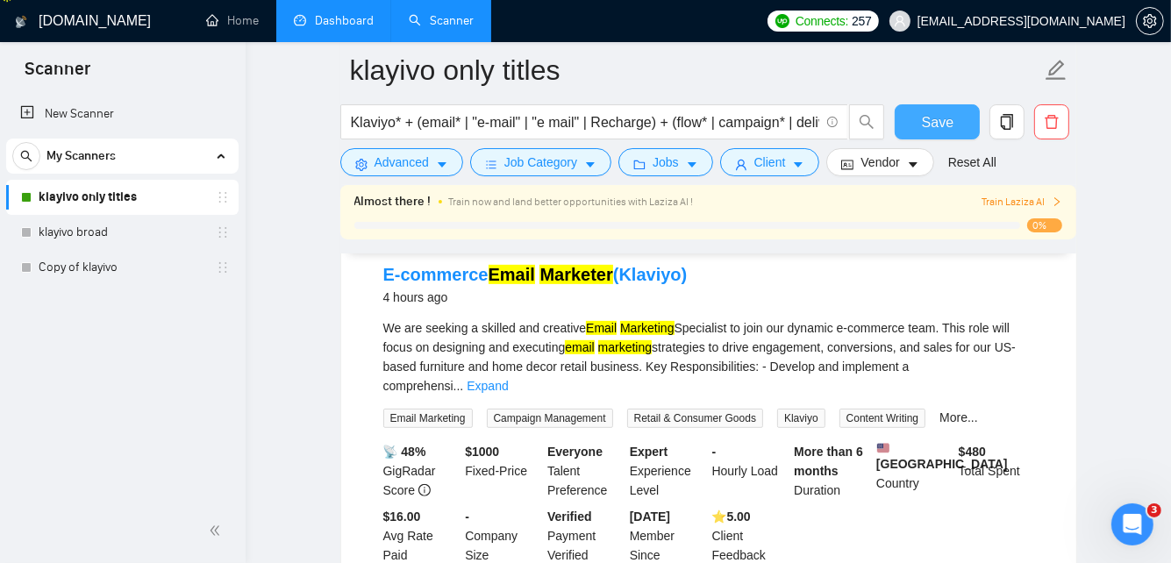
click at [508, 379] on link "Expand" at bounding box center [487, 386] width 41 height 14
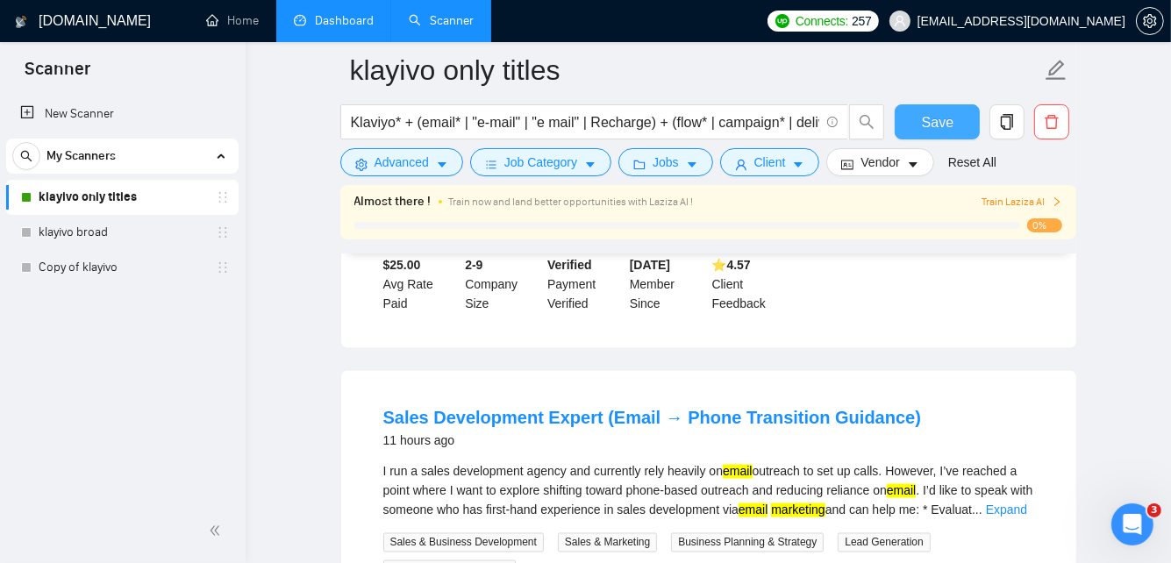
scroll to position [2590, 0]
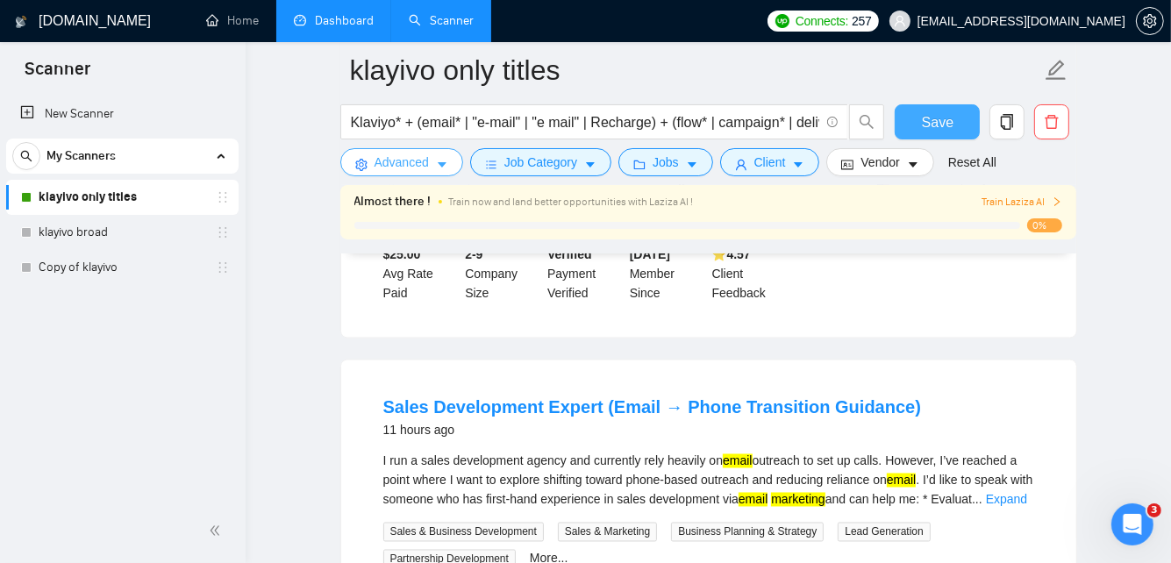
click at [403, 168] on span "Advanced" at bounding box center [402, 162] width 54 height 19
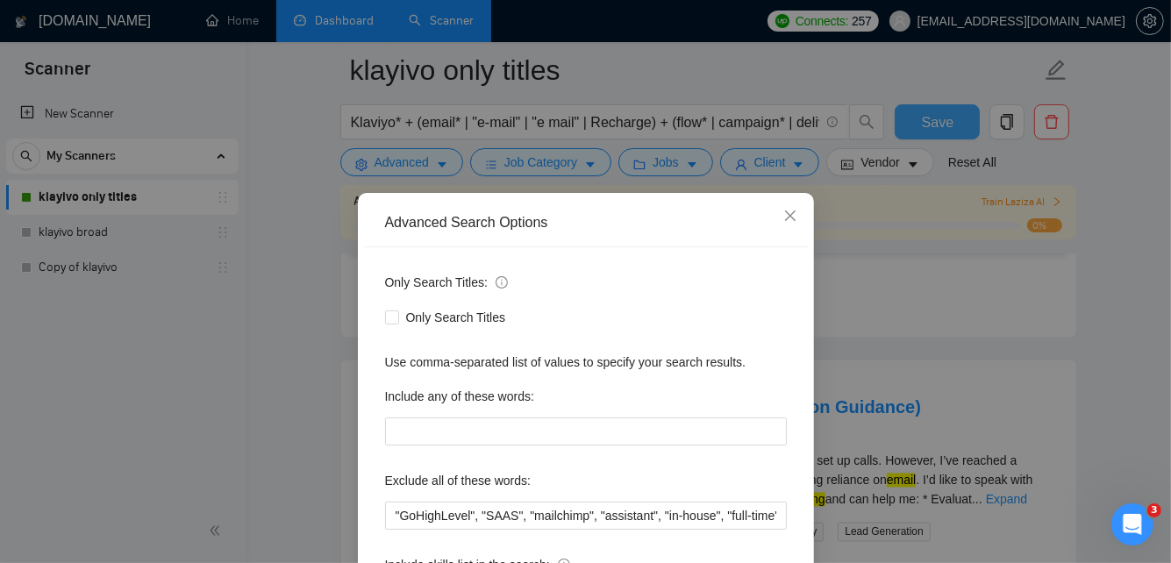
scroll to position [165, 0]
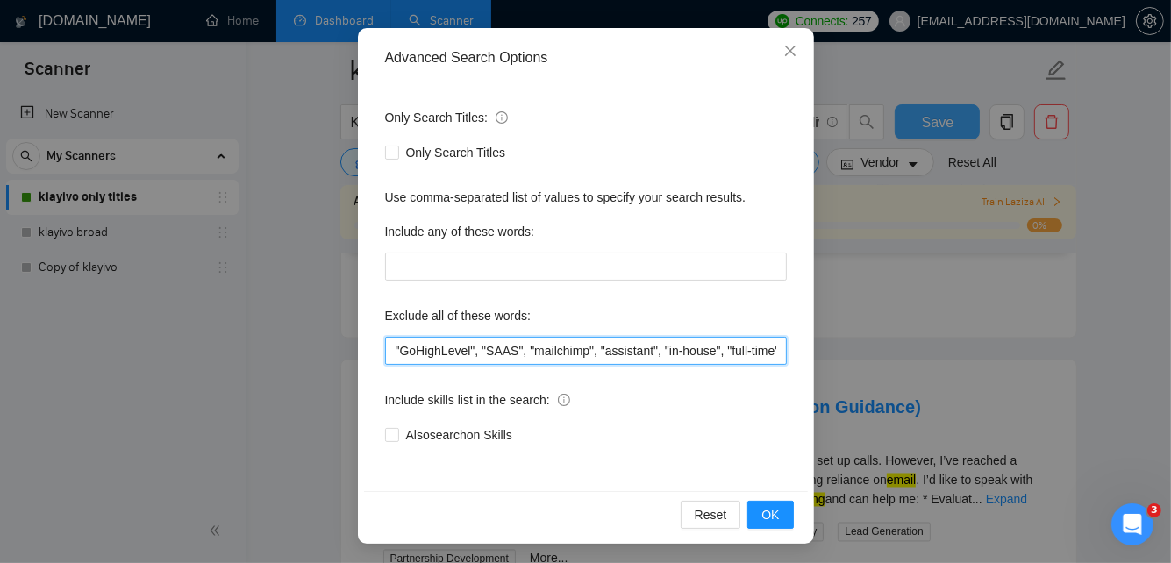
click at [390, 346] on input ""GoHighLevel", "SAAS", "mailchimp", "assistant", "in-house", "full-time", "inho…" at bounding box center [586, 351] width 402 height 28
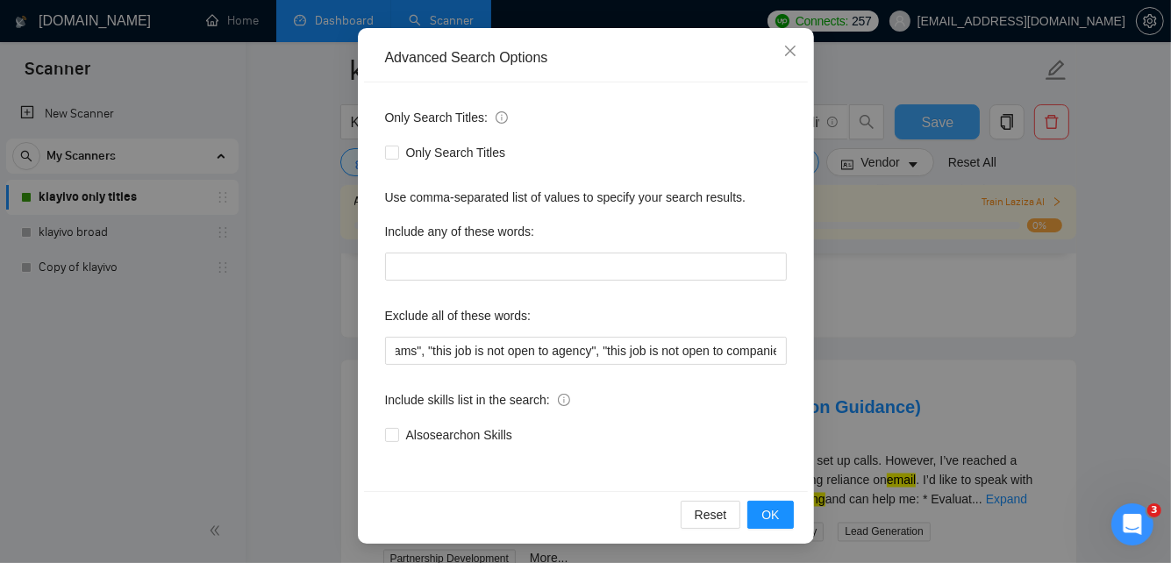
click at [1034, 278] on div "Advanced Search Options Only Search Titles: Only Search Titles Use comma-separa…" at bounding box center [585, 281] width 1171 height 563
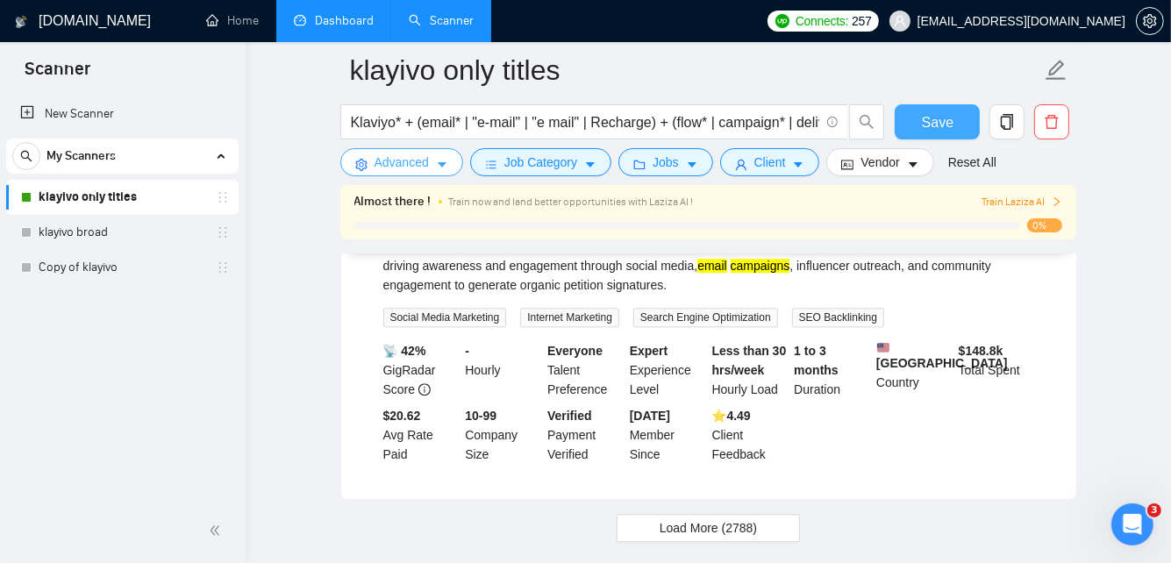
scroll to position [3962, 0]
click at [693, 518] on span "Load More (2788)" at bounding box center [708, 527] width 97 height 19
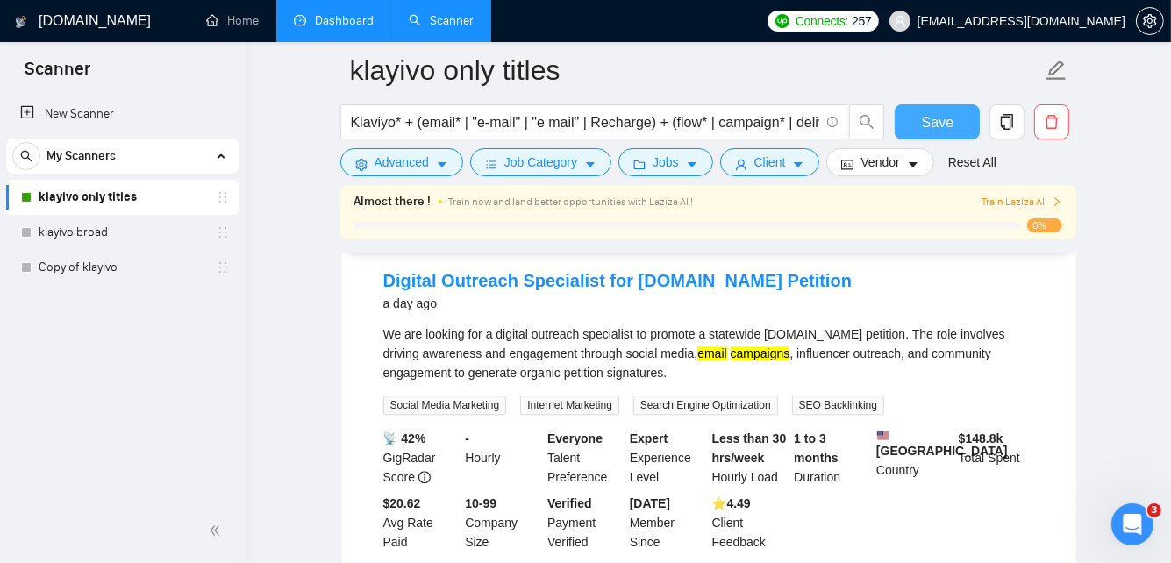
scroll to position [3874, 0]
click at [401, 161] on span "Advanced" at bounding box center [402, 162] width 54 height 19
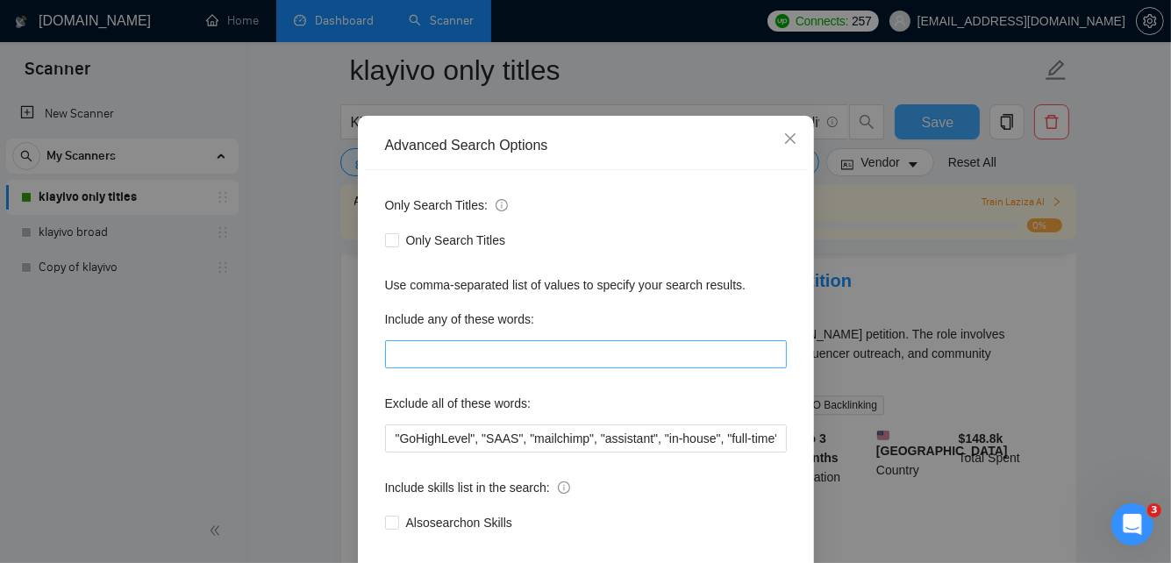
scroll to position [165, 0]
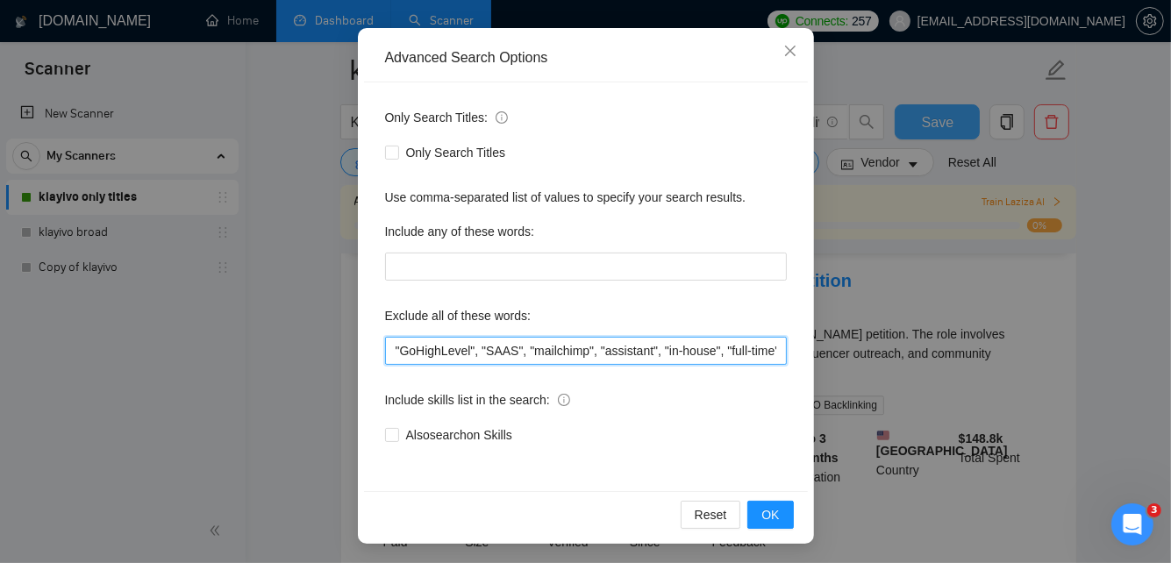
click at [395, 344] on input ""GoHighLevel", "SAAS", "mailchimp", "assistant", "in-house", "full-time", "inho…" at bounding box center [586, 351] width 402 height 28
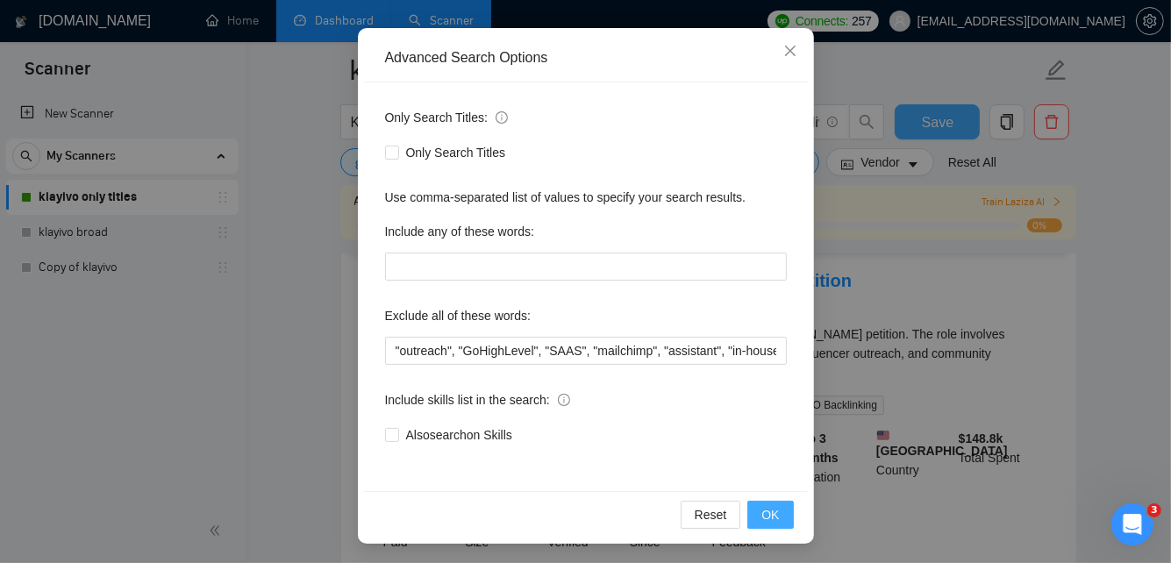
click at [771, 520] on span "OK" at bounding box center [771, 514] width 18 height 19
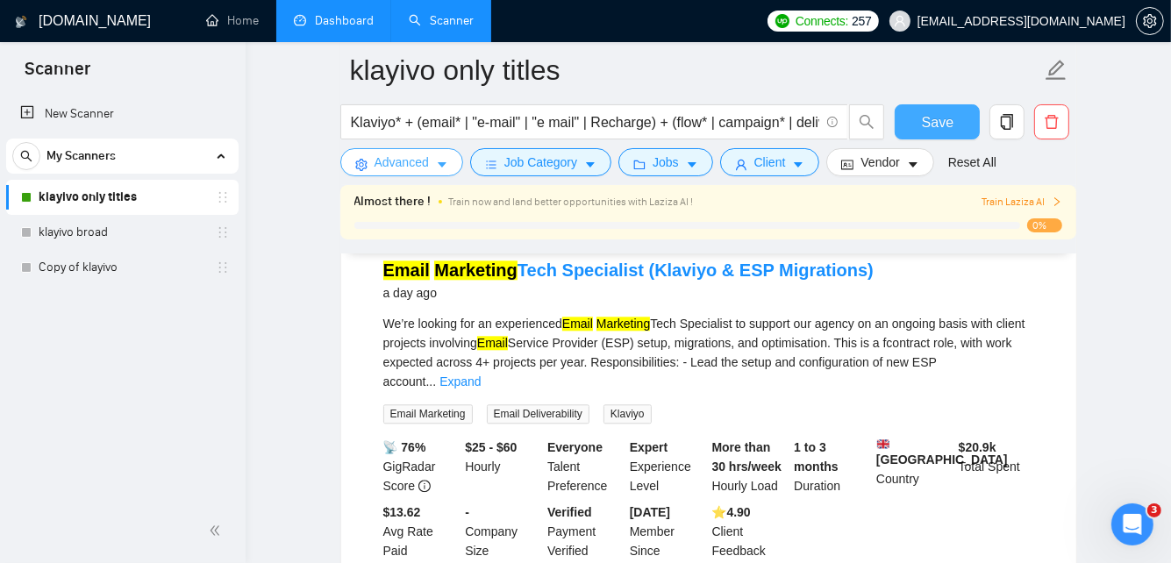
scroll to position [3782, 0]
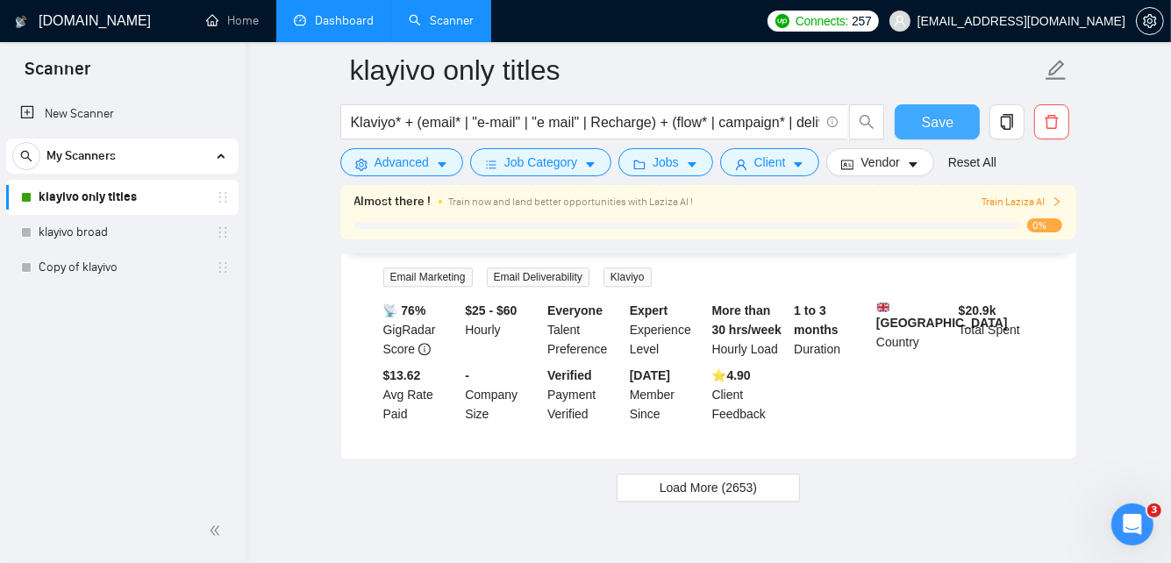
click at [725, 383] on div "Email Marketing Tech Specialist (Klaviyo & ESP Migrations) a day ago We’re look…" at bounding box center [708, 272] width 735 height 373
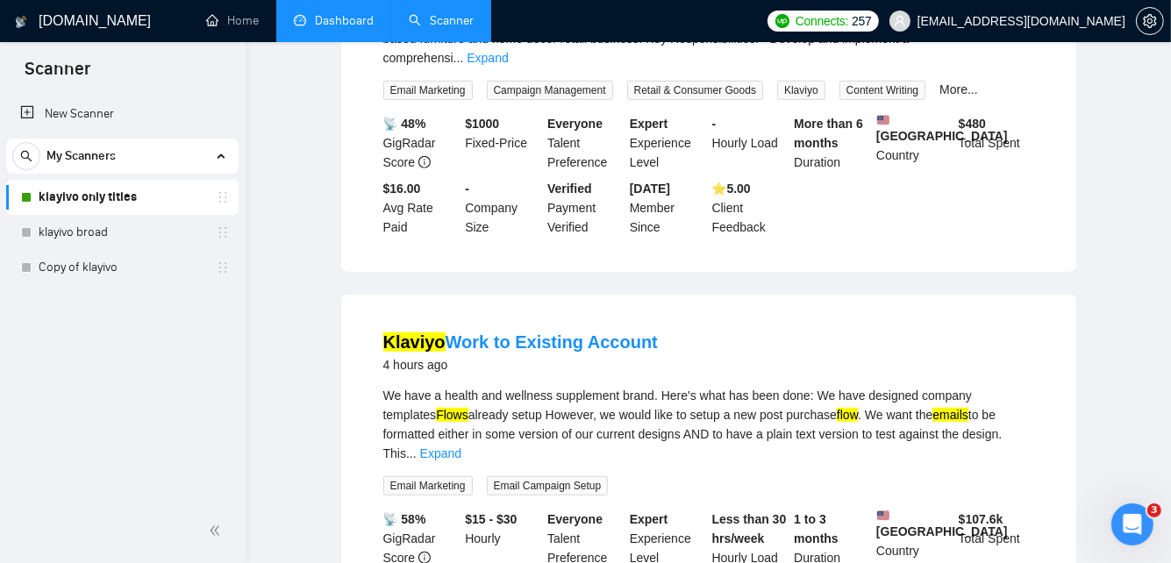
scroll to position [0, 0]
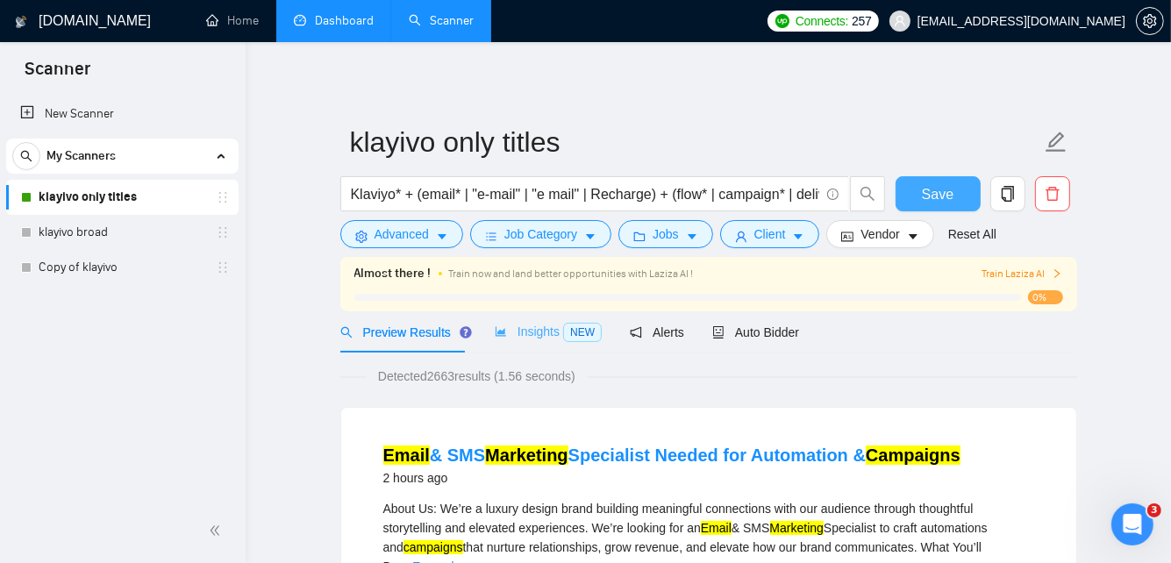
click at [554, 344] on div "Insights NEW" at bounding box center [548, 331] width 107 height 41
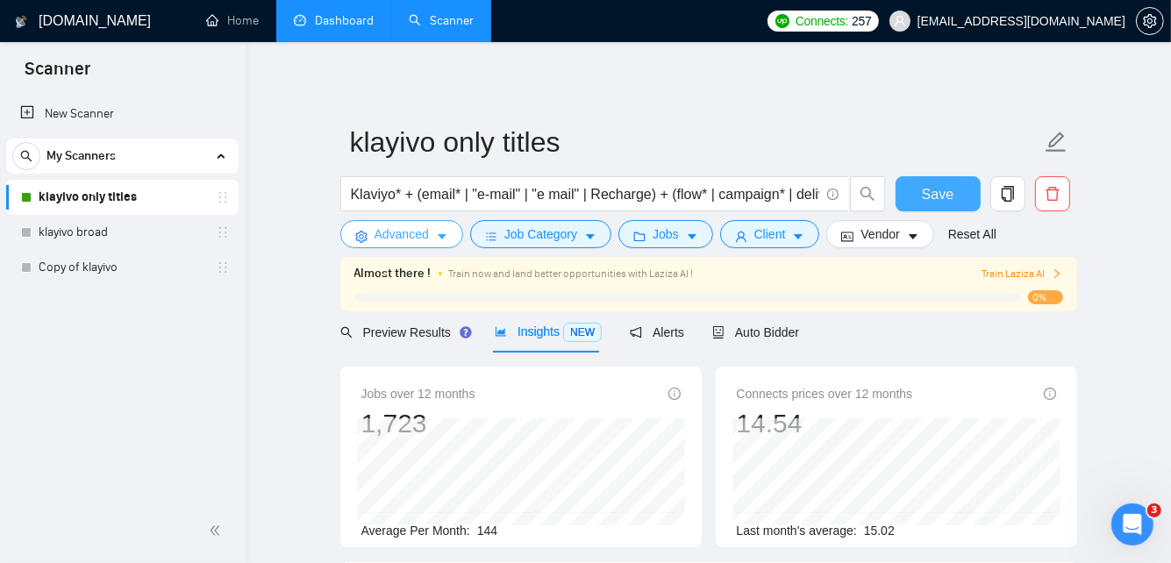
click at [427, 235] on span "Advanced" at bounding box center [402, 234] width 54 height 19
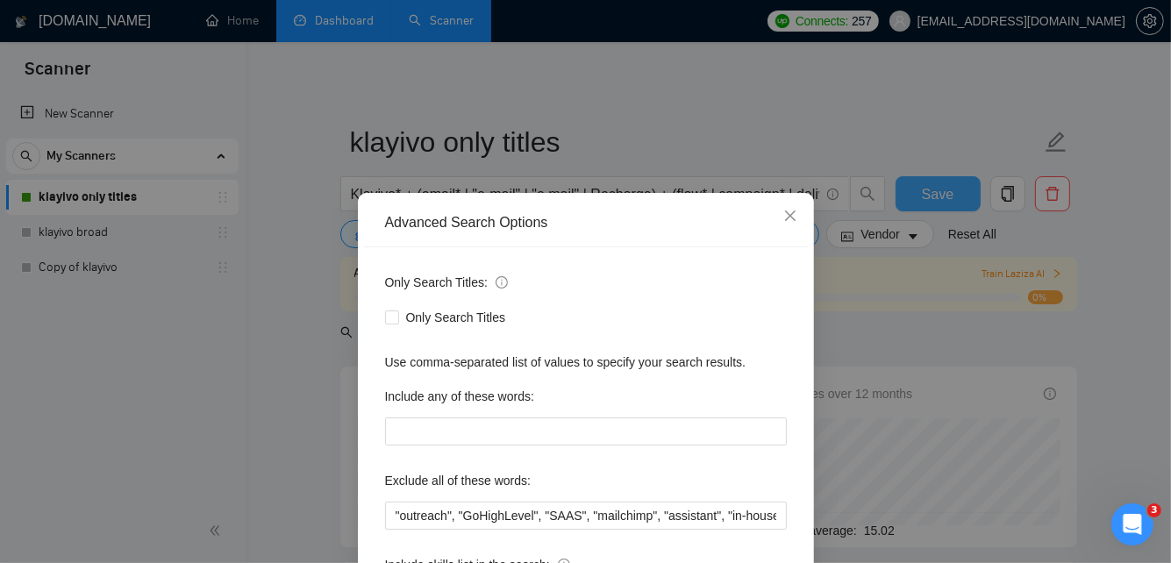
click at [486, 82] on div "Advanced Search Options Only Search Titles: Only Search Titles Use comma-separa…" at bounding box center [585, 281] width 1171 height 563
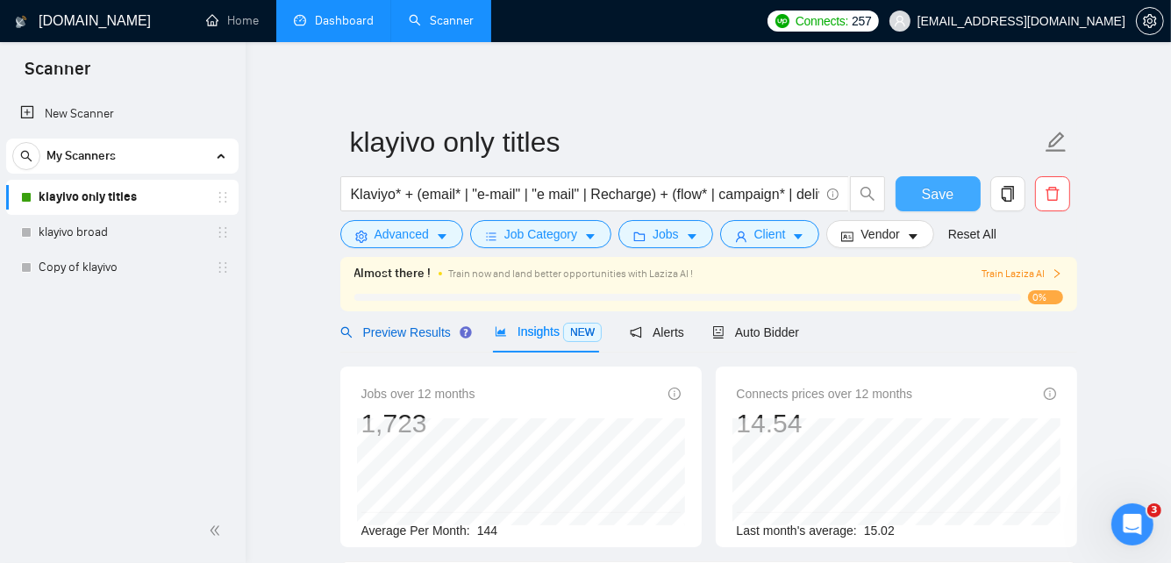
click at [406, 326] on span "Preview Results" at bounding box center [403, 333] width 126 height 14
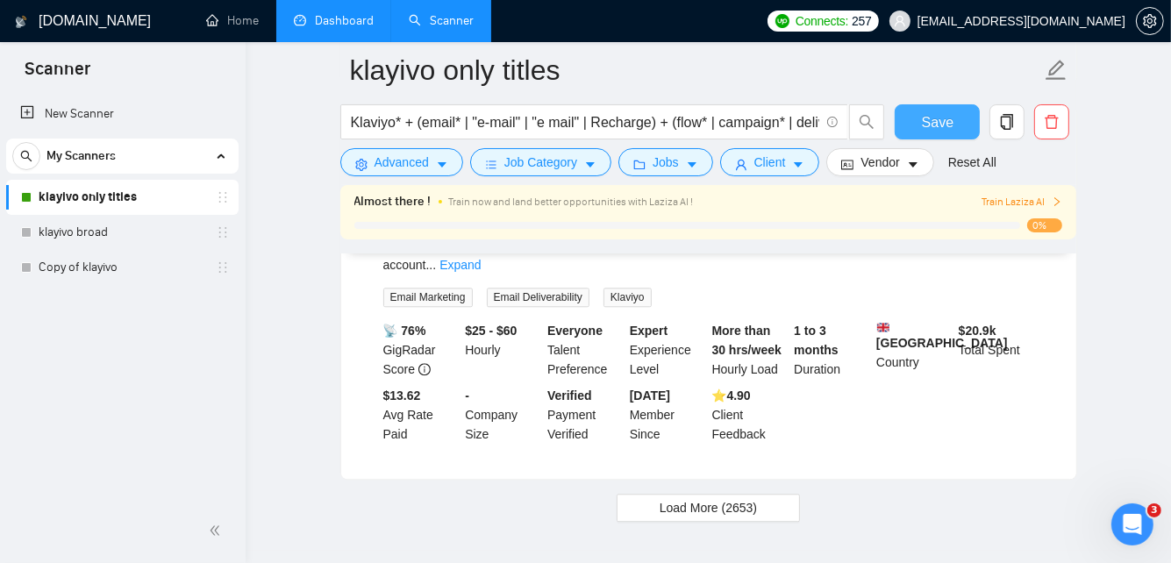
scroll to position [3782, 0]
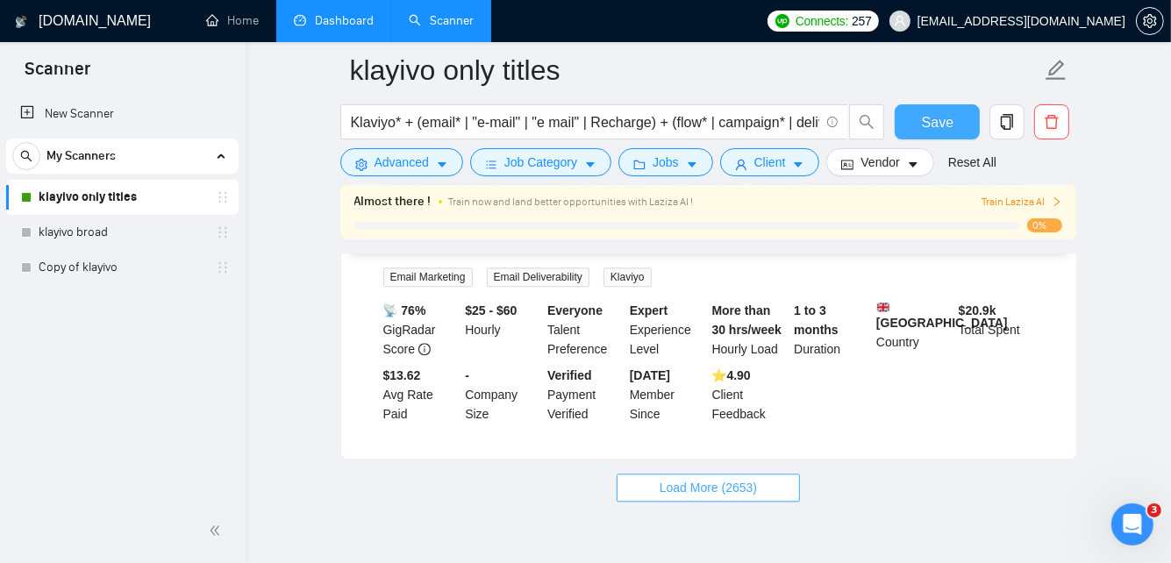
click at [660, 478] on span "Load More (2653)" at bounding box center [708, 487] width 97 height 19
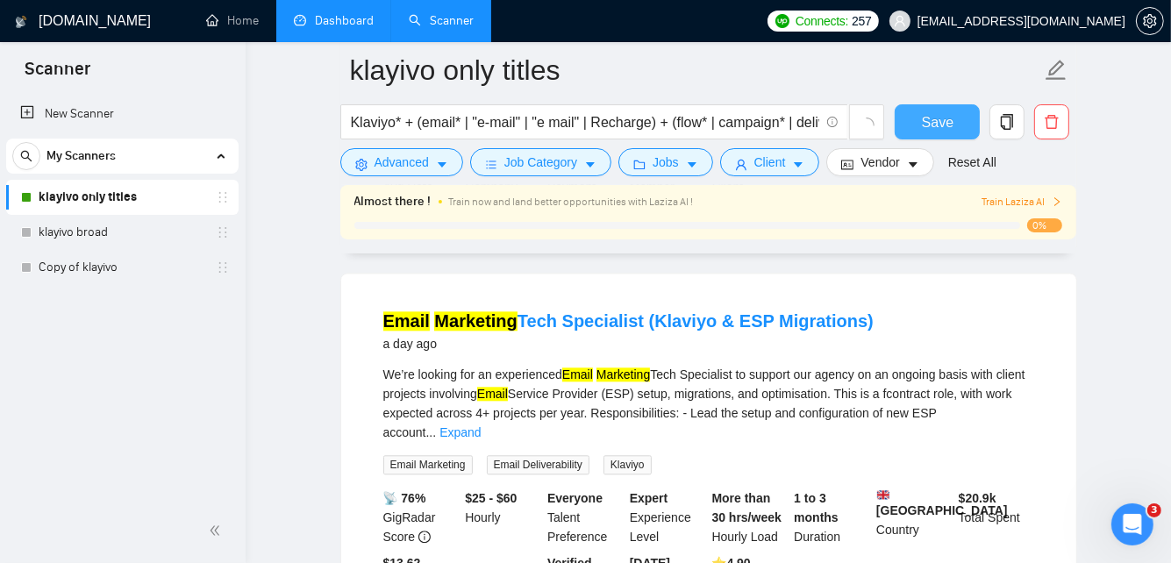
scroll to position [3579, 0]
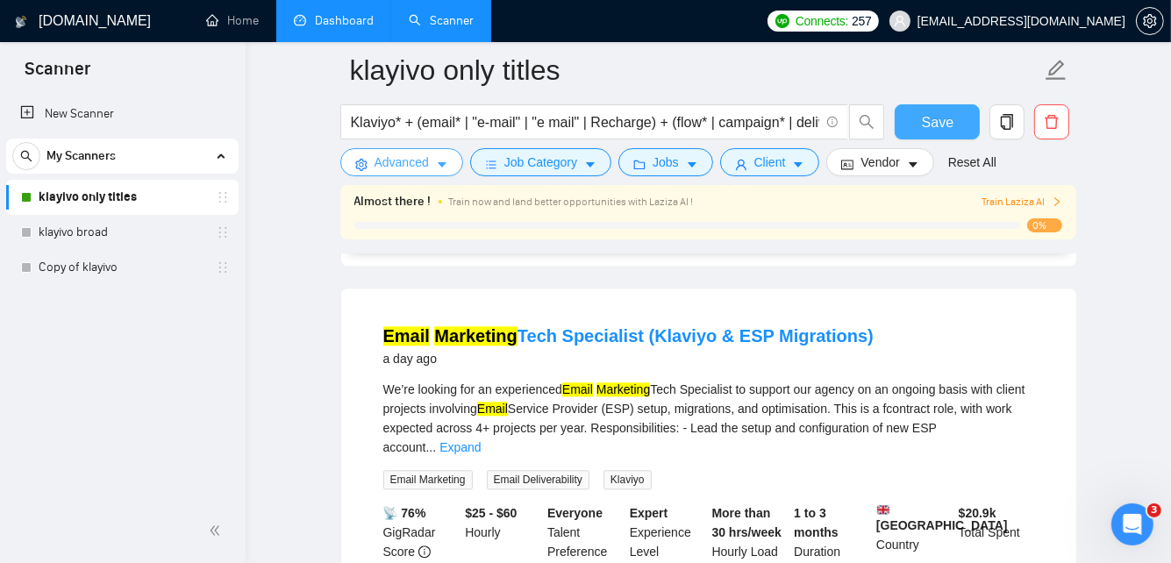
click at [409, 168] on span "Advanced" at bounding box center [402, 162] width 54 height 19
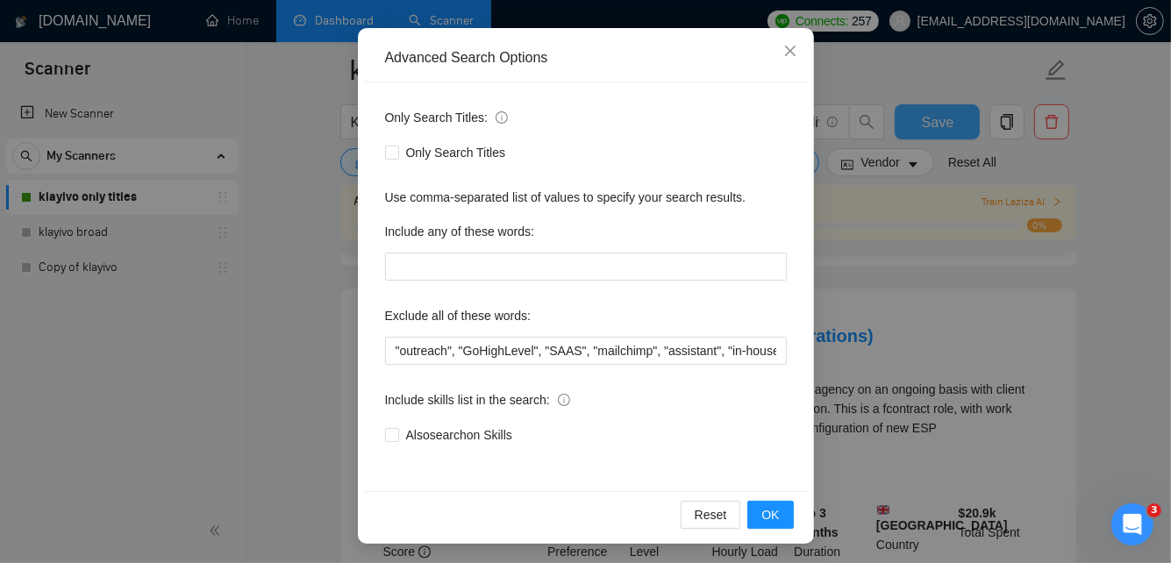
scroll to position [164, 0]
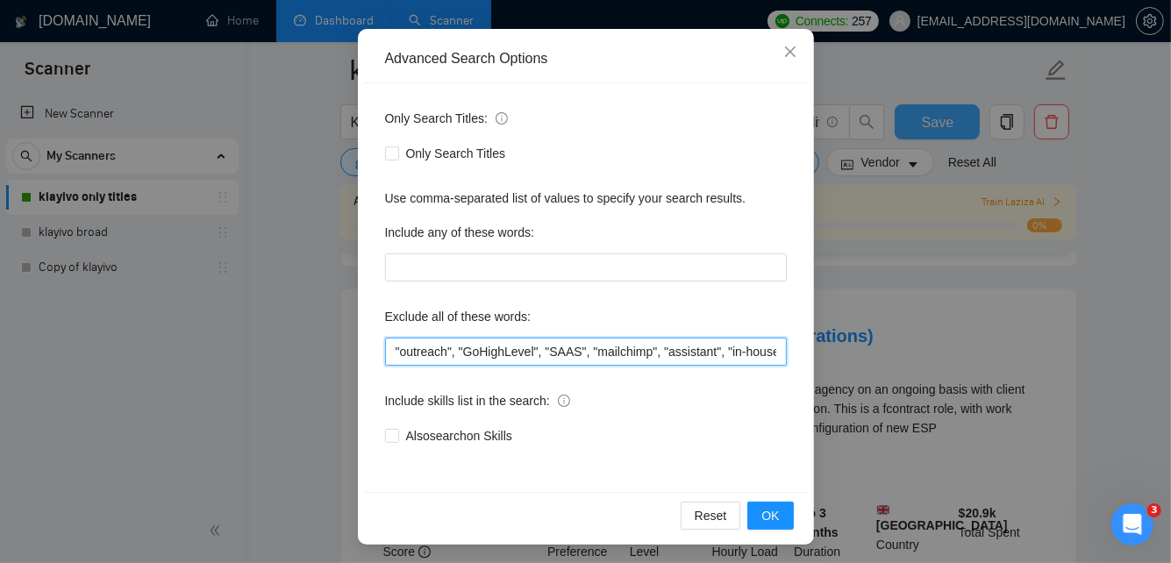
click at [389, 348] on input ""outreach", "GoHighLevel", "SAAS", "mailchimp", "assistant", "in-house", "full-…" at bounding box center [586, 352] width 402 height 28
type input ""support our agency", "our agency", "outreach", "GoHighLevel", "SAAS", "mailchi…"
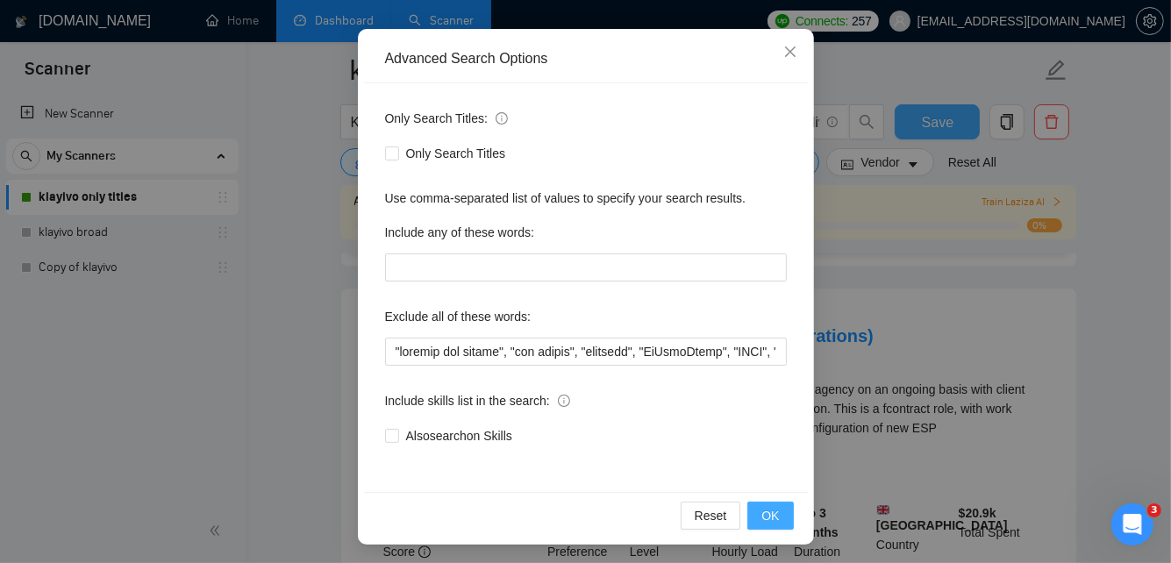
click at [777, 507] on span "OK" at bounding box center [771, 515] width 18 height 19
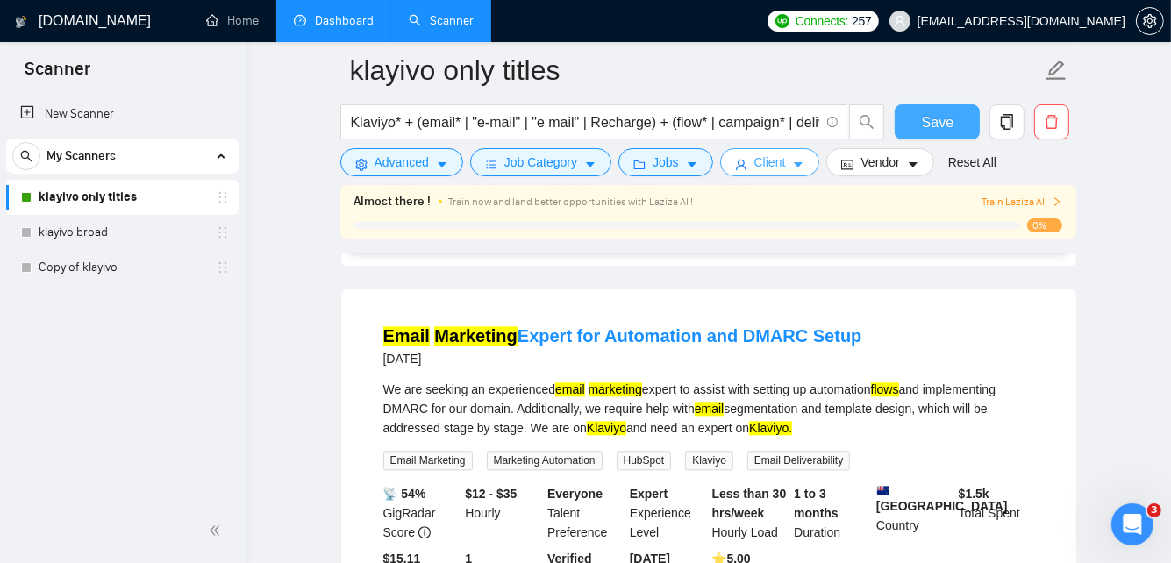
click at [790, 167] on button "Client" at bounding box center [770, 162] width 100 height 28
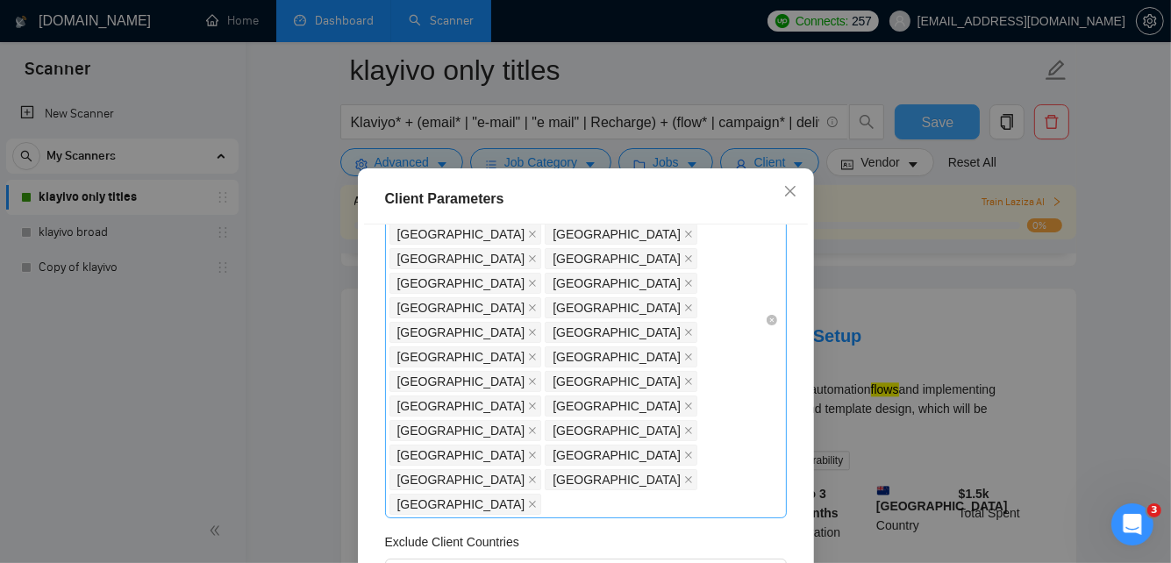
scroll to position [190, 0]
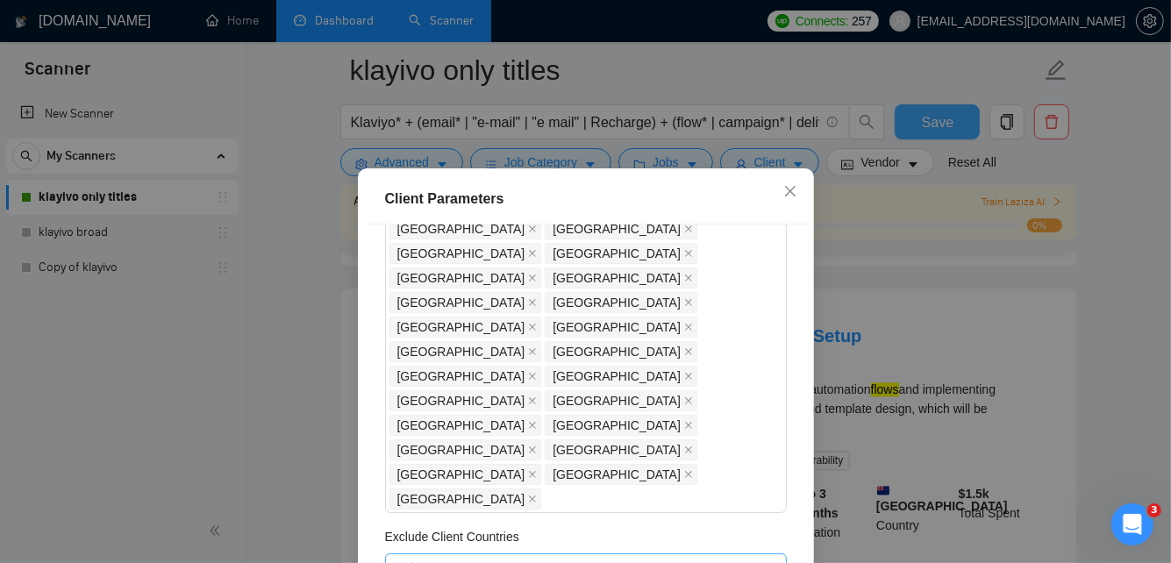
click at [494, 554] on div "Select" at bounding box center [586, 568] width 402 height 28
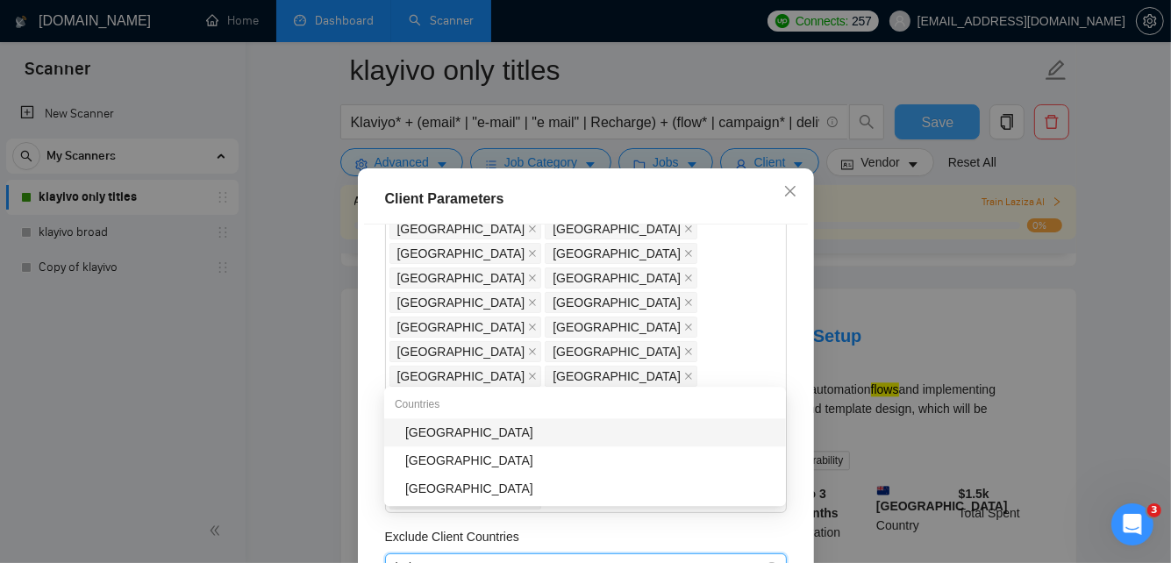
type input "indi"
click at [448, 419] on div "[GEOGRAPHIC_DATA]" at bounding box center [585, 433] width 402 height 28
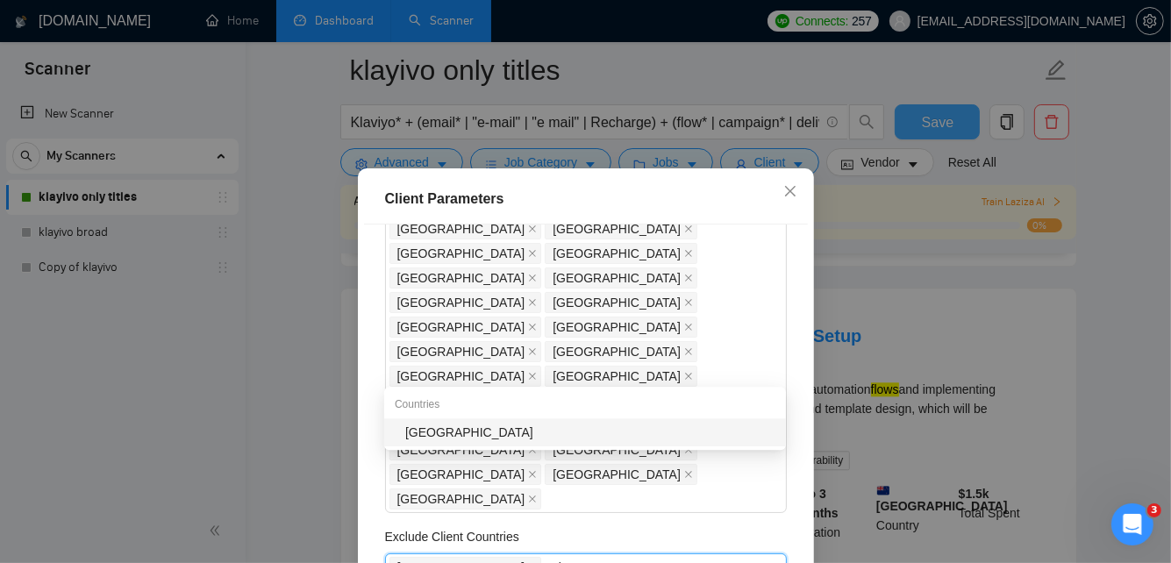
type input "paki"
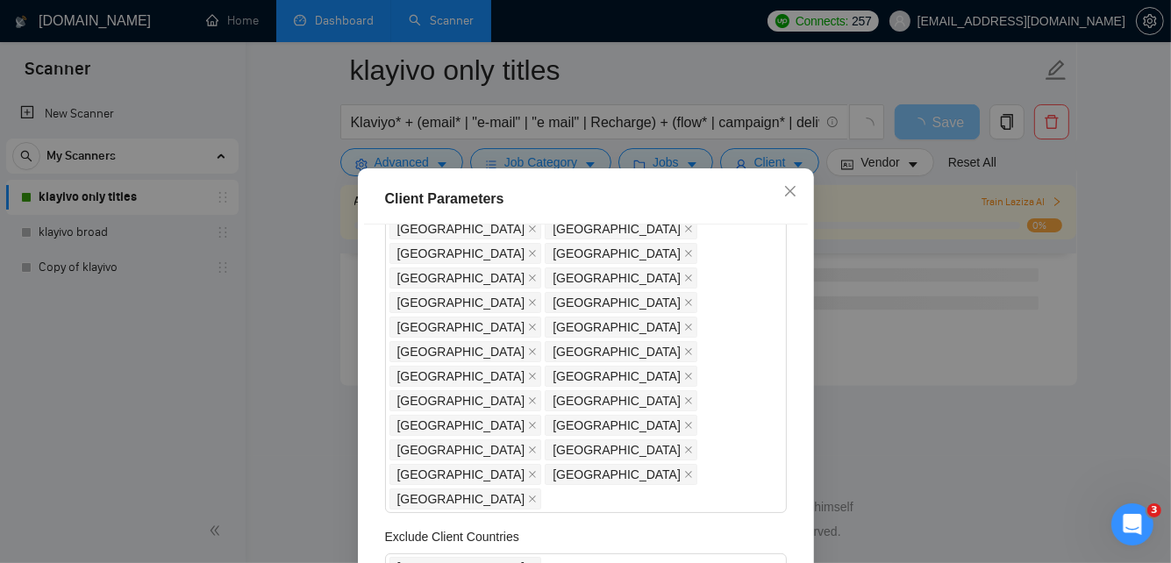
click at [463, 555] on div "[GEOGRAPHIC_DATA]" at bounding box center [578, 567] width 376 height 25
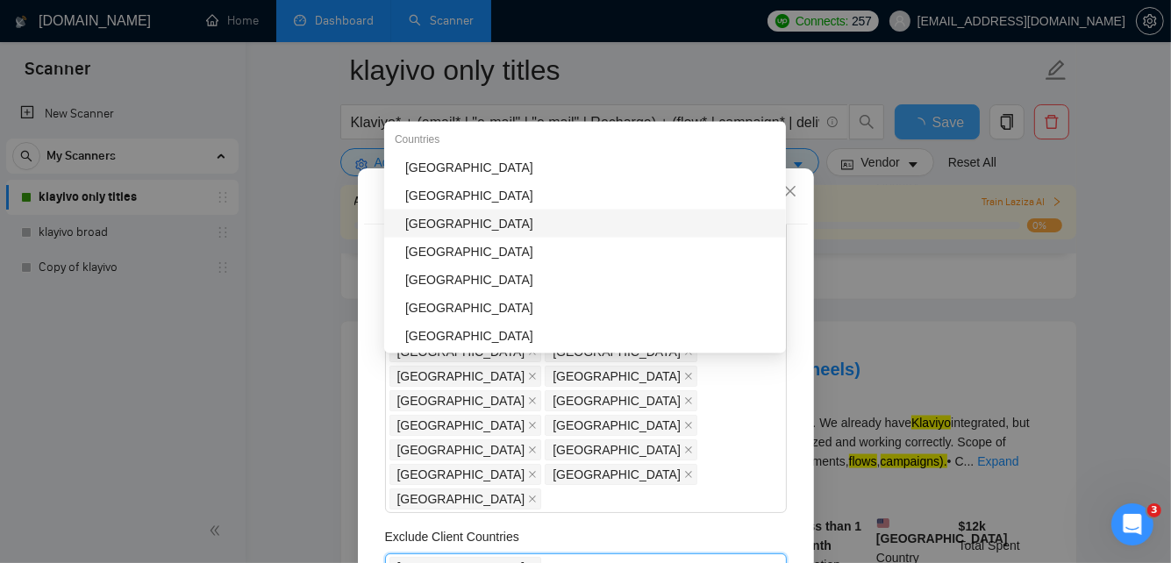
type input "pak"
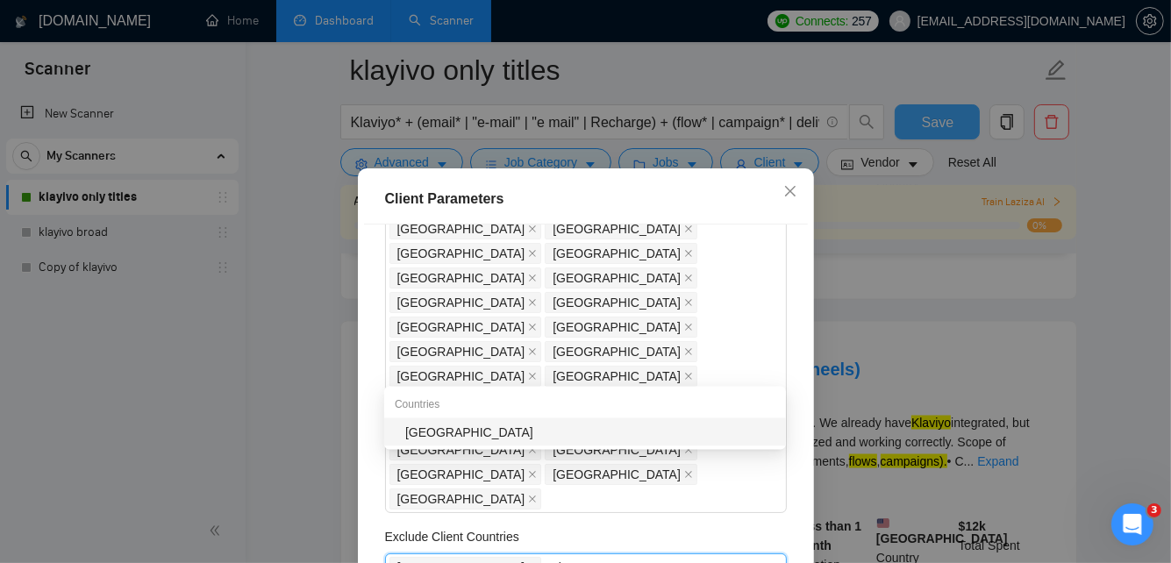
click at [433, 440] on div "[GEOGRAPHIC_DATA]" at bounding box center [590, 432] width 370 height 19
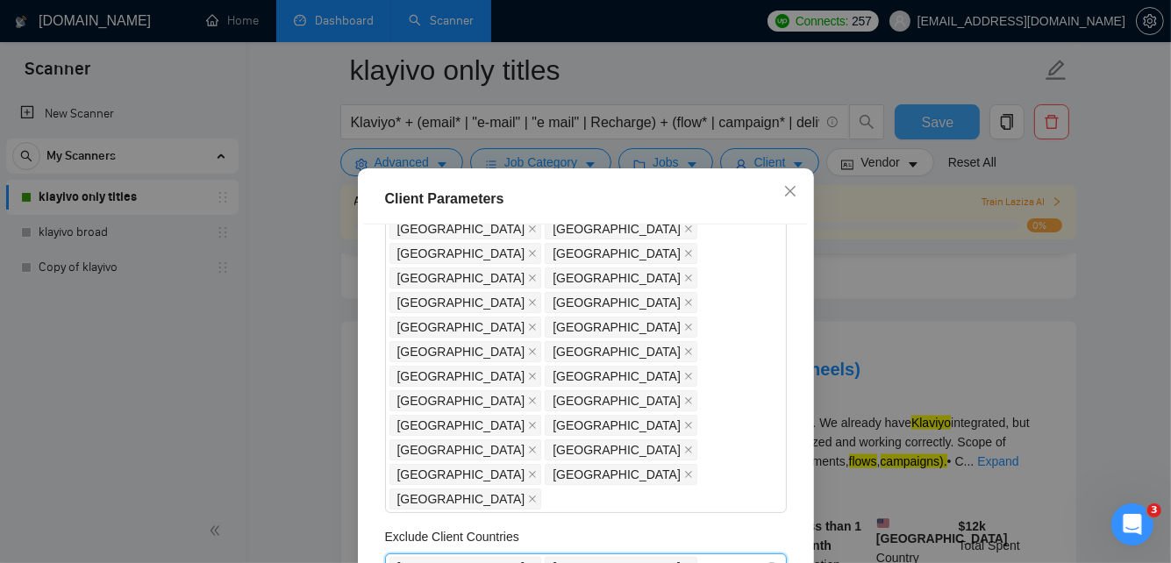
type input "nig"
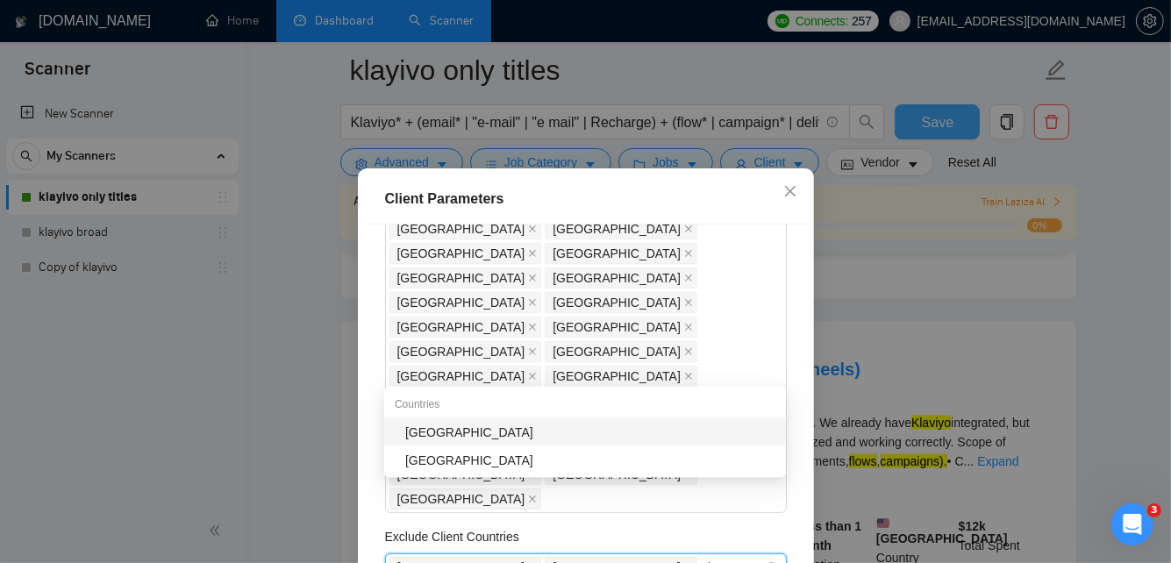
click at [521, 421] on div "[GEOGRAPHIC_DATA]" at bounding box center [585, 433] width 402 height 28
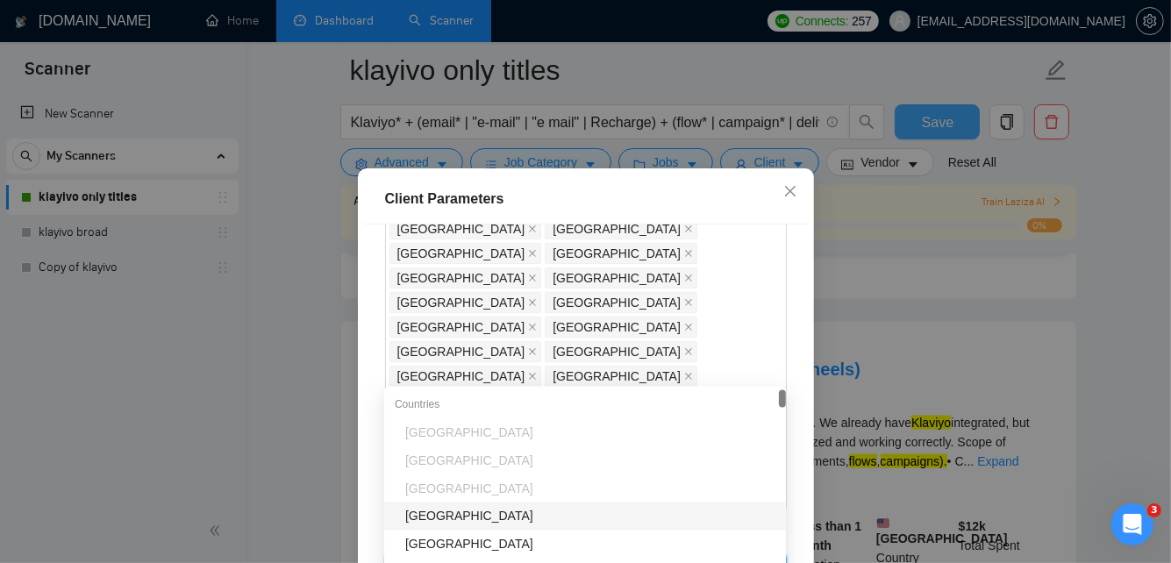
type input "ban"
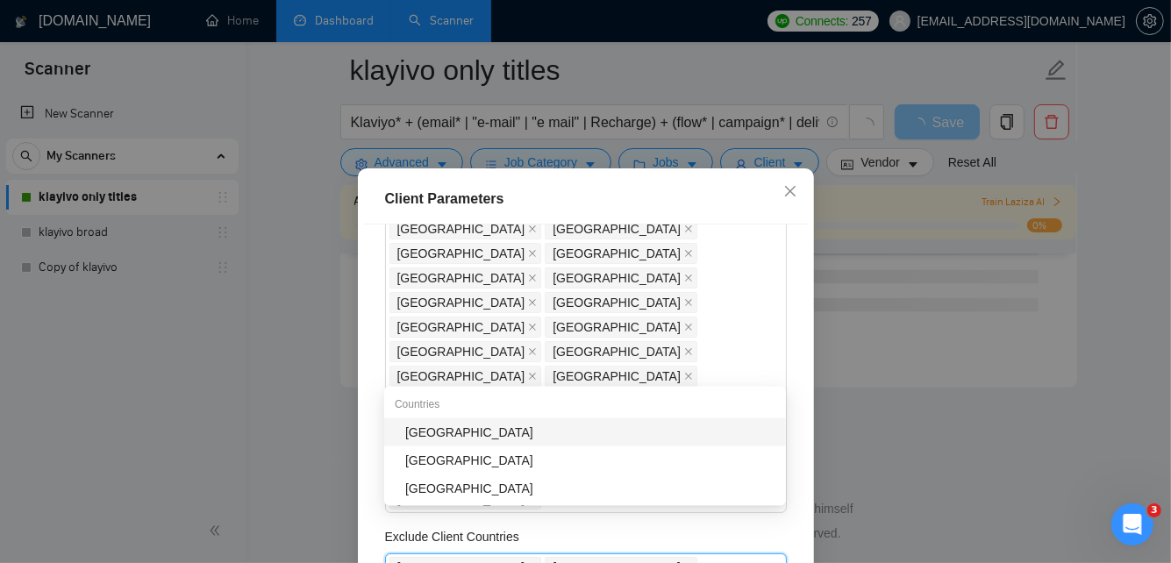
click at [530, 423] on div "[GEOGRAPHIC_DATA]" at bounding box center [590, 432] width 370 height 19
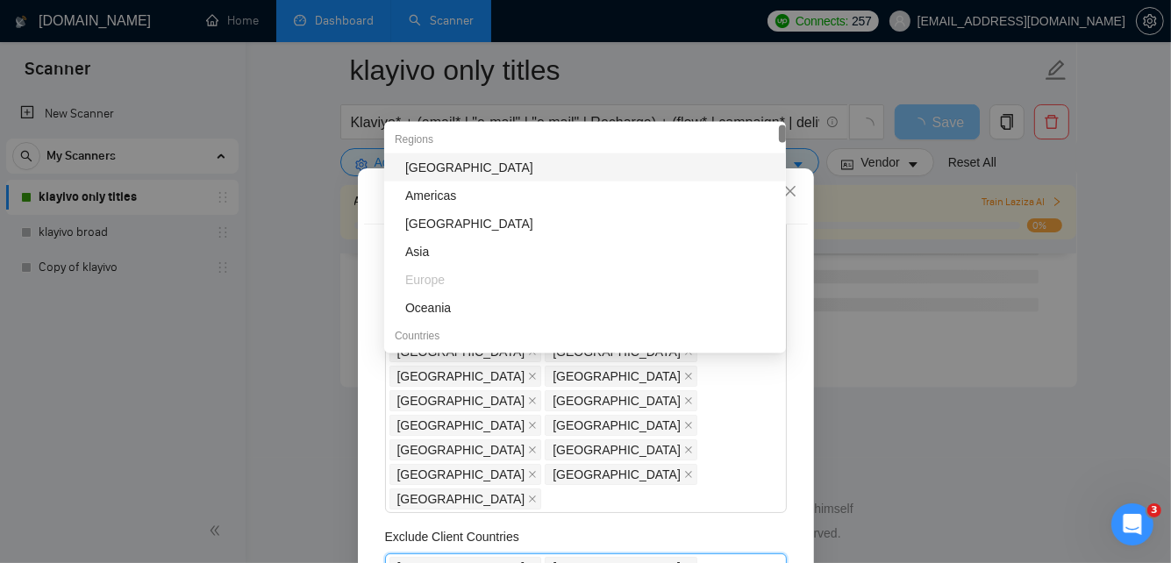
scroll to position [870, 0]
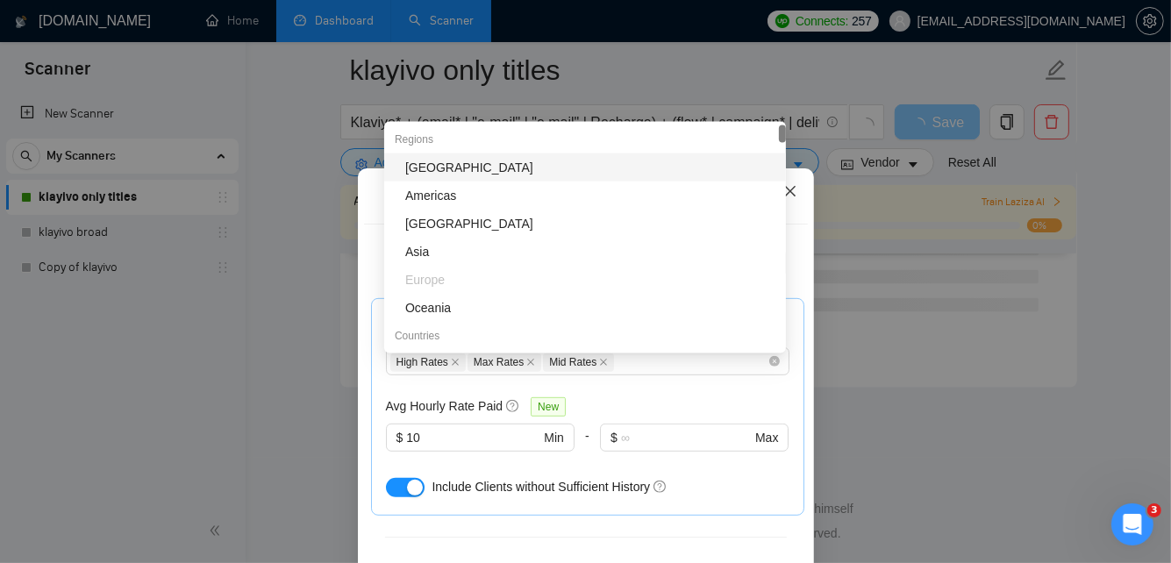
click at [809, 204] on span "Close" at bounding box center [790, 191] width 47 height 47
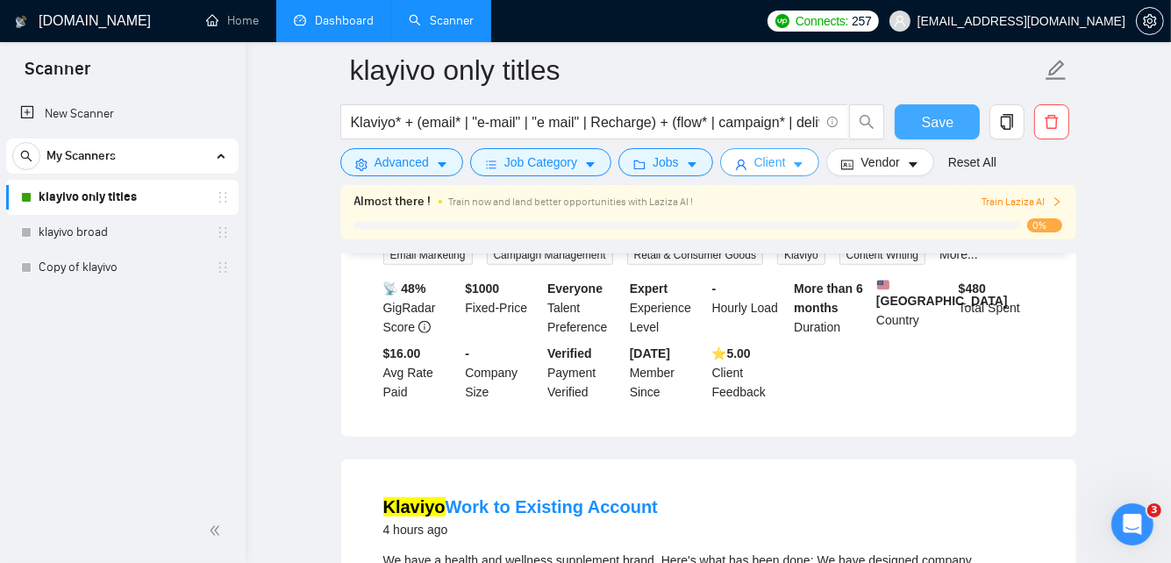
scroll to position [0, 0]
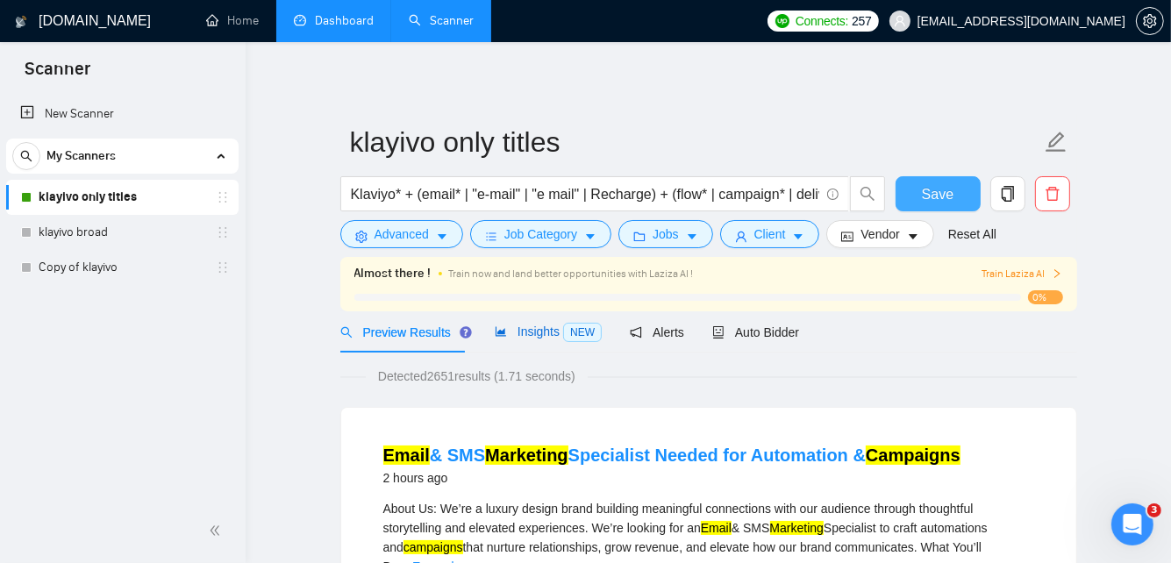
click at [560, 330] on span "Insights NEW" at bounding box center [548, 332] width 107 height 14
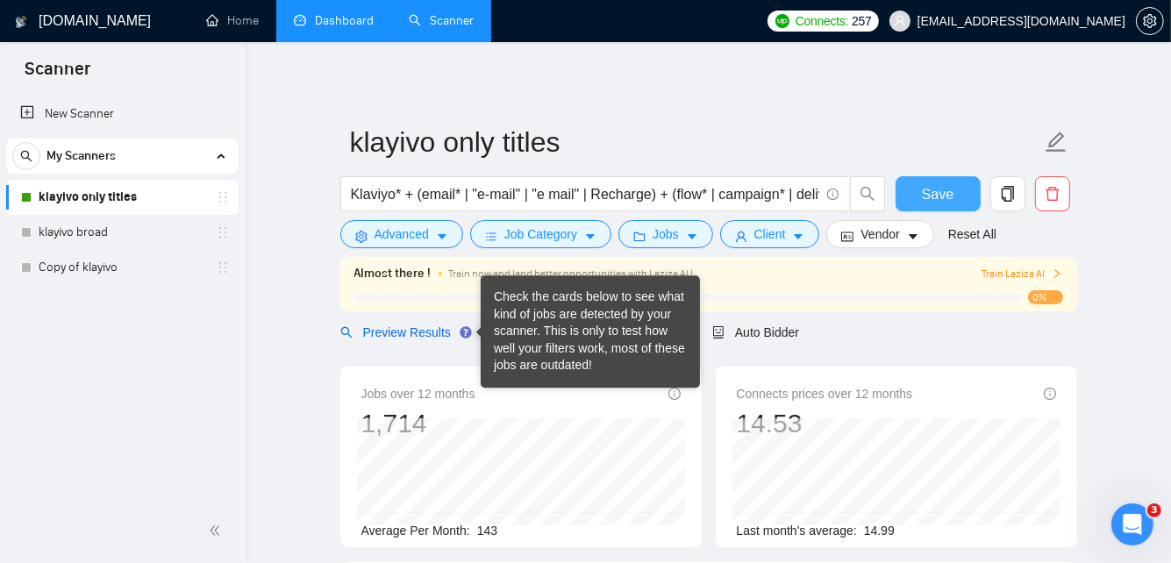
click at [419, 336] on span "Preview Results" at bounding box center [403, 333] width 126 height 14
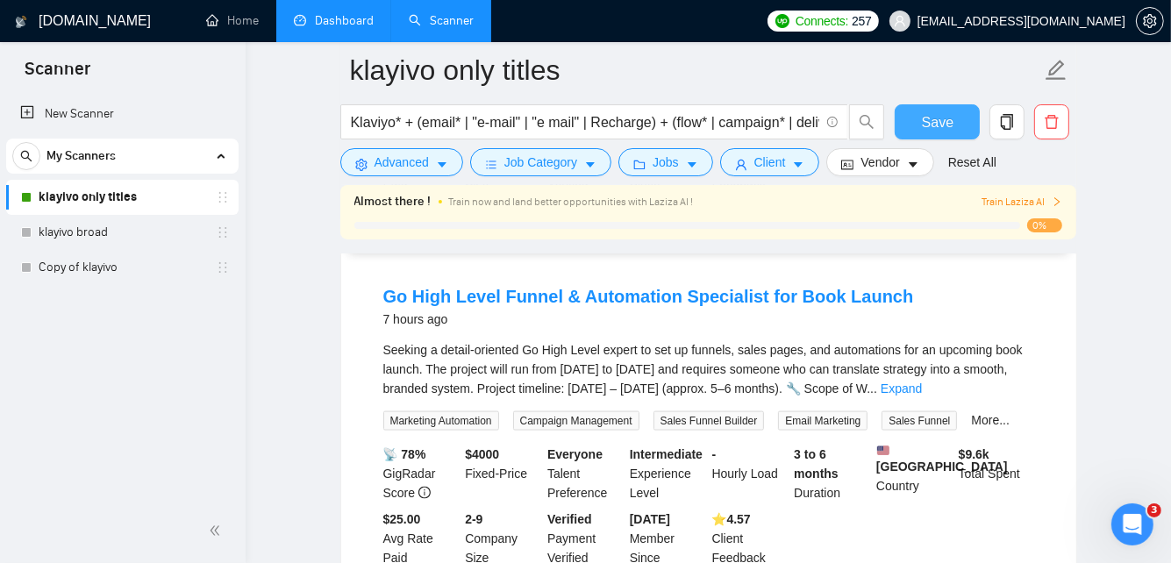
scroll to position [2111, 0]
click at [272, 422] on div "[DOMAIN_NAME] Home Dashboard Scanner Connects: 257 [EMAIL_ADDRESS][DOMAIN_NAME]…" at bounding box center [709, 88] width 926 height 4399
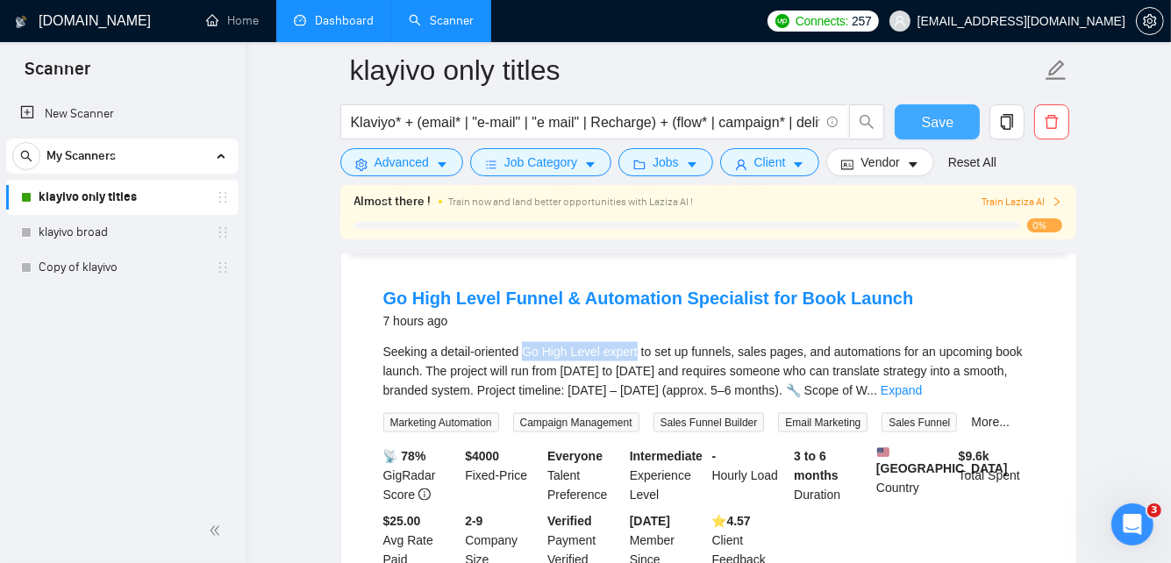
drag, startPoint x: 633, startPoint y: 284, endPoint x: 523, endPoint y: 289, distance: 110.6
click at [523, 342] on div "Seeking a detail-oriented Go High Level expert to set up funnels, sales pages, …" at bounding box center [708, 371] width 651 height 58
copy div "Go High Level expert"
click at [426, 155] on span "Advanced" at bounding box center [402, 162] width 54 height 19
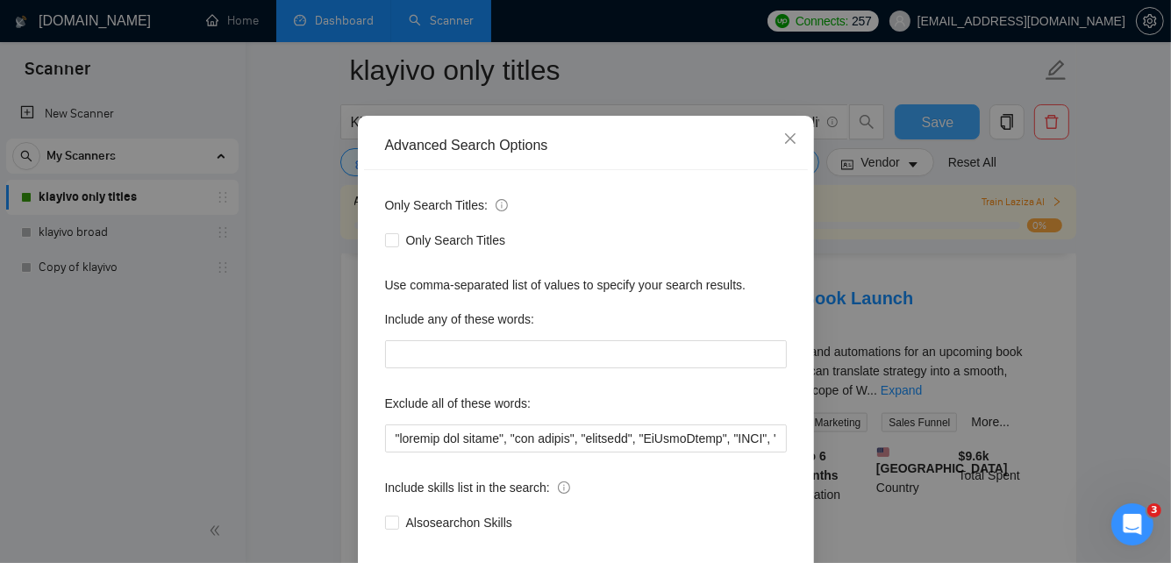
scroll to position [60, 0]
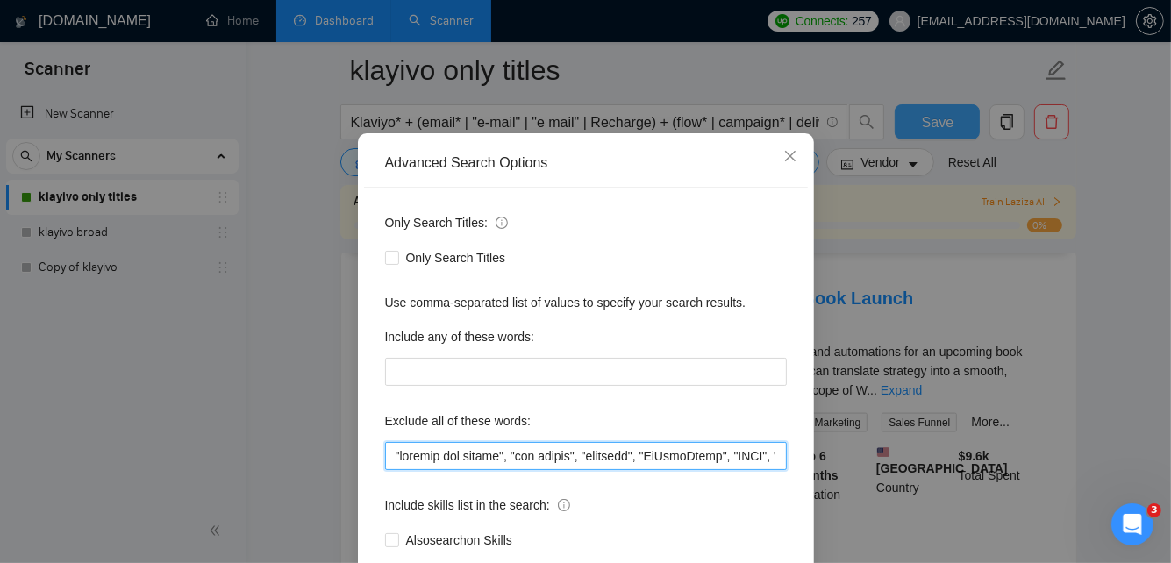
click at [664, 449] on input "text" at bounding box center [586, 456] width 402 height 28
click at [693, 453] on input "text" at bounding box center [586, 456] width 402 height 28
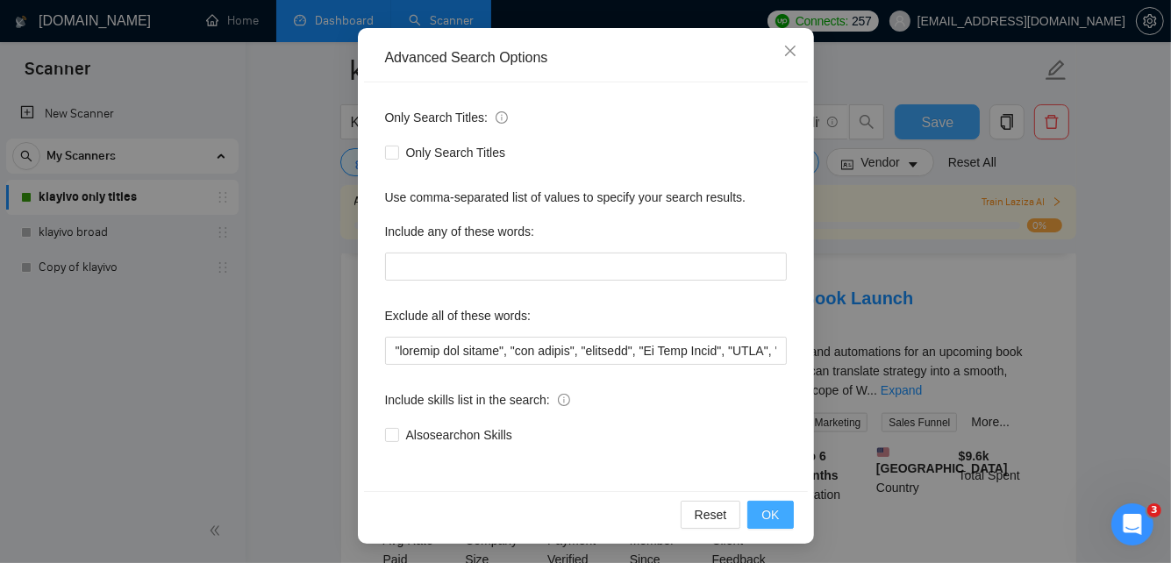
click at [762, 508] on button "OK" at bounding box center [771, 515] width 46 height 28
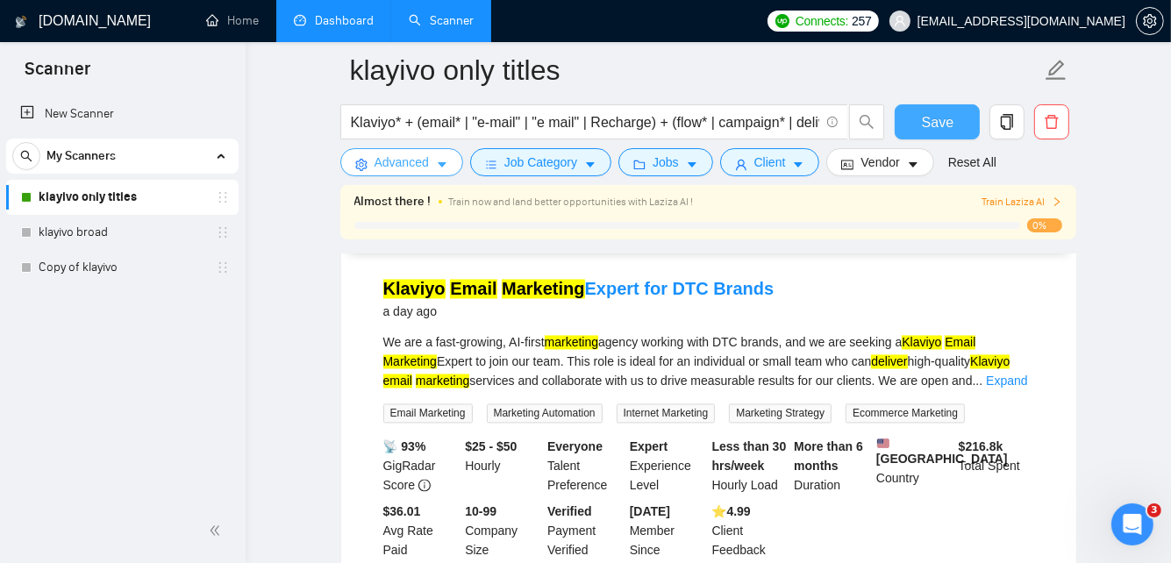
scroll to position [2855, 0]
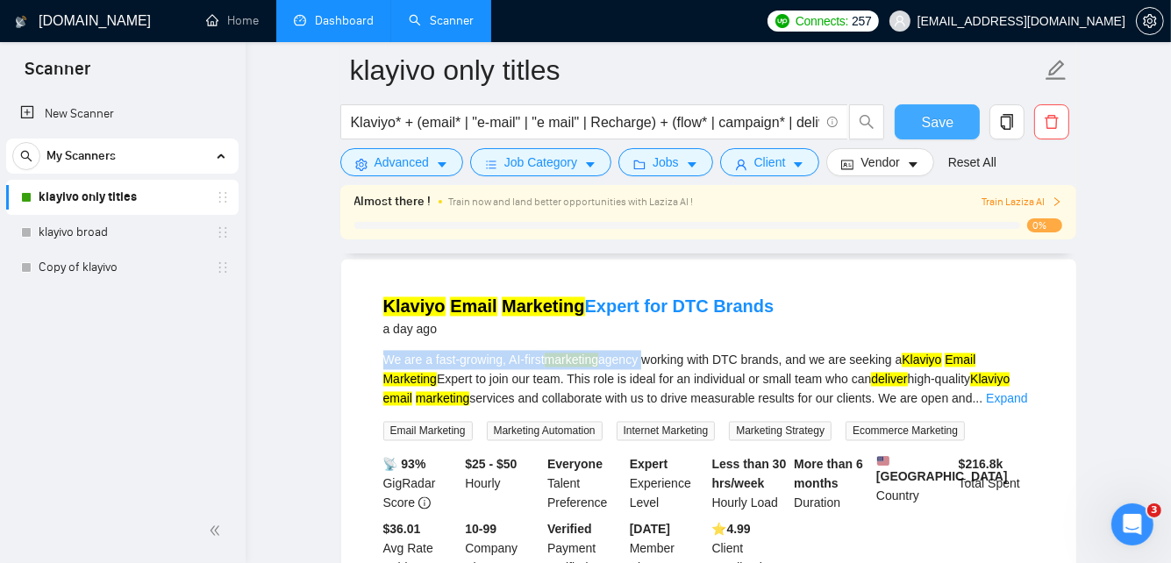
drag, startPoint x: 644, startPoint y: 295, endPoint x: 356, endPoint y: 303, distance: 287.9
click at [356, 303] on div "Klaviyo Email Marketing Expert for DTC Brands a day ago We are a fast-growing, …" at bounding box center [708, 437] width 735 height 354
copy div "We are a fast-growing, AI-first marketing agency"
click at [429, 163] on button "Advanced" at bounding box center [401, 162] width 123 height 28
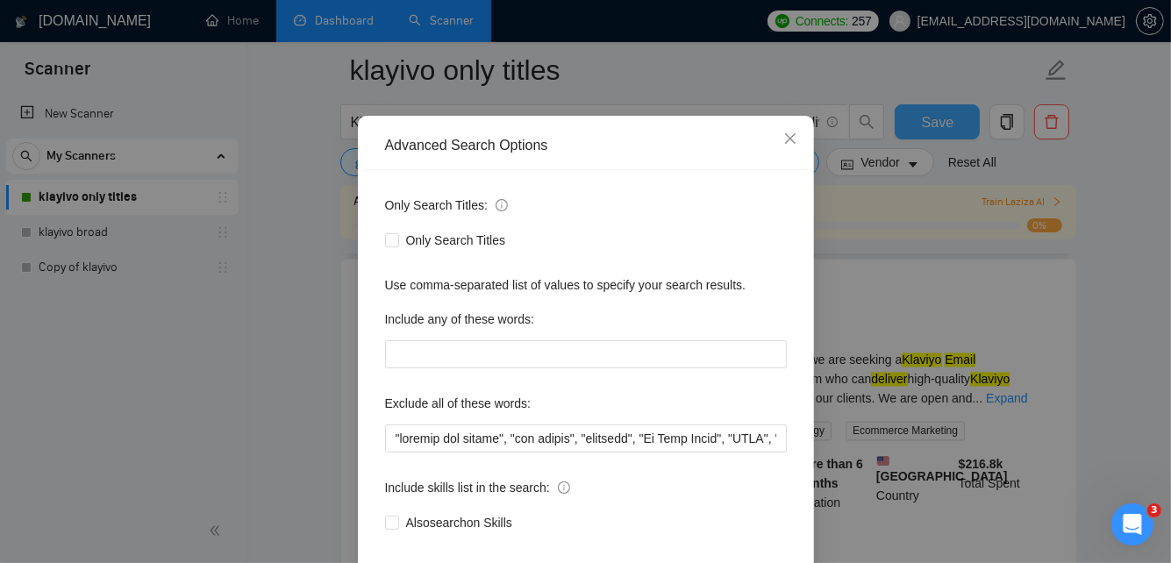
scroll to position [119, 0]
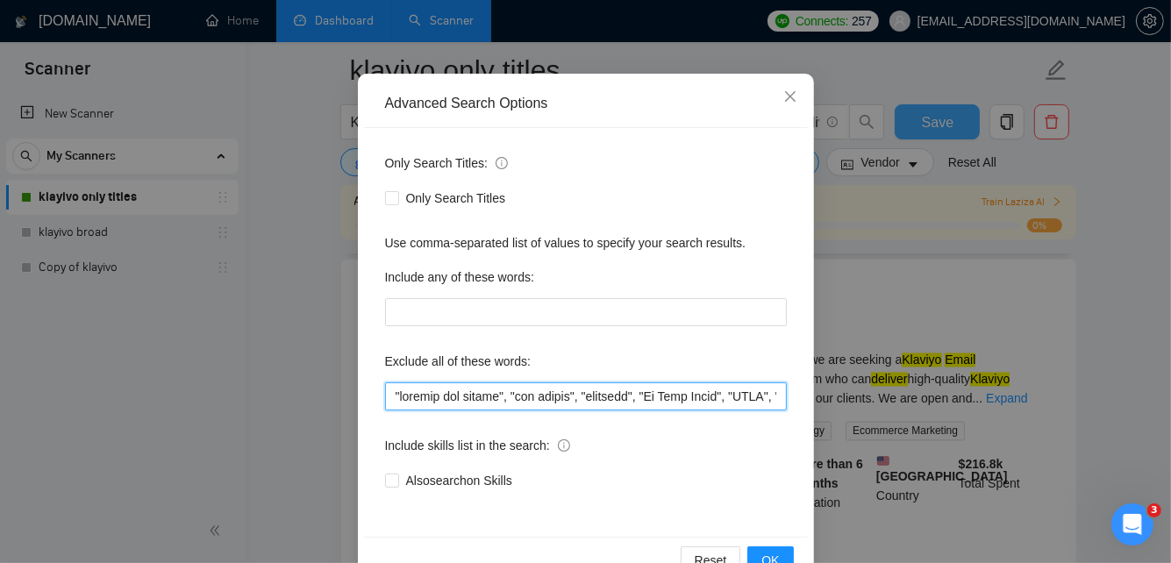
click at [393, 389] on input "text" at bounding box center [586, 397] width 402 height 28
paste input "We are a fast-growing, AI-first marketing agency"
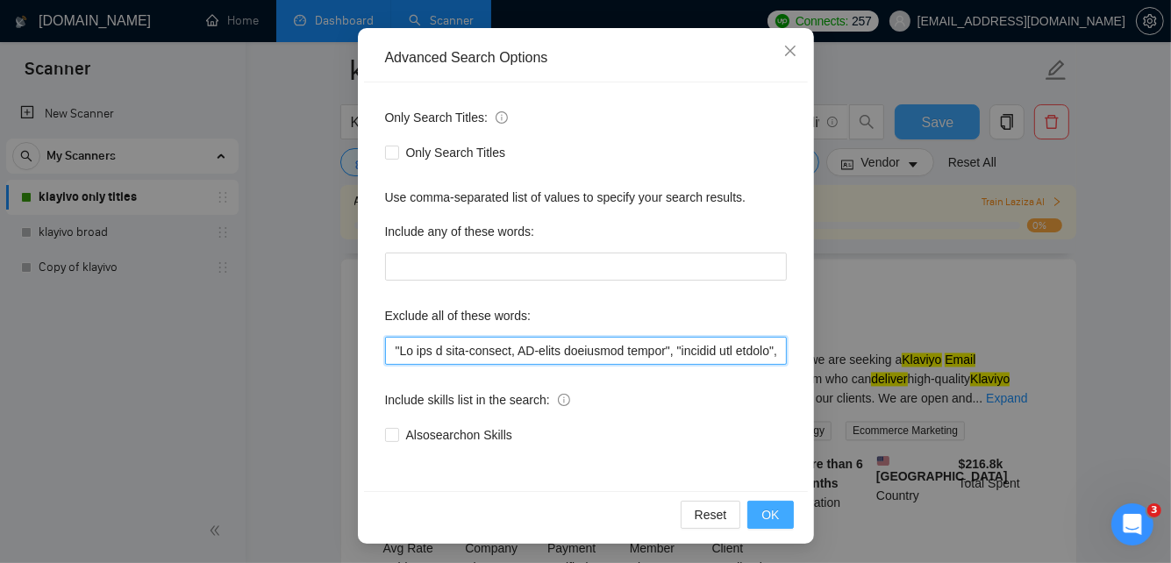
type input ""We are a fast-growing, AI-first marketing agency", "support our agency", "our …"
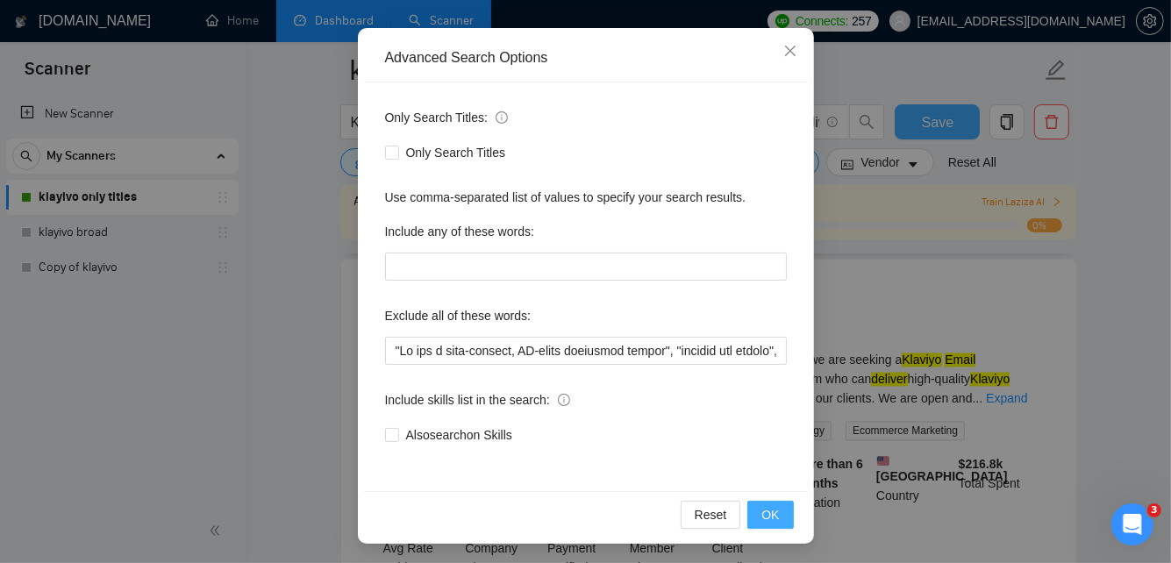
click at [777, 517] on span "OK" at bounding box center [771, 514] width 18 height 19
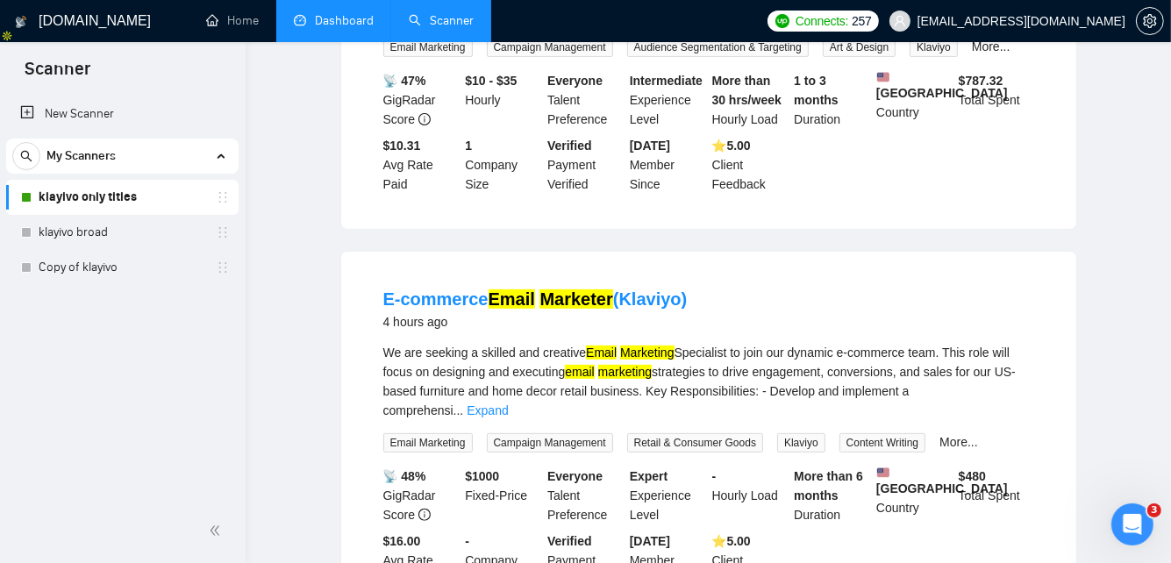
scroll to position [0, 0]
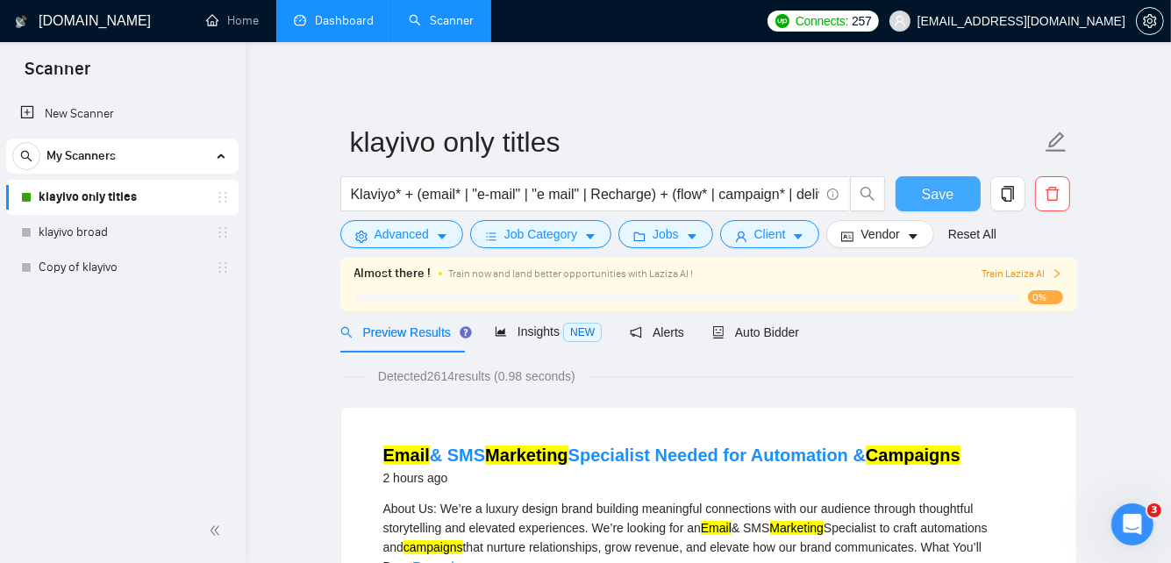
click at [557, 311] on div "Almost there ! Train now and land better opportunities with Laziza AI ! Train L…" at bounding box center [708, 284] width 737 height 54
click at [552, 325] on span "Insights NEW" at bounding box center [548, 332] width 107 height 14
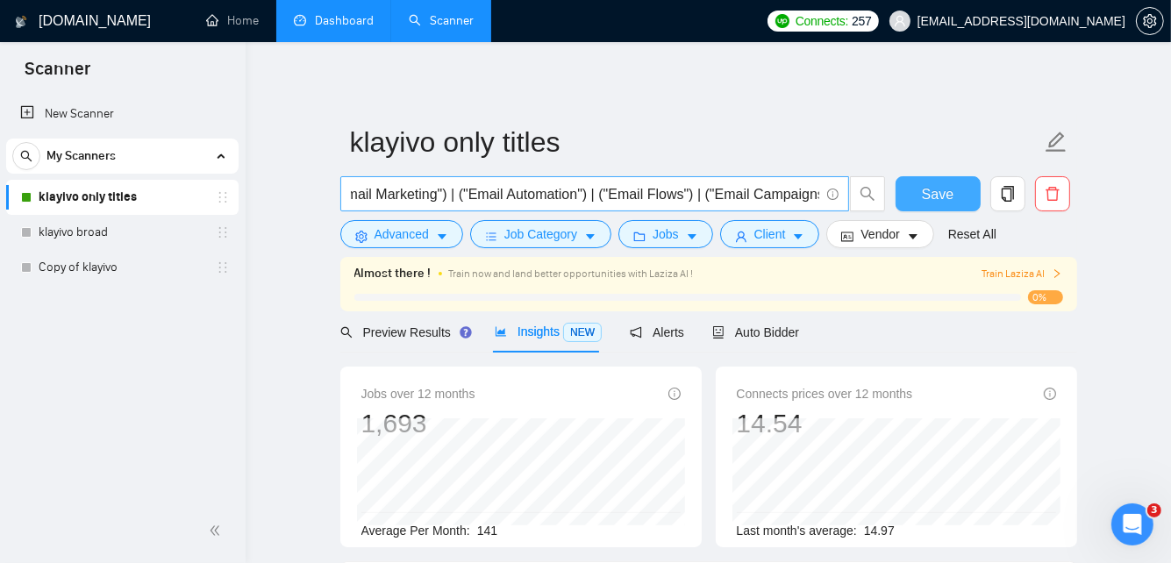
scroll to position [0, 711]
click at [820, 194] on span "Klaviyo* + (email* | "e-mail" | "e mail" | Recharge) + (flow* | campaign* | del…" at bounding box center [594, 193] width 509 height 35
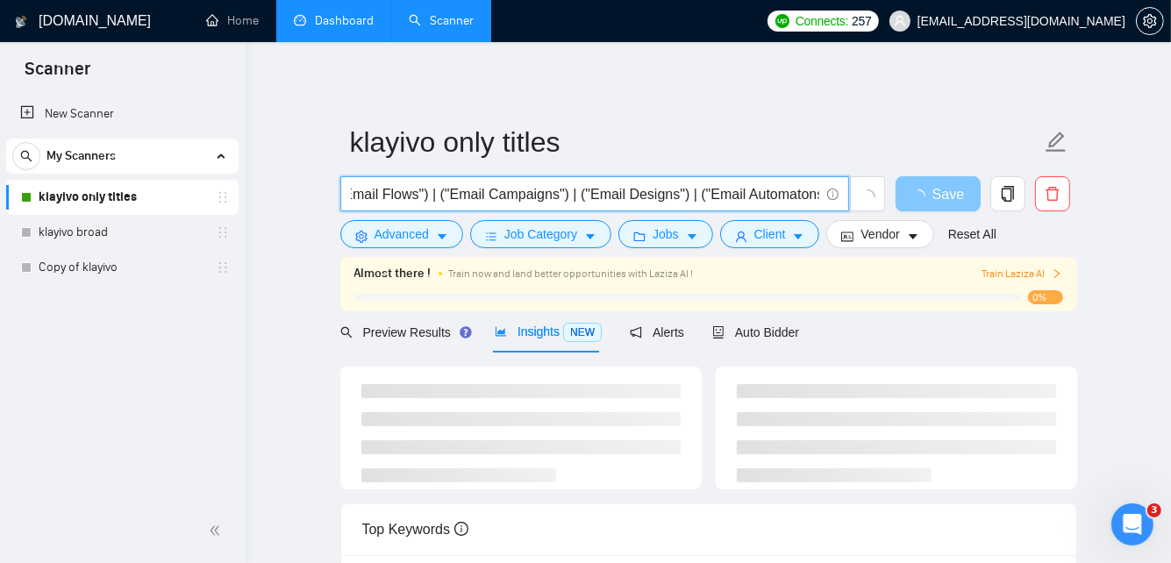
scroll to position [0, 854]
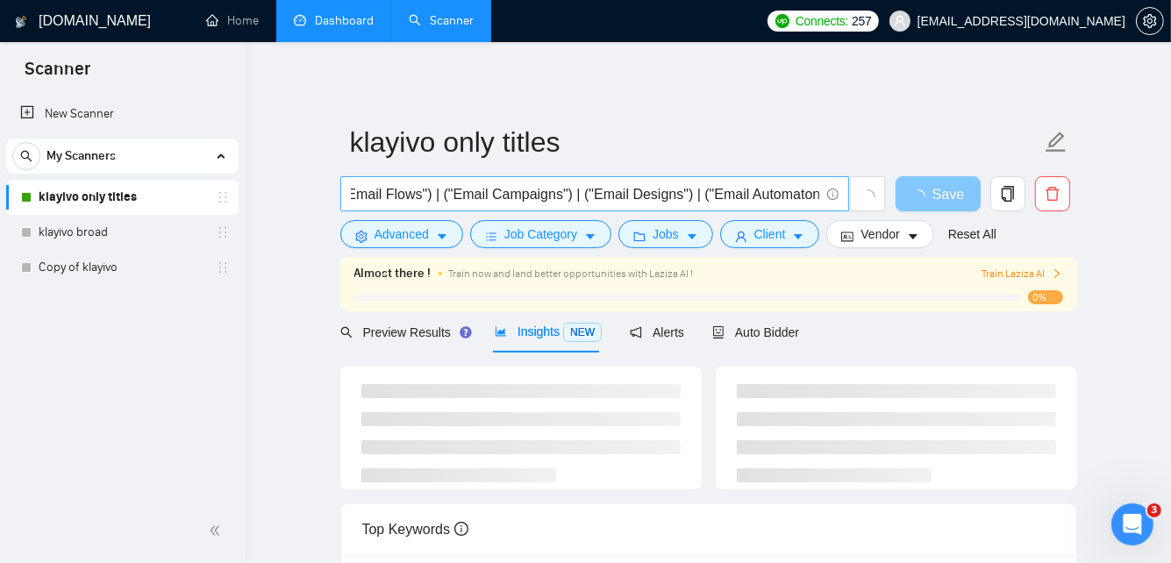
click at [772, 196] on input "Klaviyo* + (email* | "e-mail" | "e mail" | Recharge) + (flow* | campaign* | del…" at bounding box center [585, 194] width 469 height 22
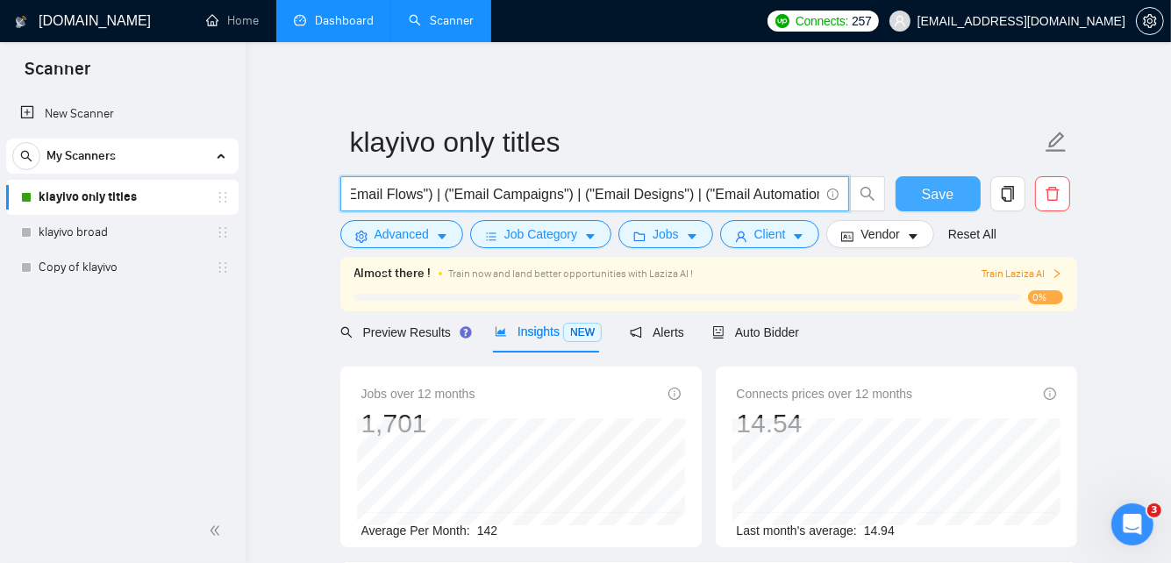
scroll to position [0, 859]
type input "Klaviyo* + (email* | "e-mail" | "e mail" | Recharge) + (flow* | campaign* | del…"
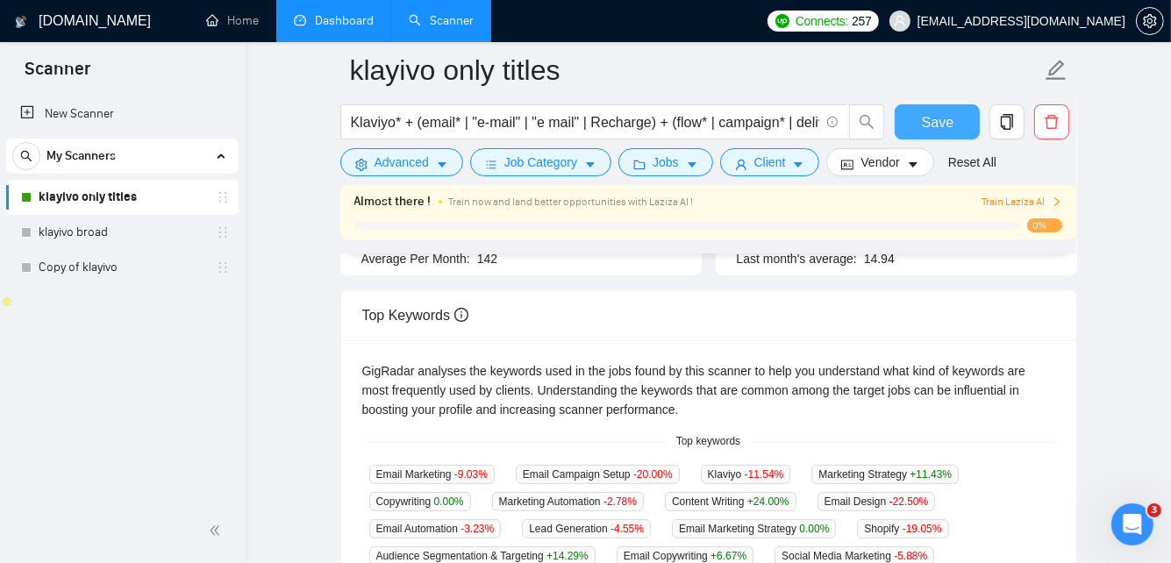
scroll to position [0, 0]
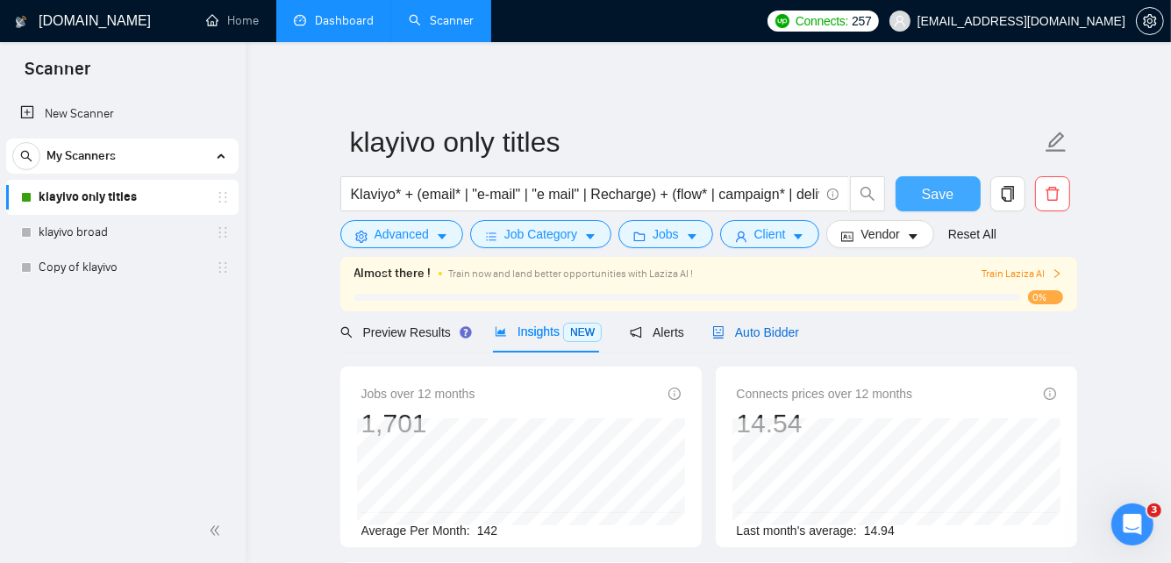
click at [729, 329] on span "Auto Bidder" at bounding box center [755, 333] width 87 height 14
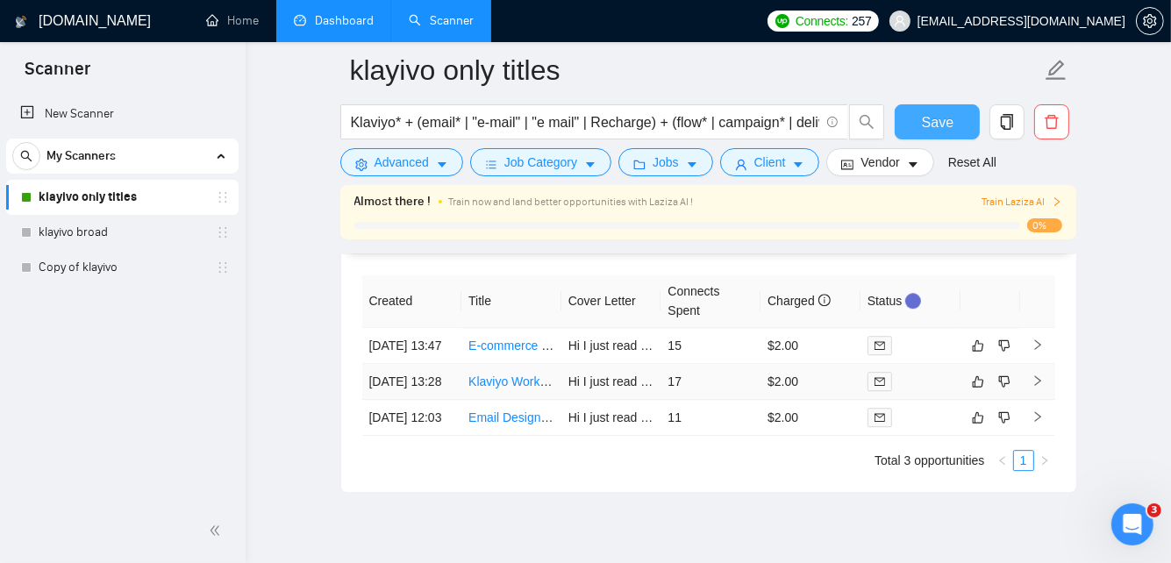
scroll to position [4331, 0]
click at [504, 389] on link "Klaviyo Work to Existing Account" at bounding box center [558, 382] width 179 height 14
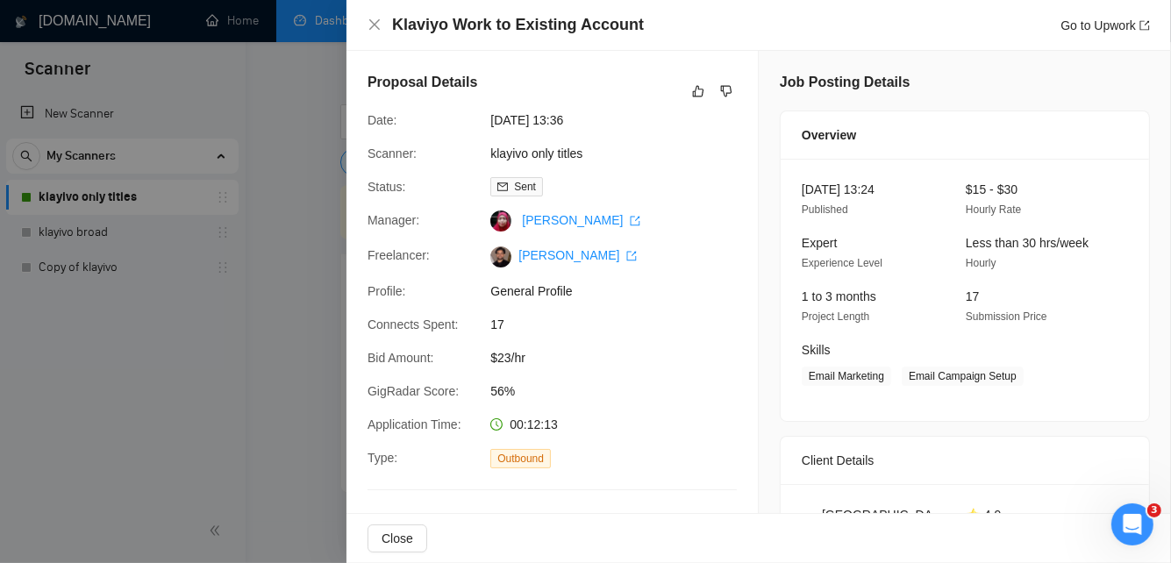
click at [226, 247] on div at bounding box center [585, 281] width 1171 height 563
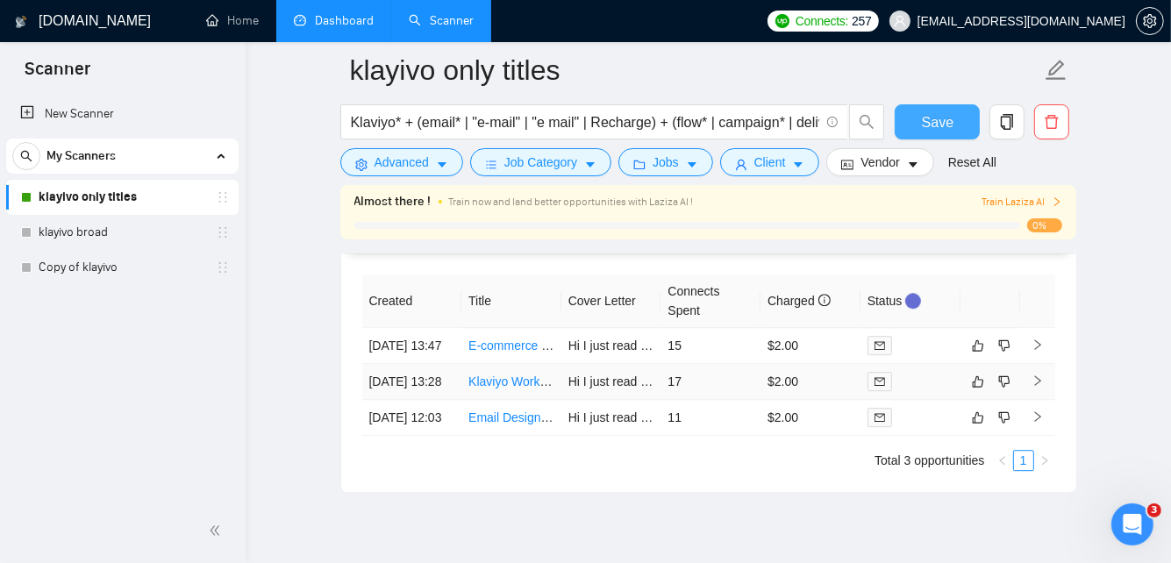
click at [508, 389] on link "Klaviyo Work to Existing Account" at bounding box center [558, 382] width 179 height 14
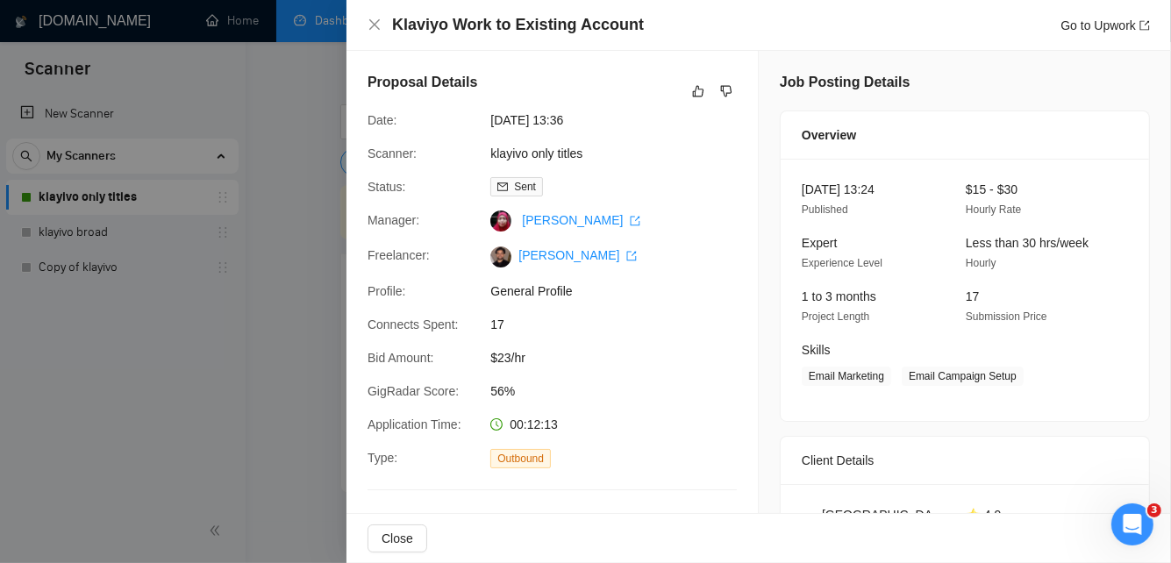
click at [254, 386] on div at bounding box center [585, 281] width 1171 height 563
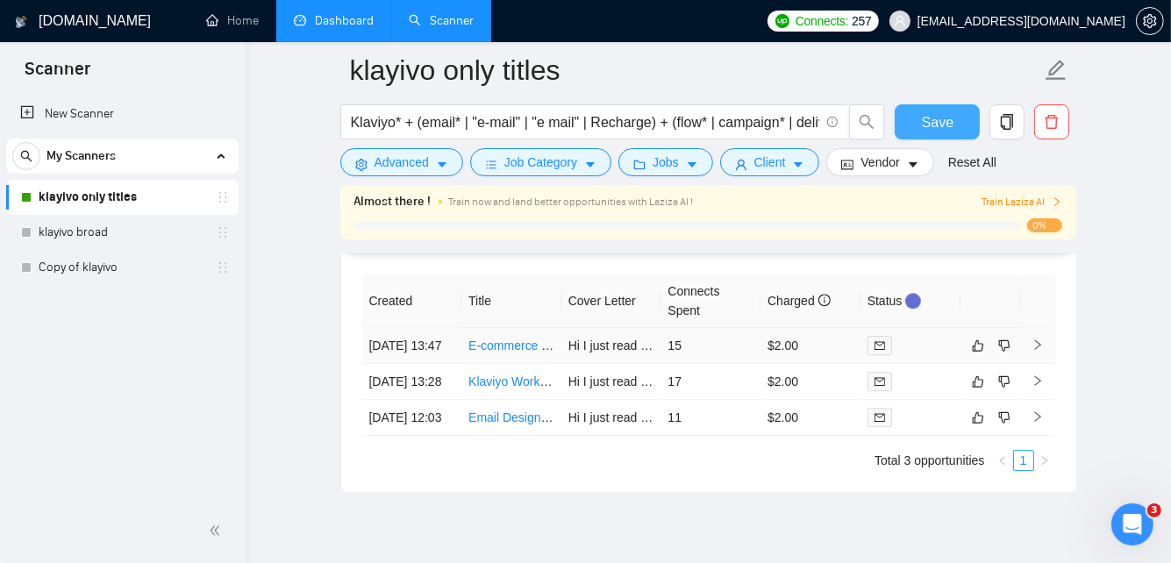
click at [510, 339] on link "E-commerce Email Marketer (Klaviyo)" at bounding box center [572, 346] width 207 height 14
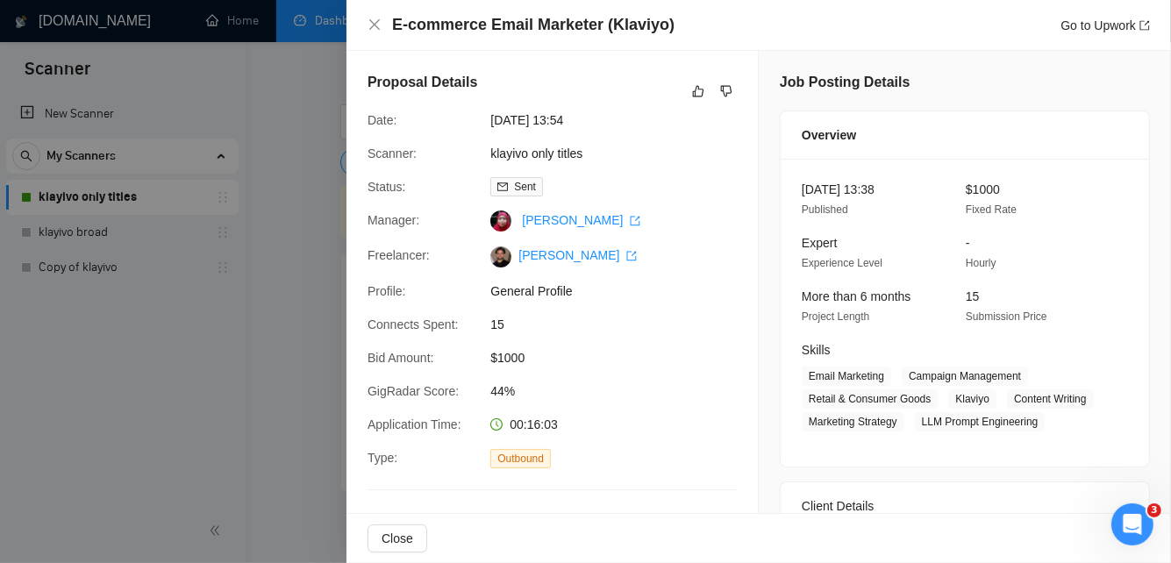
click at [224, 81] on div at bounding box center [585, 281] width 1171 height 563
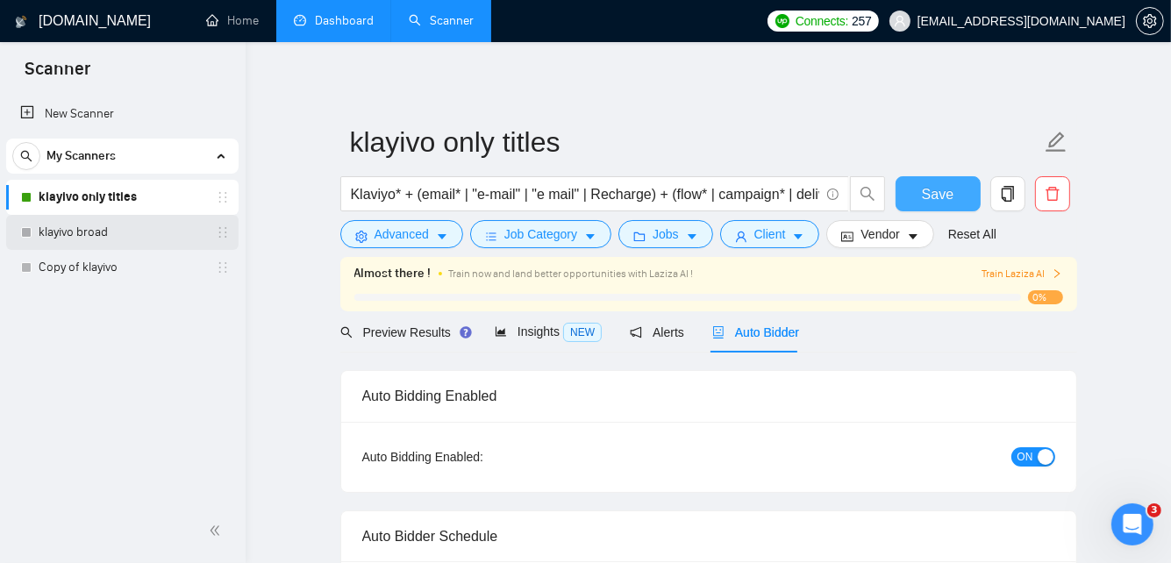
click at [110, 232] on link "klayivo broad" at bounding box center [122, 232] width 167 height 35
click at [916, 184] on button "Save" at bounding box center [938, 193] width 85 height 35
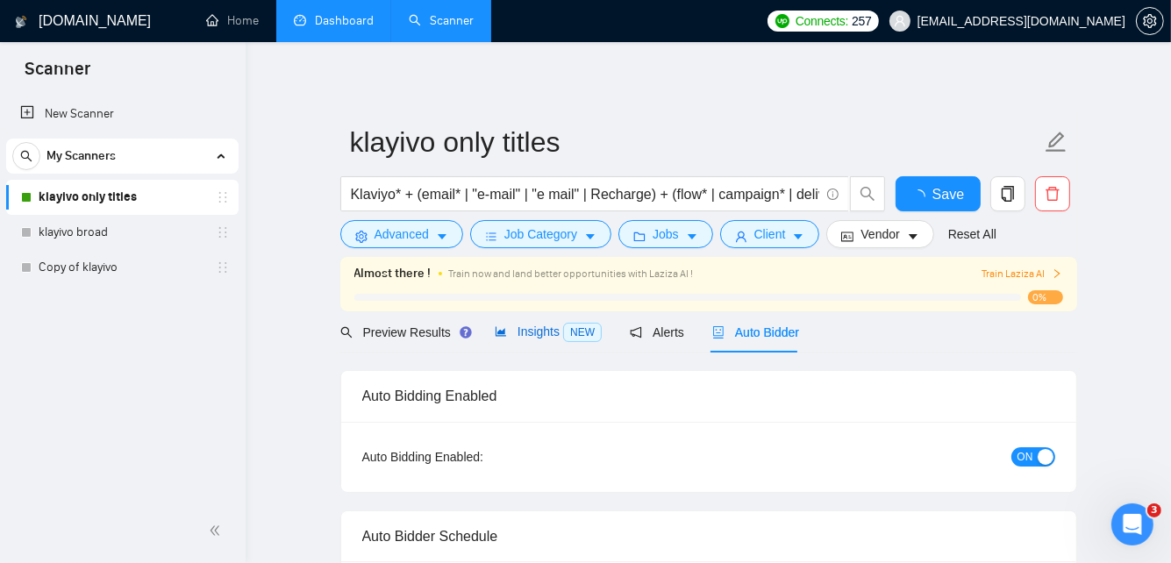
click at [546, 333] on span "Insights NEW" at bounding box center [548, 332] width 107 height 14
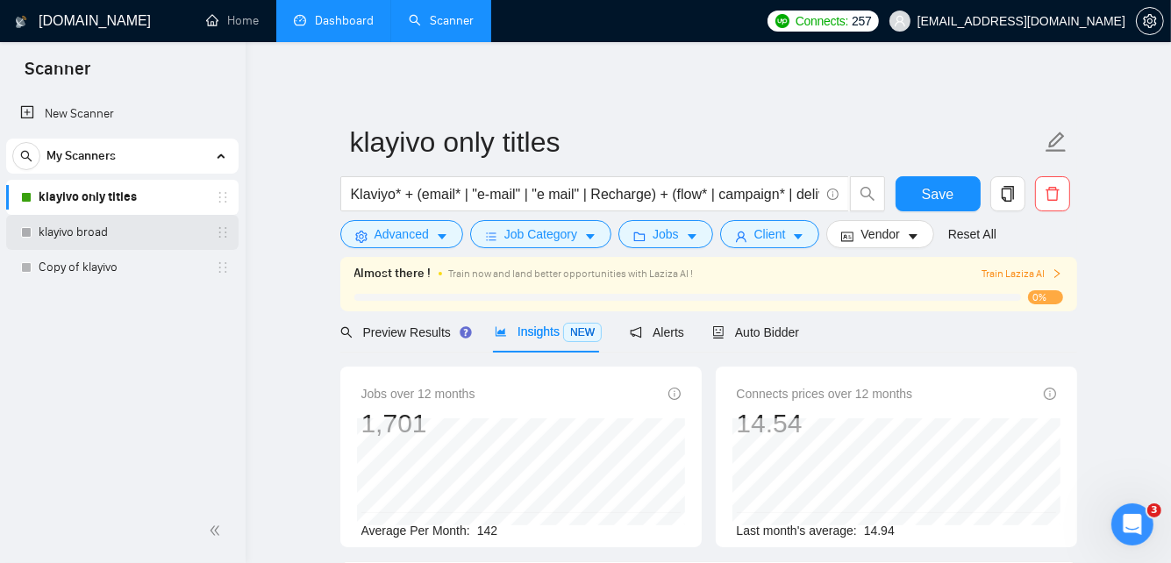
click at [70, 225] on link "klayivo broad" at bounding box center [122, 232] width 167 height 35
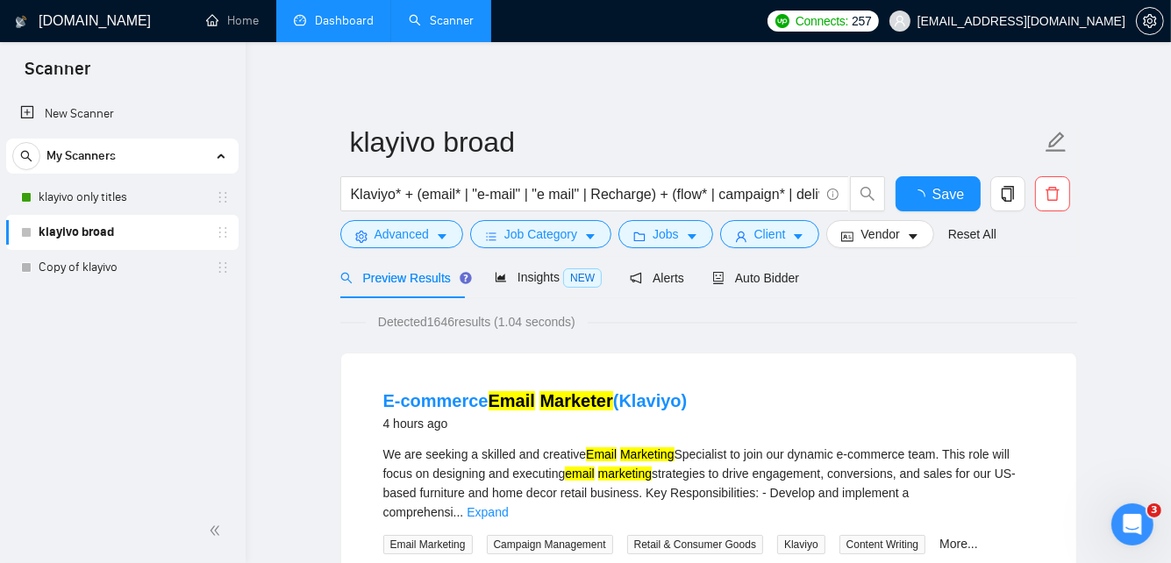
scroll to position [62, 0]
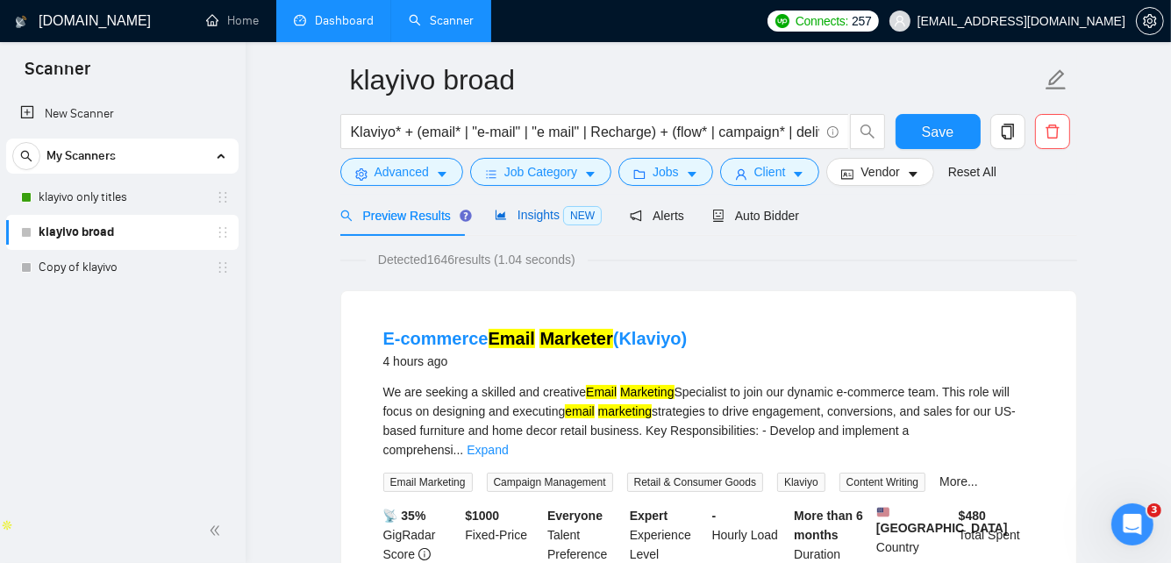
click at [525, 223] on div "Insights NEW" at bounding box center [548, 215] width 107 height 20
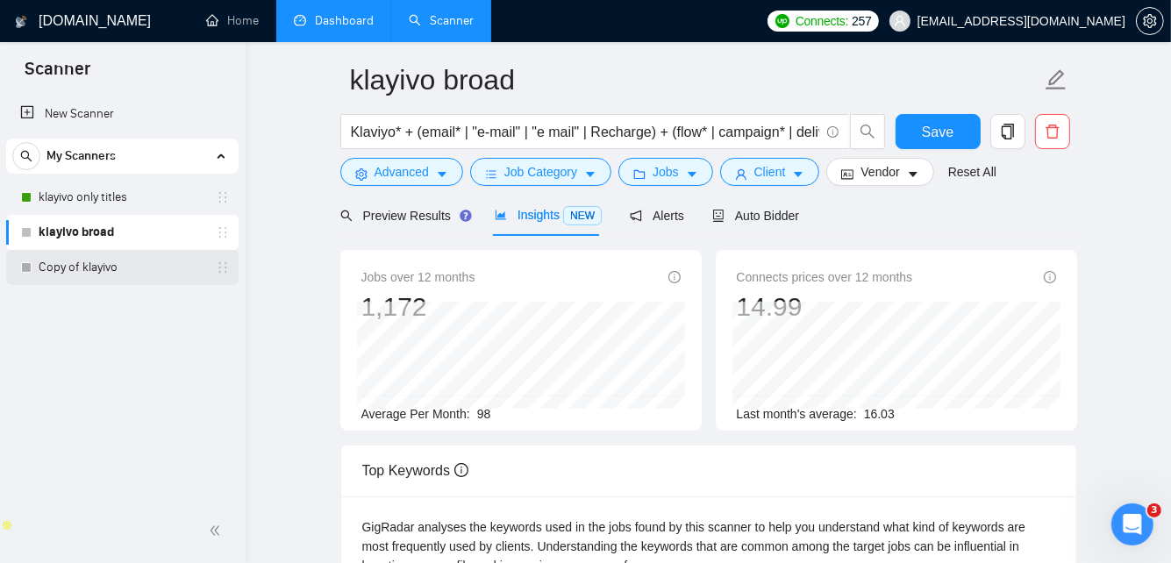
click at [148, 259] on link "Copy of klayivo" at bounding box center [122, 267] width 167 height 35
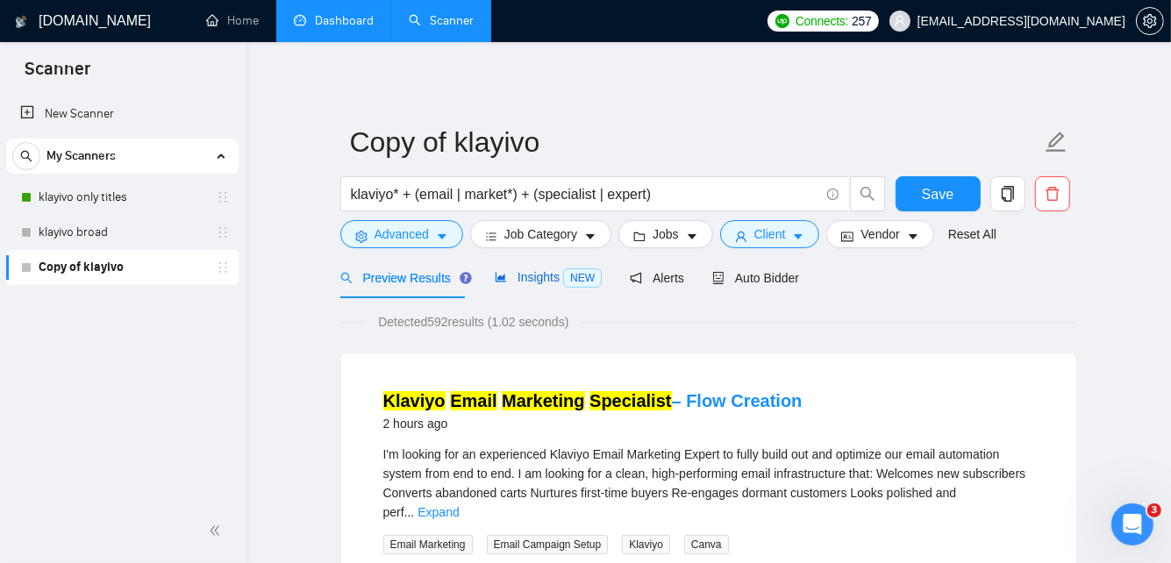
click at [532, 268] on div "Insights NEW" at bounding box center [548, 278] width 107 height 20
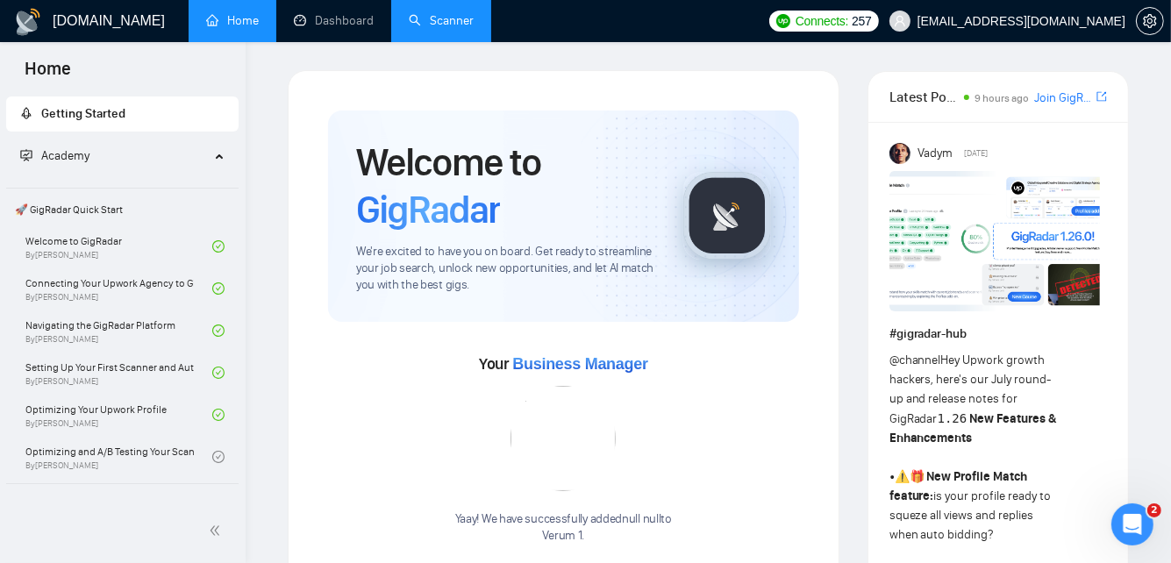
click at [424, 18] on link "Scanner" at bounding box center [441, 20] width 65 height 15
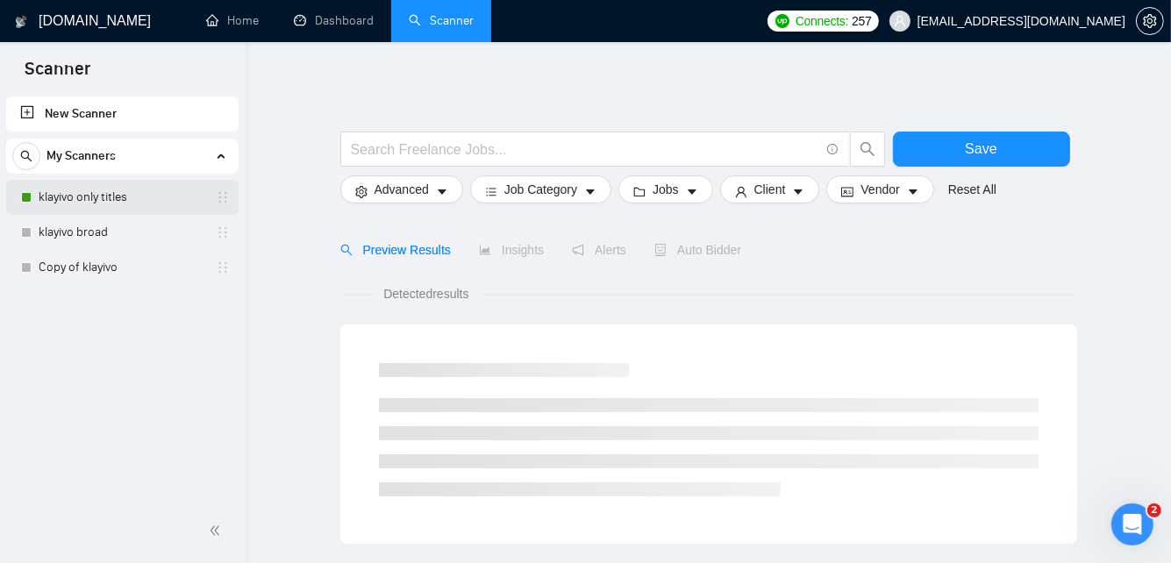
click at [151, 194] on link "klayivo only titles" at bounding box center [122, 197] width 167 height 35
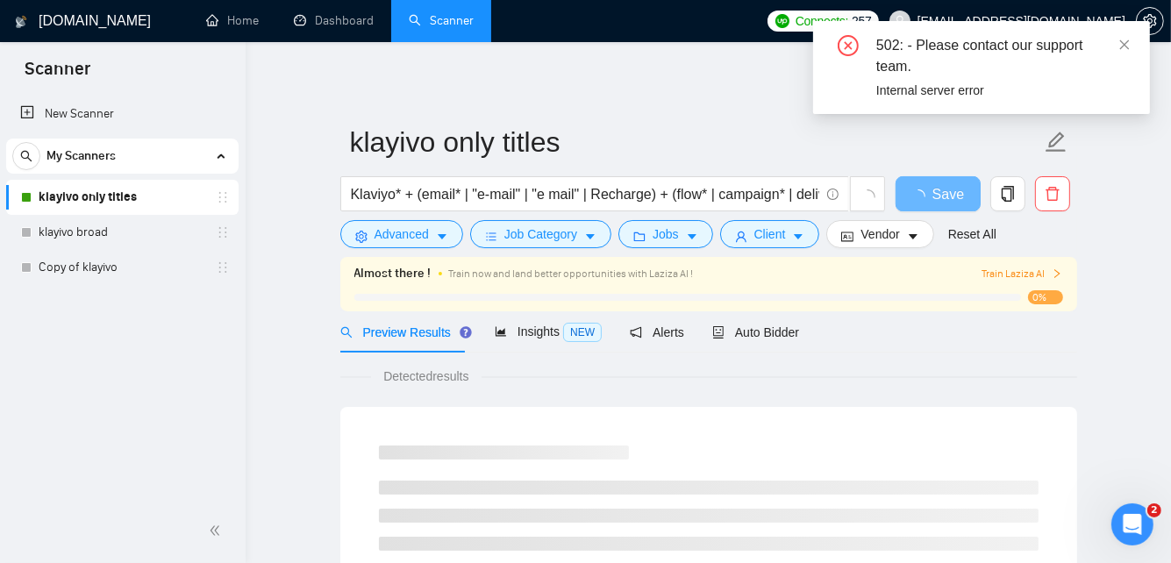
scroll to position [104, 0]
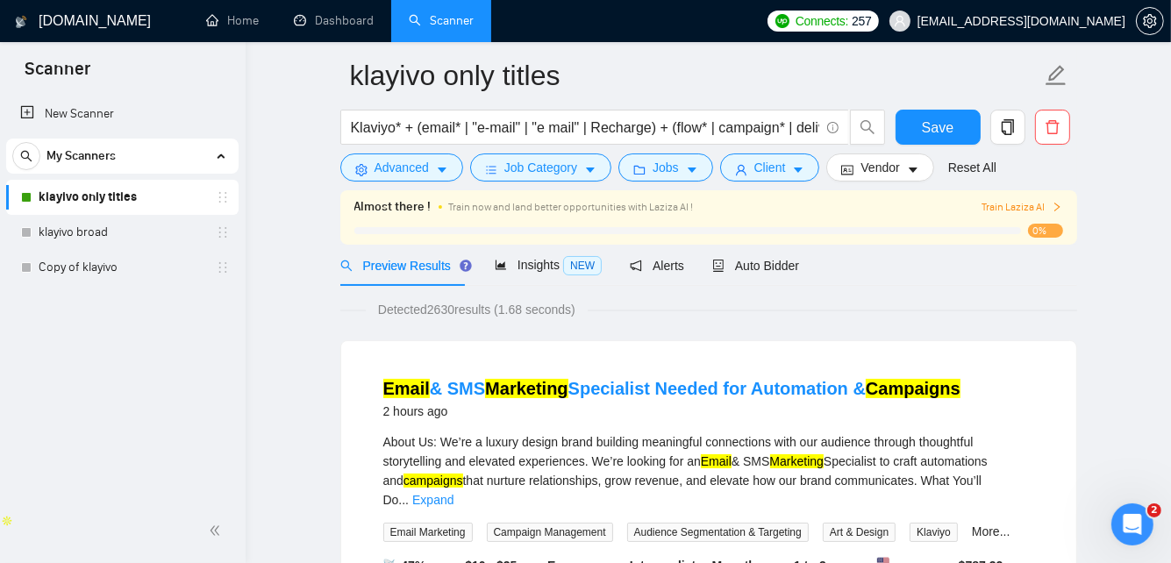
scroll to position [10, 0]
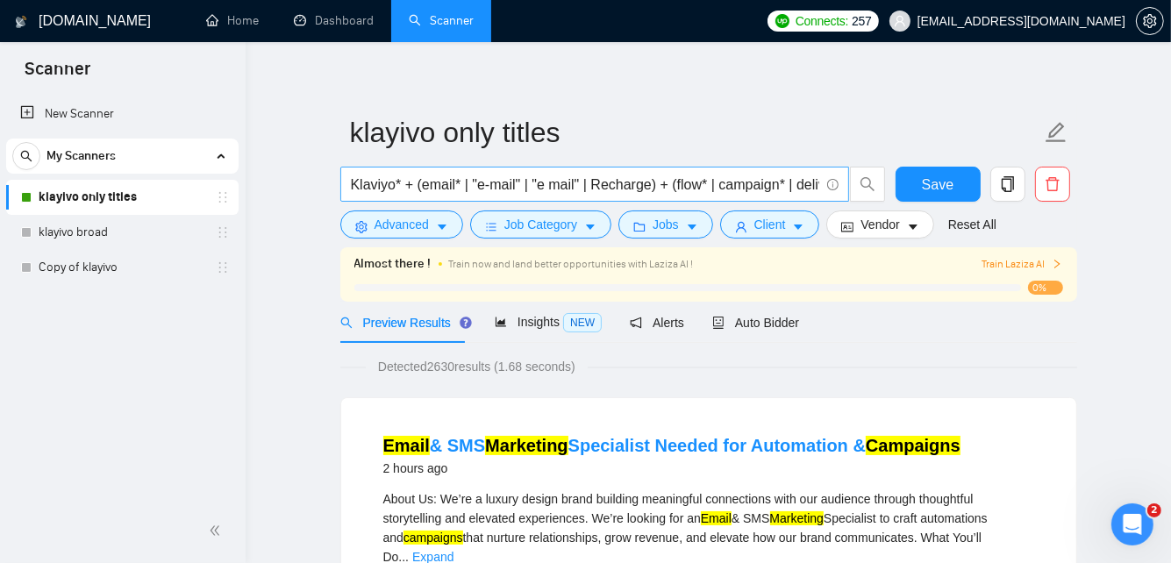
click at [763, 188] on input "Klaviyo* + (email* | "e-mail" | "e mail" | Recharge) + (flow* | campaign* | del…" at bounding box center [585, 185] width 469 height 22
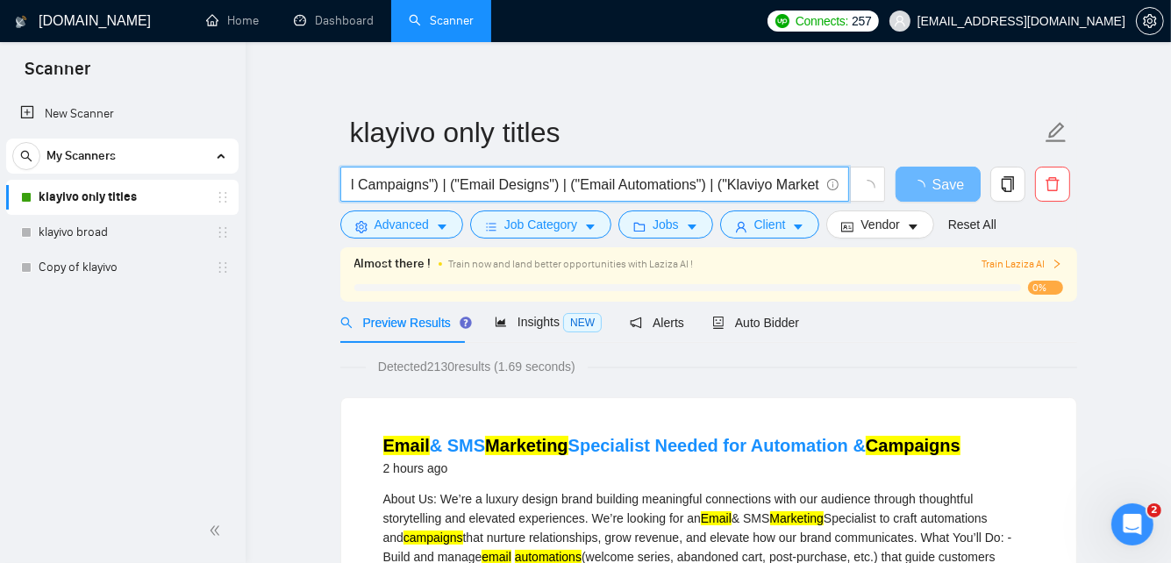
scroll to position [0, 998]
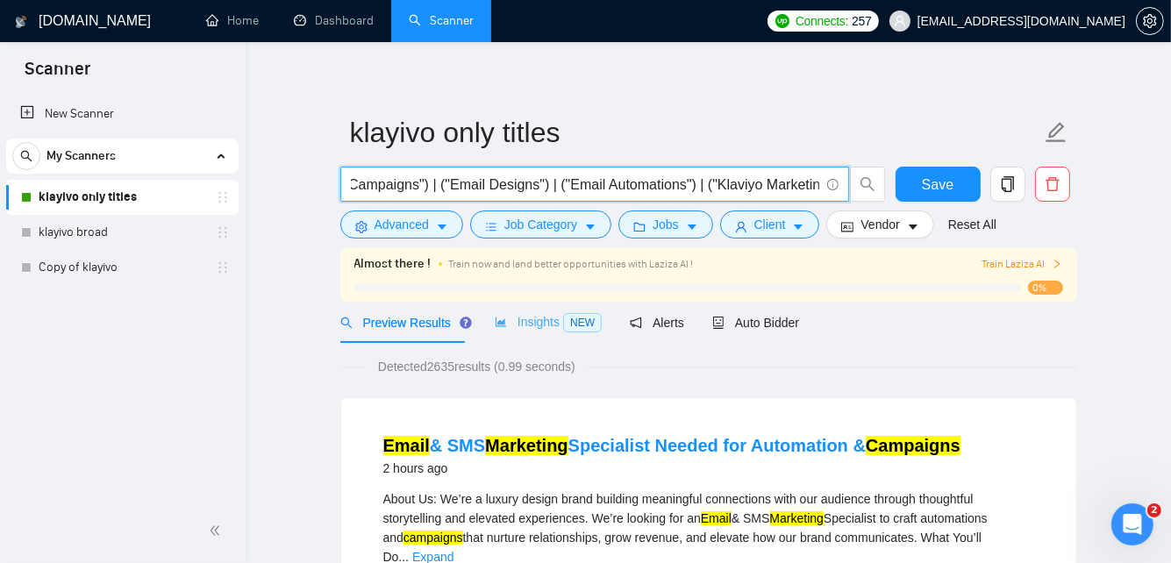
type input "Klaviyo* + (email* | "e-mail" | "e mail" | Recharge) + (flow* | campaign* | del…"
click at [523, 317] on span "Insights NEW" at bounding box center [548, 322] width 107 height 14
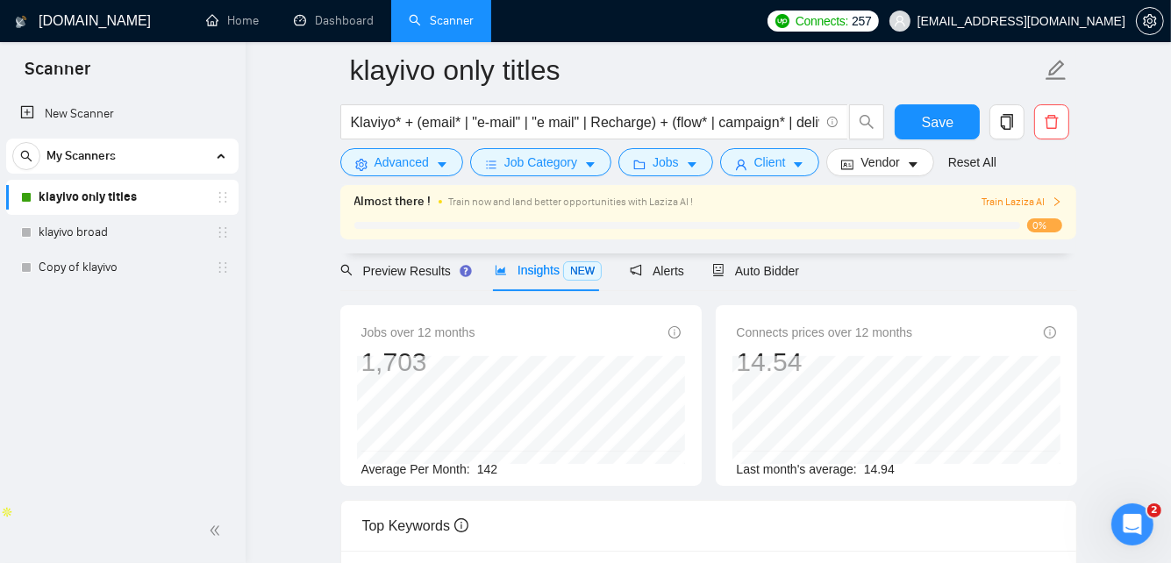
scroll to position [72, 0]
click at [441, 281] on div "Preview Results" at bounding box center [403, 274] width 126 height 19
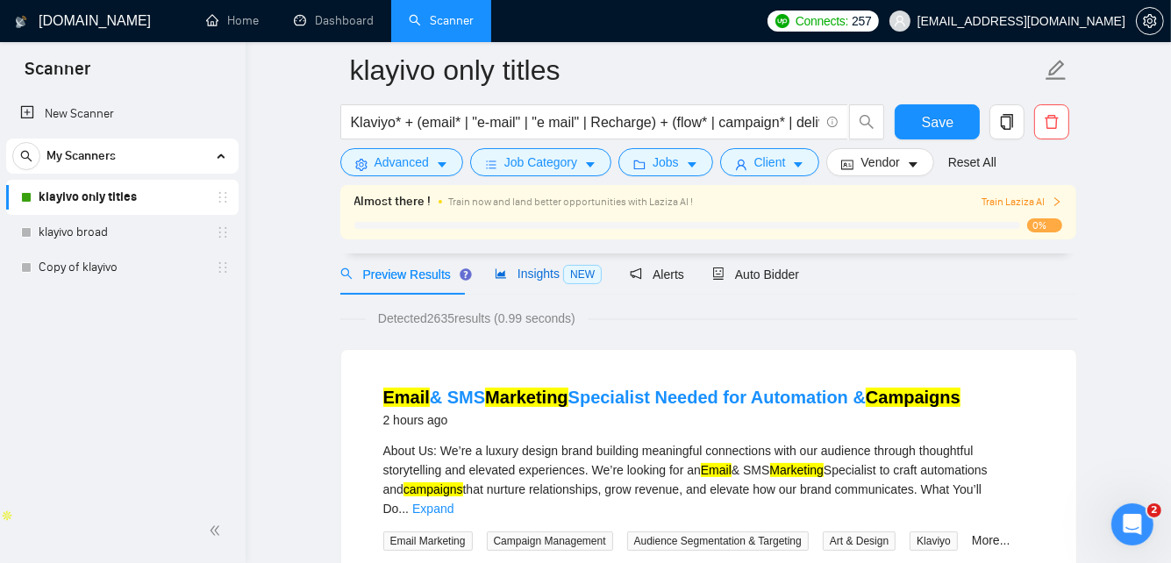
click at [557, 281] on div "Insights NEW" at bounding box center [548, 274] width 107 height 20
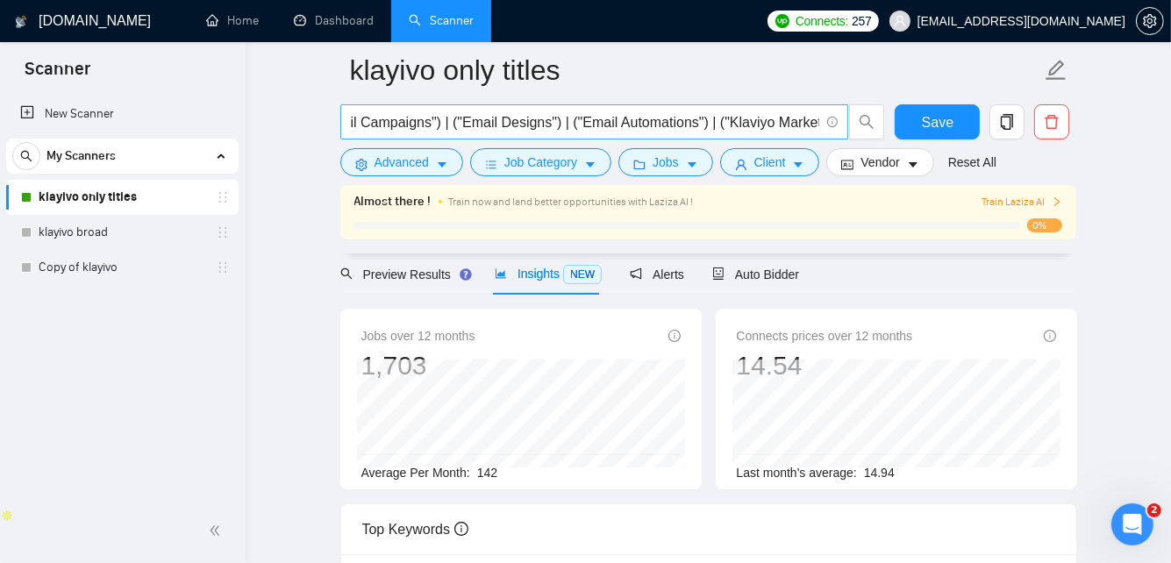
scroll to position [0, 989]
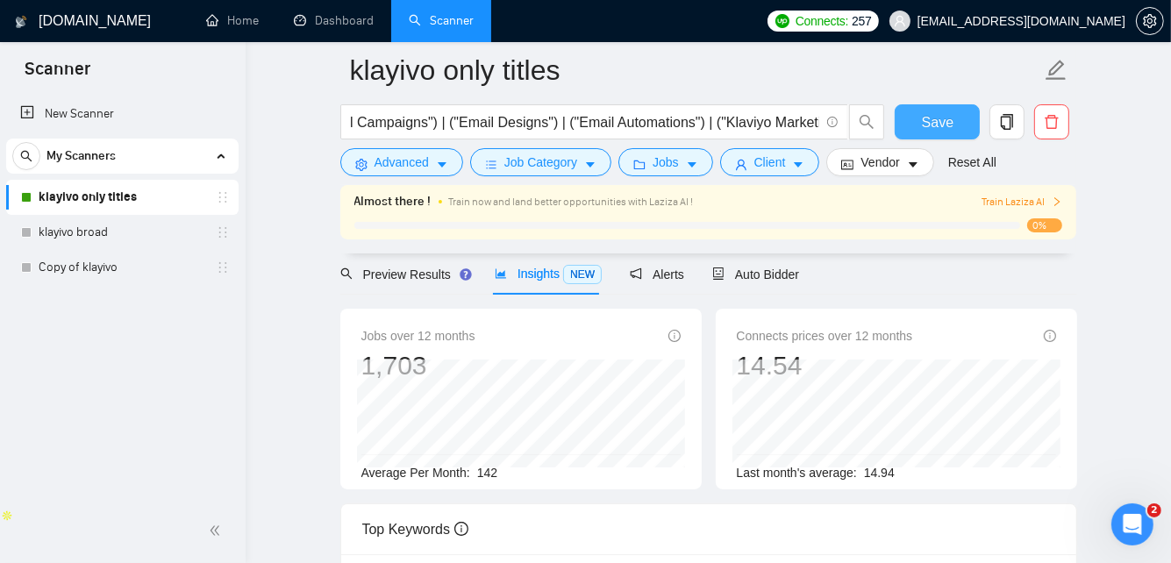
click at [925, 122] on span "Save" at bounding box center [938, 122] width 32 height 22
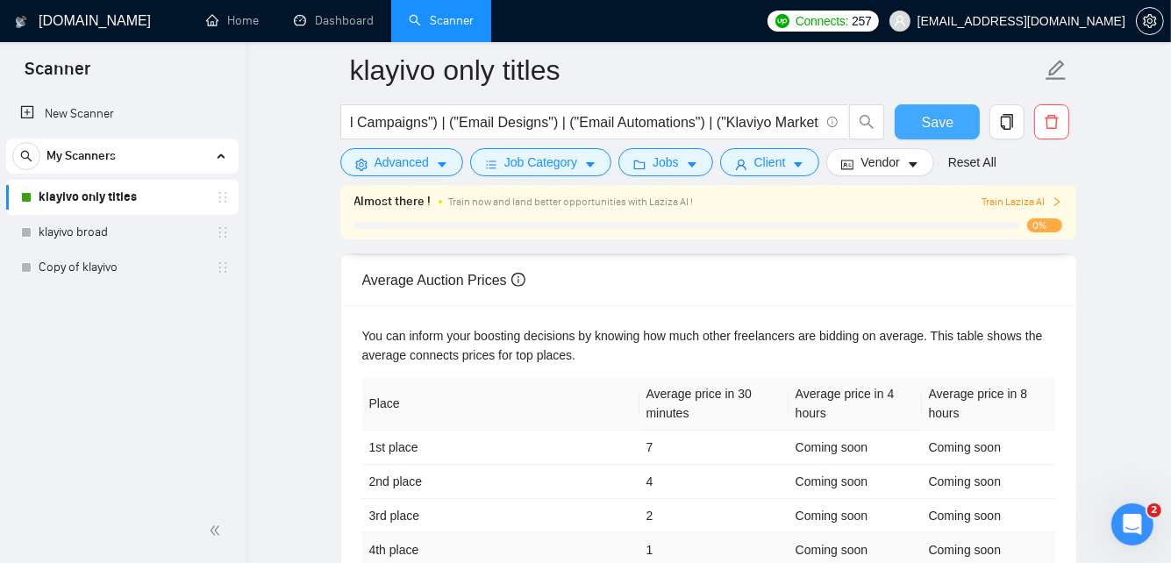
scroll to position [755, 0]
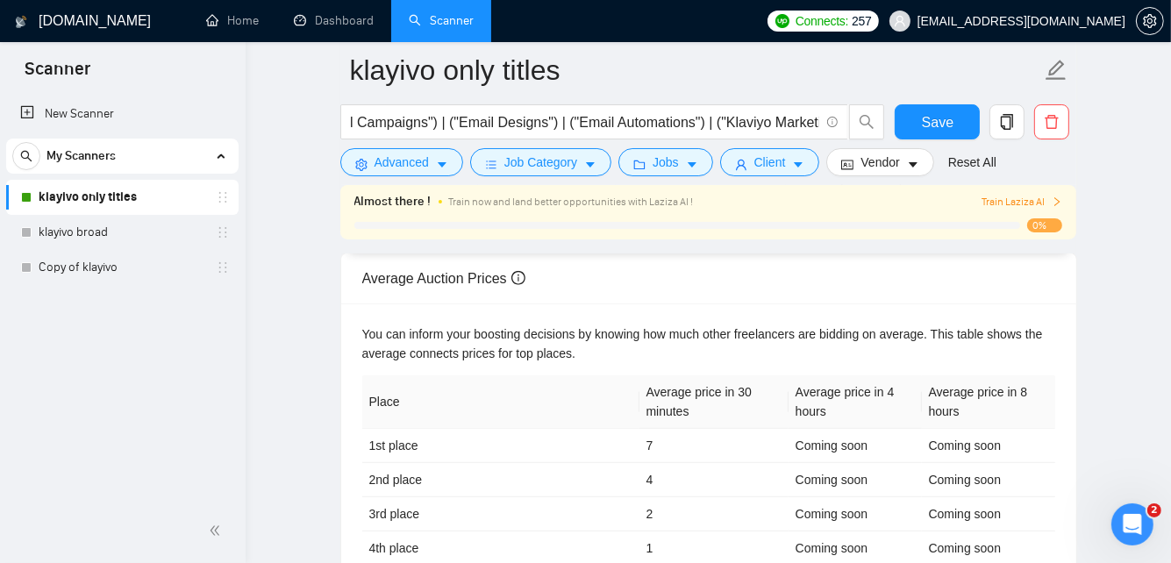
click at [742, 358] on div "You can inform your boosting decisions by knowing how much other freelancers ar…" at bounding box center [708, 344] width 693 height 39
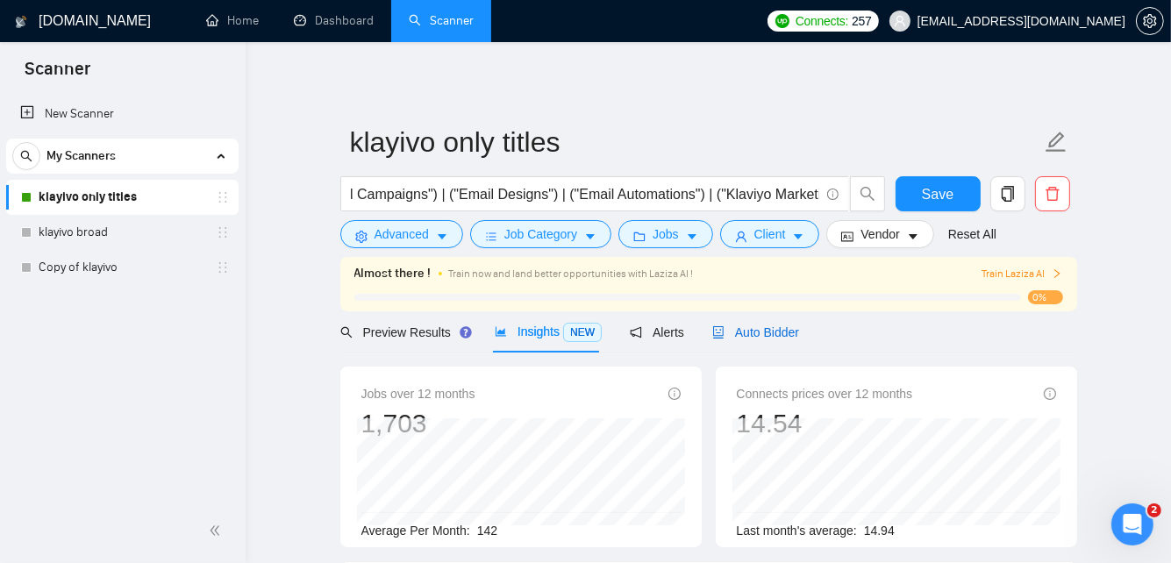
click at [737, 341] on div "Auto Bidder" at bounding box center [755, 332] width 87 height 19
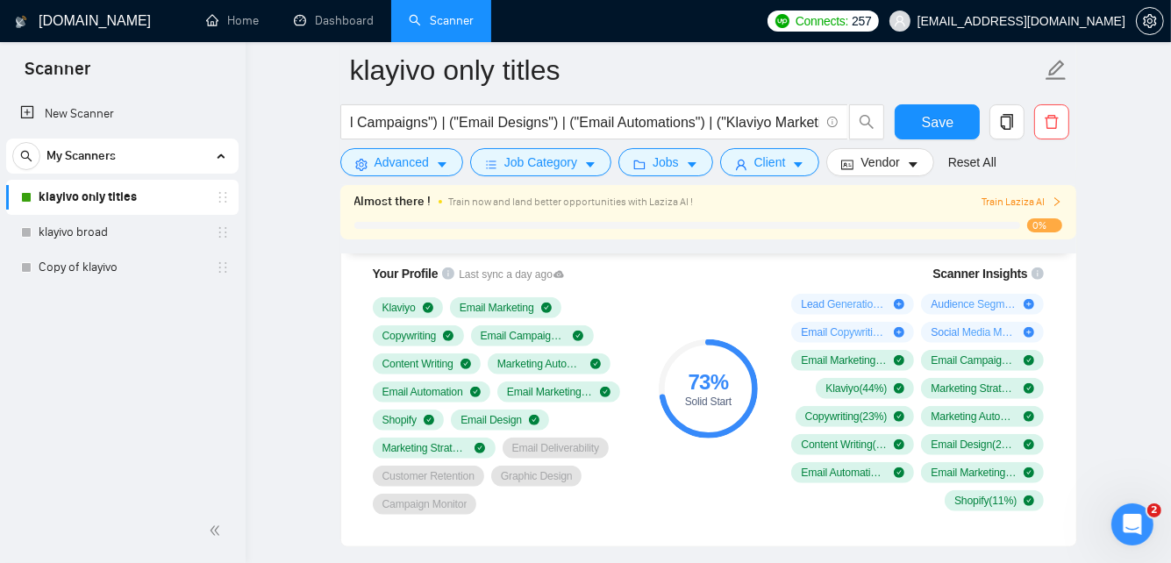
scroll to position [1196, 0]
